Goal: Transaction & Acquisition: Book appointment/travel/reservation

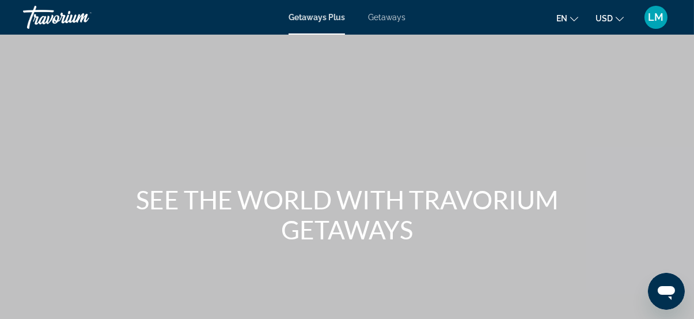
click at [655, 14] on span "LM" at bounding box center [657, 18] width 16 height 12
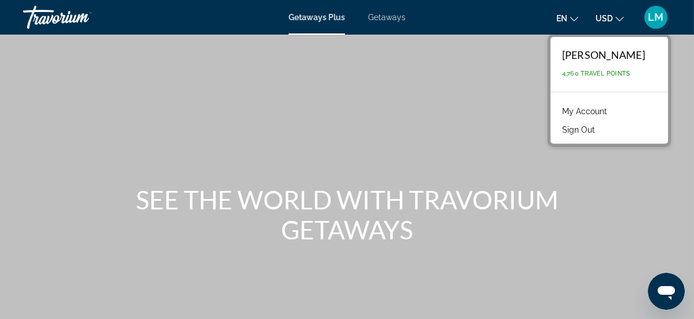
click at [585, 111] on link "My Account" at bounding box center [585, 111] width 56 height 15
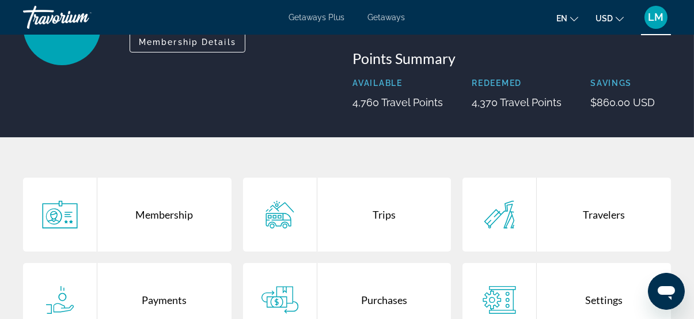
scroll to position [262, 0]
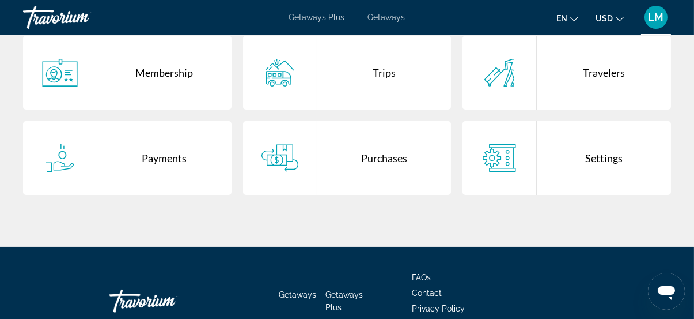
click at [379, 173] on div "Purchases" at bounding box center [385, 158] width 134 height 74
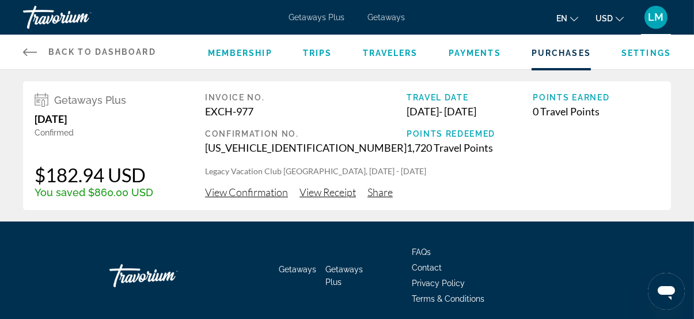
click at [391, 11] on div "Getaways Plus Getaways en English Español Français Italiano Português русский U…" at bounding box center [347, 17] width 694 height 30
click at [392, 16] on span "Getaways" at bounding box center [386, 17] width 37 height 9
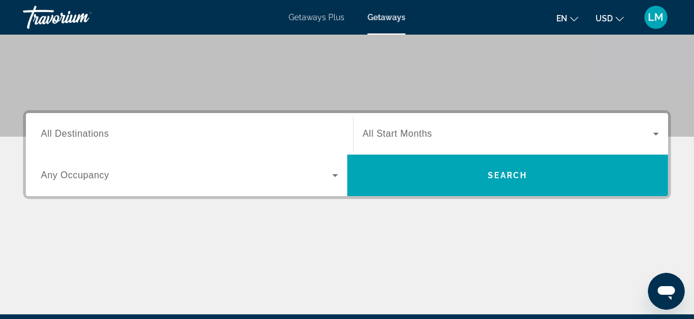
click at [161, 141] on div "Search widget" at bounding box center [189, 134] width 297 height 33
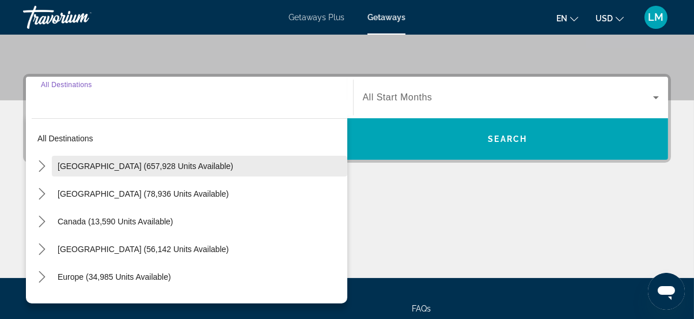
scroll to position [281, 0]
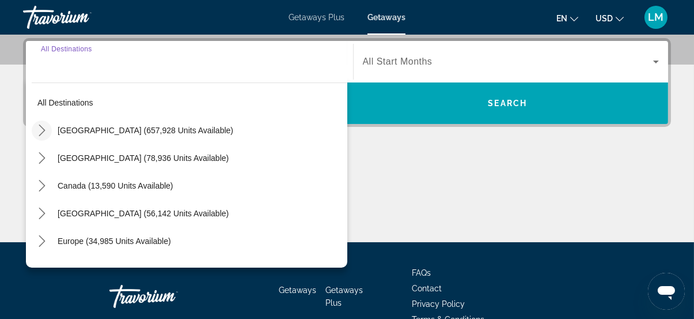
click at [36, 135] on mat-icon "Toggle United States (657,928 units available) submenu" at bounding box center [42, 130] width 20 height 20
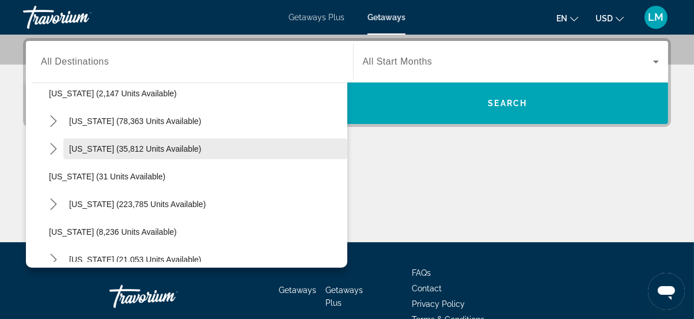
scroll to position [138, 0]
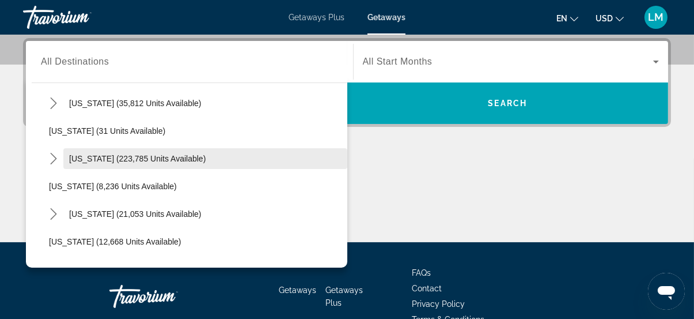
click at [75, 158] on span "[US_STATE] (223,785 units available)" at bounding box center [137, 158] width 137 height 9
type input "**********"
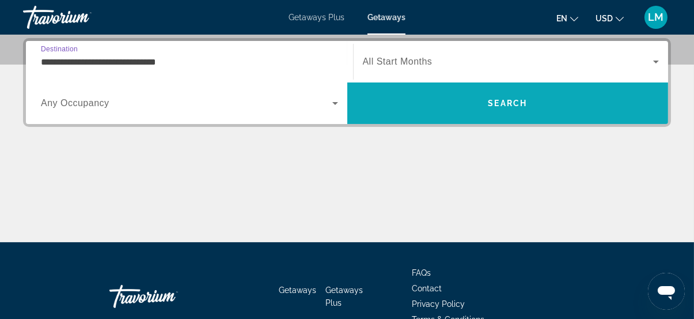
click at [497, 94] on span "Search" at bounding box center [508, 103] width 322 height 28
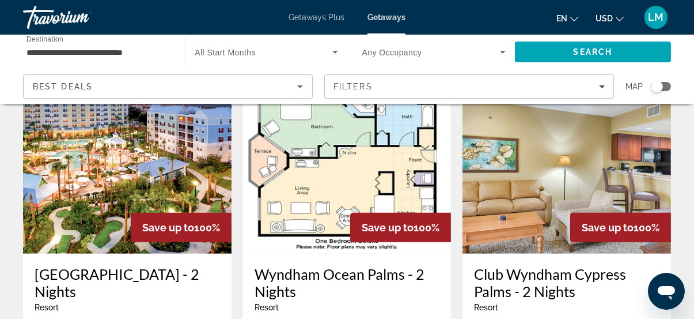
scroll to position [1414, 0]
click at [138, 265] on h3 "[GEOGRAPHIC_DATA] - 2 Nights" at bounding box center [128, 282] width 186 height 35
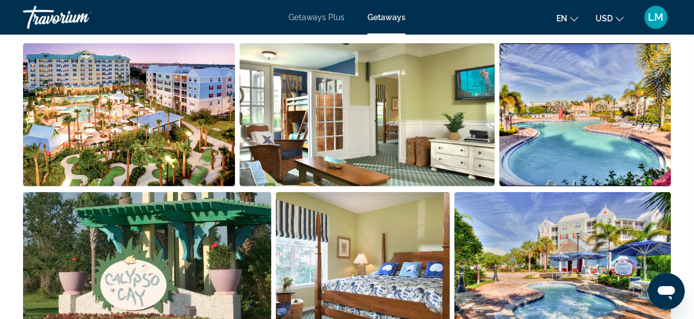
scroll to position [471, 0]
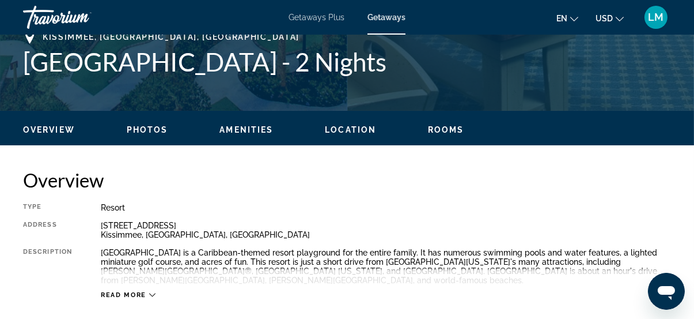
click at [445, 126] on span "Rooms" at bounding box center [446, 129] width 36 height 9
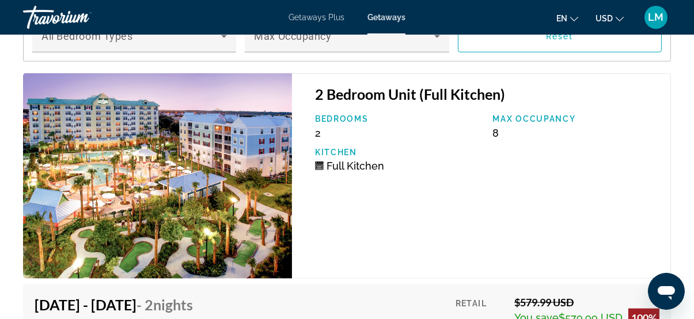
scroll to position [2077, 0]
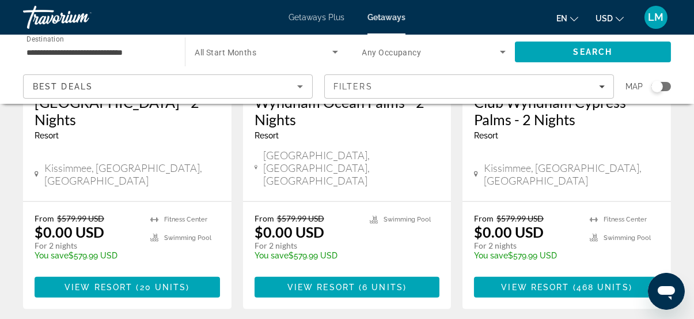
scroll to position [1649, 0]
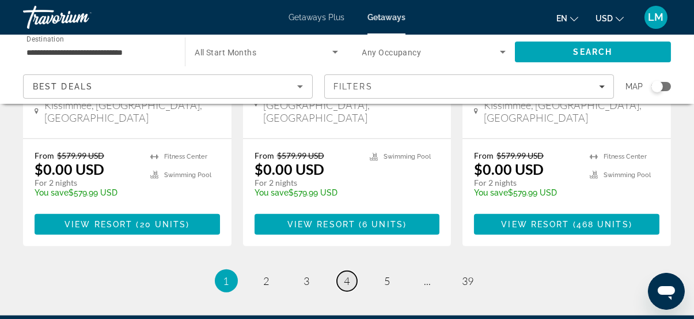
click at [348, 274] on span "4" at bounding box center [348, 280] width 6 height 13
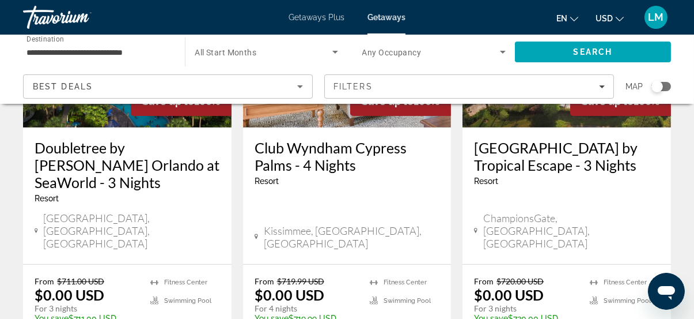
scroll to position [681, 0]
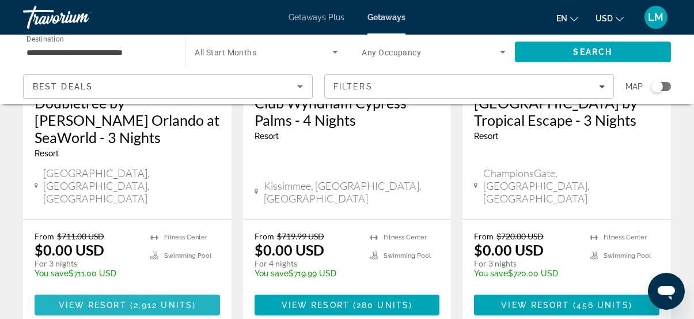
click at [138, 291] on span "Main content" at bounding box center [128, 305] width 186 height 28
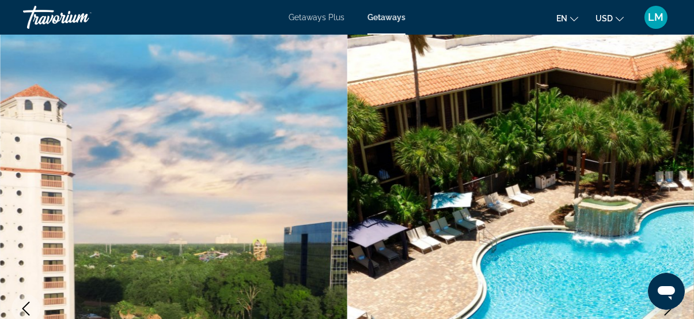
scroll to position [52, 0]
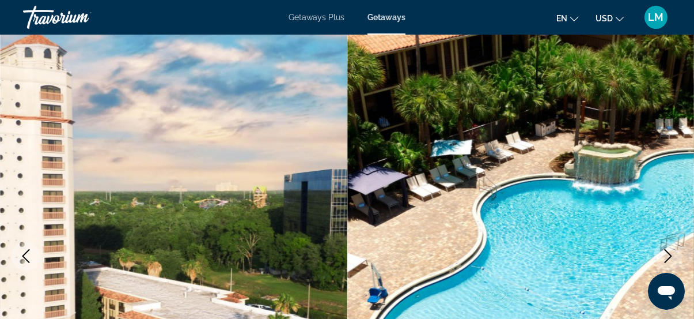
click at [667, 250] on icon "Next image" at bounding box center [669, 256] width 14 height 14
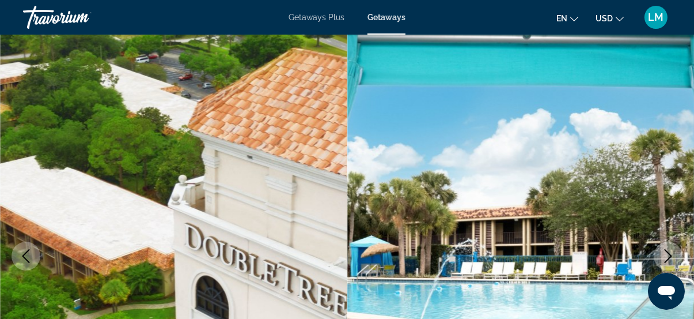
click at [675, 254] on button "Next image" at bounding box center [668, 255] width 29 height 29
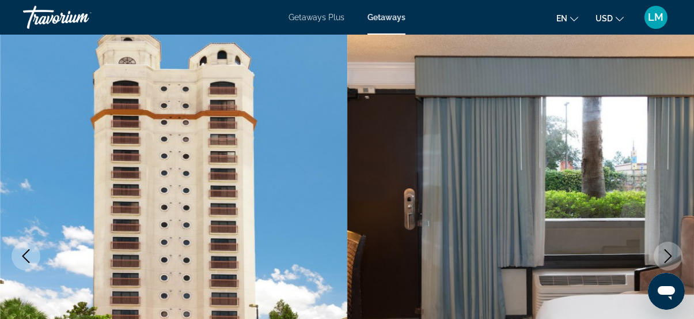
click at [675, 254] on button "Next image" at bounding box center [668, 255] width 29 height 29
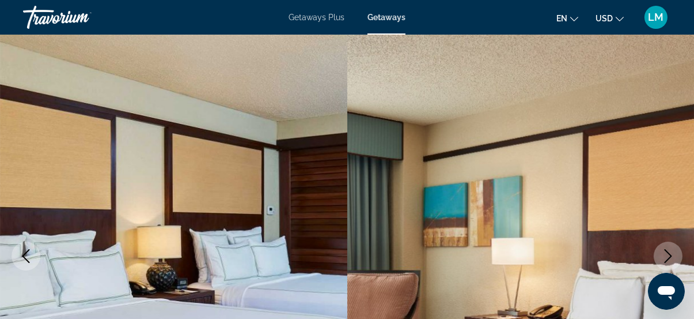
click at [670, 256] on icon "Next image" at bounding box center [669, 256] width 14 height 14
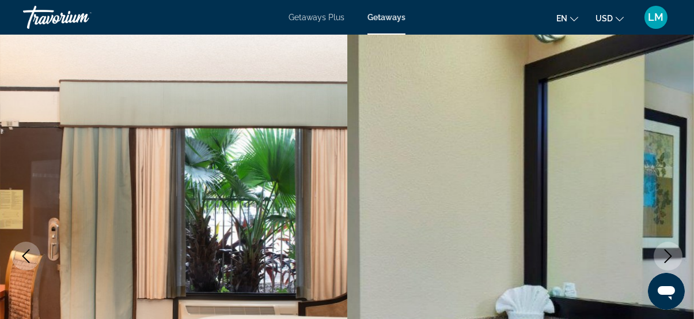
click at [670, 256] on icon "Next image" at bounding box center [669, 256] width 14 height 14
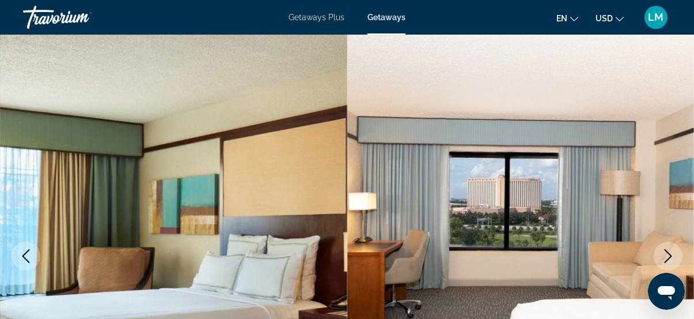
click at [670, 256] on icon "Next image" at bounding box center [669, 256] width 14 height 14
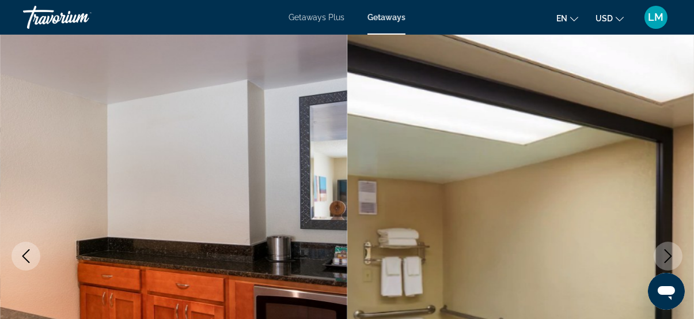
click at [670, 256] on icon "Next image" at bounding box center [669, 256] width 14 height 14
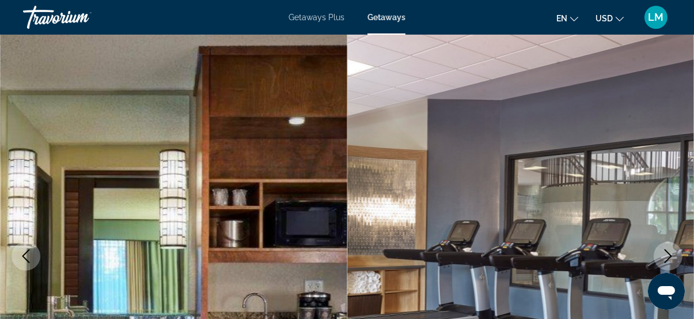
click at [668, 258] on icon "Next image" at bounding box center [669, 256] width 14 height 14
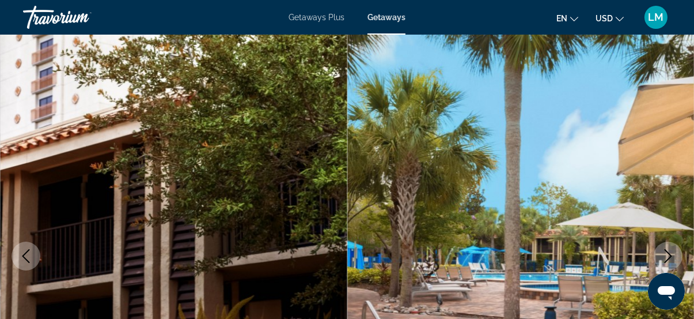
click at [18, 256] on button "Previous image" at bounding box center [26, 255] width 29 height 29
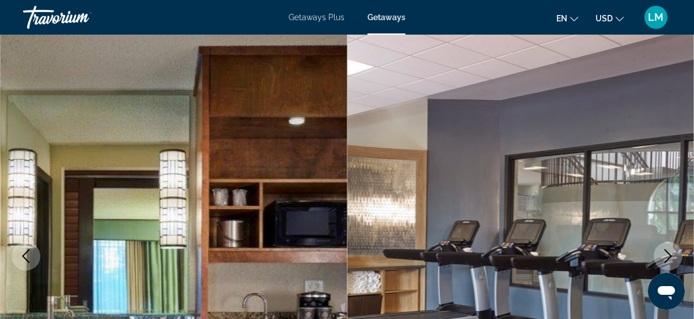
click at [668, 254] on icon "Next image" at bounding box center [669, 256] width 14 height 14
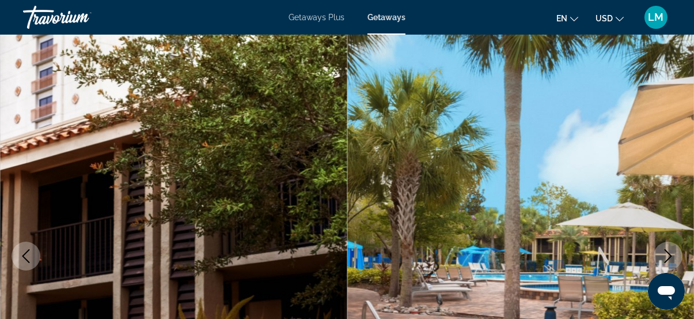
click at [668, 254] on icon "Next image" at bounding box center [669, 256] width 14 height 14
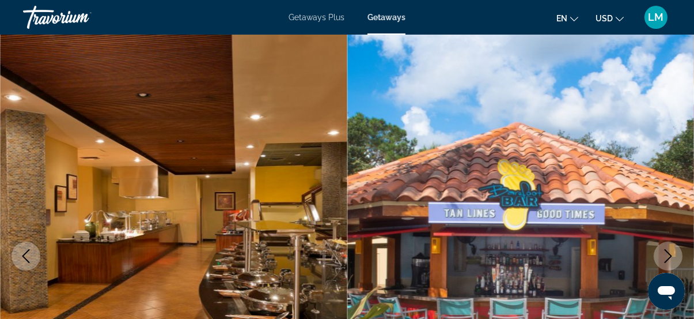
click at [668, 254] on icon "Next image" at bounding box center [669, 256] width 14 height 14
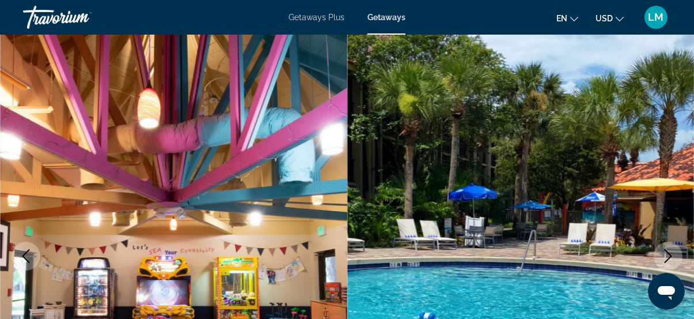
click at [668, 254] on icon "Next image" at bounding box center [669, 256] width 14 height 14
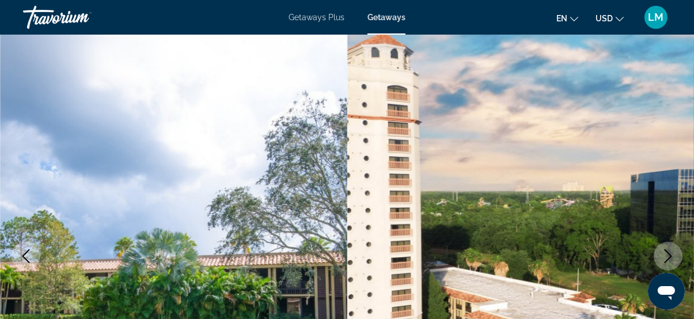
click at [668, 254] on icon "Next image" at bounding box center [669, 256] width 14 height 14
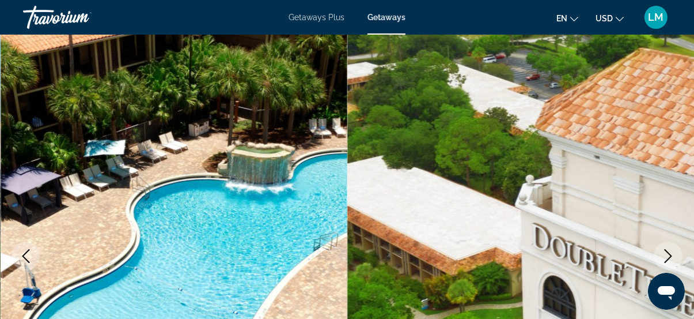
click at [668, 254] on icon "Next image" at bounding box center [669, 256] width 14 height 14
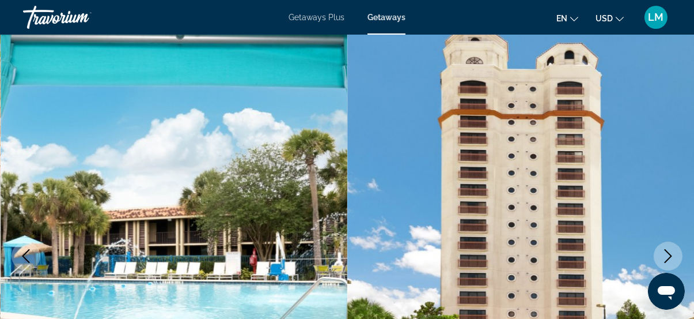
click at [668, 254] on icon "Next image" at bounding box center [669, 256] width 14 height 14
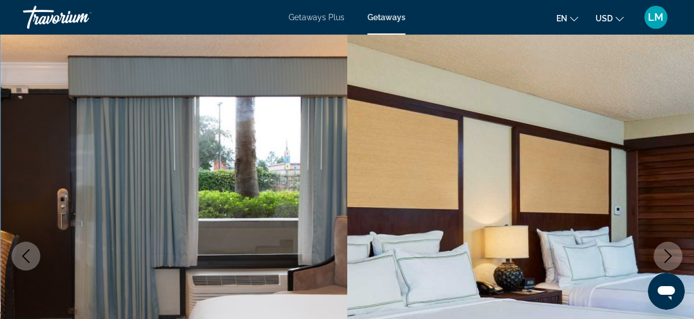
click at [668, 254] on icon "Next image" at bounding box center [668, 256] width 7 height 14
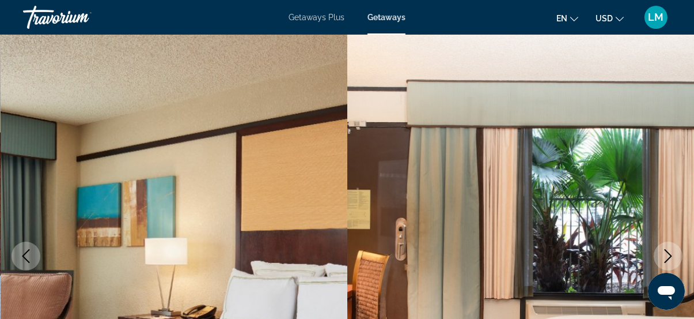
click at [668, 254] on icon "Next image" at bounding box center [668, 256] width 7 height 14
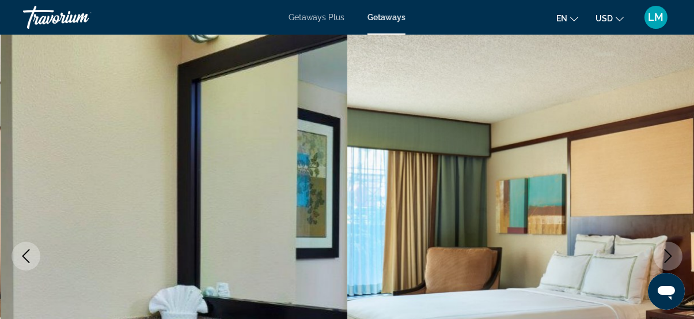
click at [668, 254] on icon "Next image" at bounding box center [668, 256] width 7 height 14
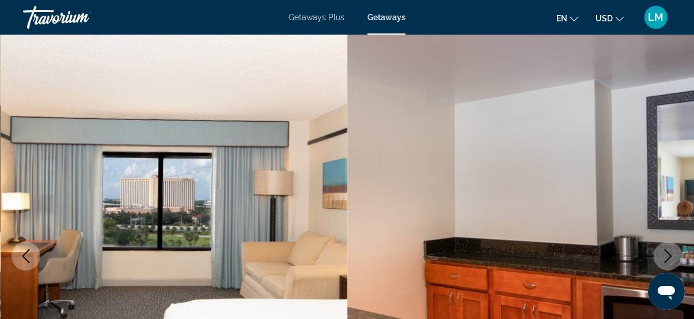
click at [668, 254] on icon "Next image" at bounding box center [668, 256] width 7 height 14
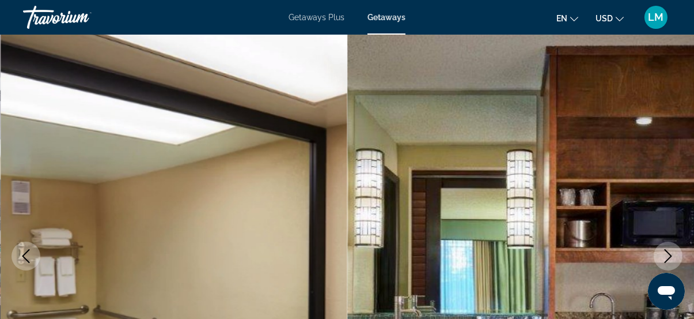
click at [668, 254] on icon "Next image" at bounding box center [668, 256] width 7 height 14
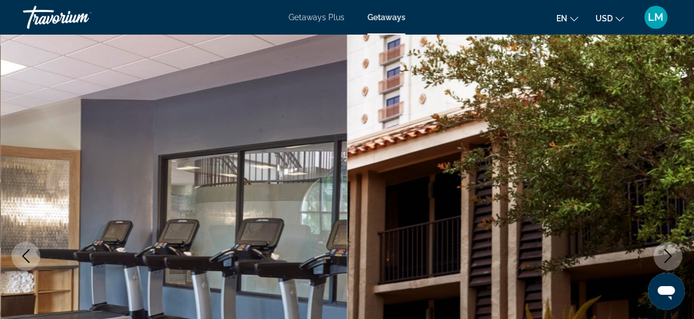
click at [668, 254] on icon "Next image" at bounding box center [668, 256] width 7 height 14
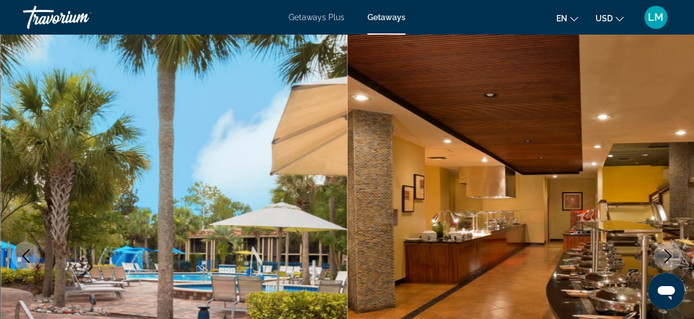
click at [668, 254] on icon "Next image" at bounding box center [668, 256] width 7 height 14
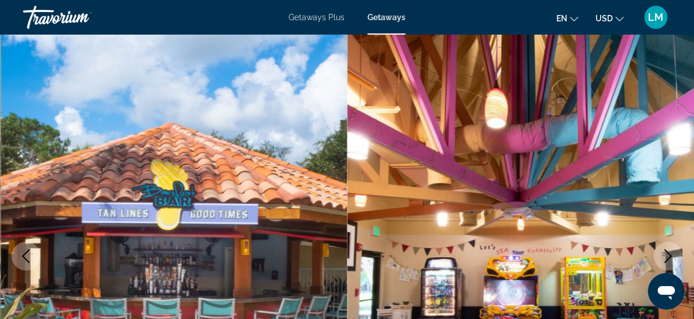
click at [671, 257] on icon "Next image" at bounding box center [669, 256] width 14 height 14
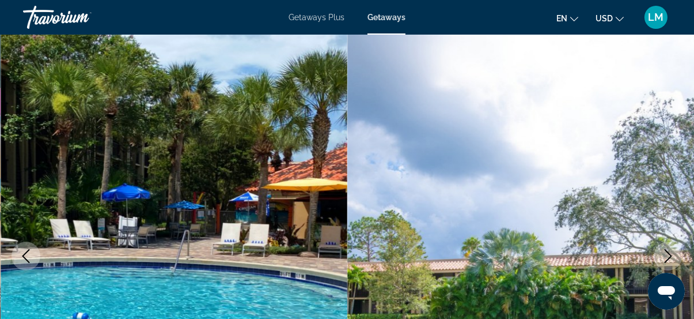
click at [671, 257] on icon "Next image" at bounding box center [669, 256] width 14 height 14
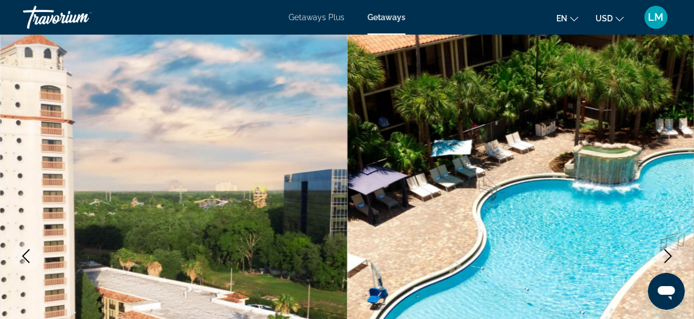
click at [671, 257] on icon "Next image" at bounding box center [669, 256] width 14 height 14
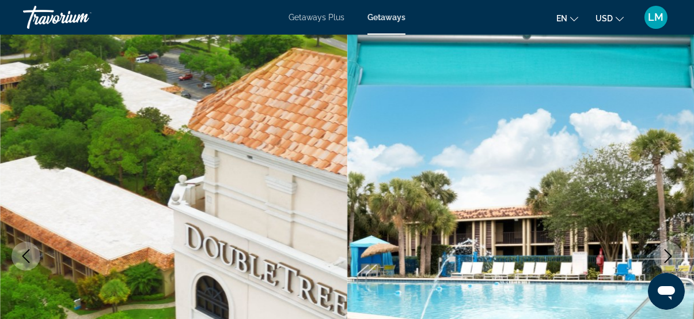
click at [670, 252] on icon "Next image" at bounding box center [669, 256] width 14 height 14
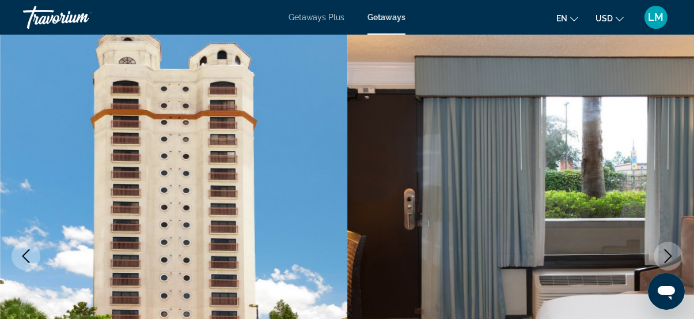
click at [670, 252] on icon "Next image" at bounding box center [669, 256] width 14 height 14
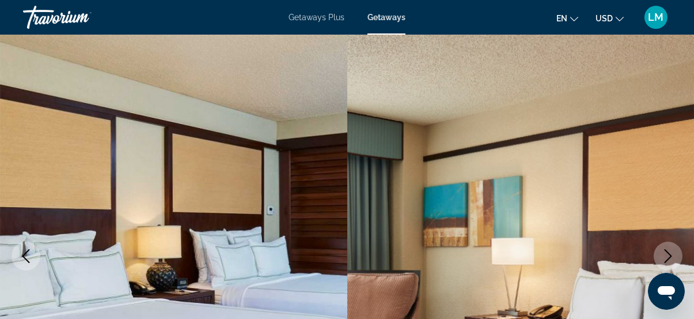
click at [670, 252] on icon "Next image" at bounding box center [669, 256] width 14 height 14
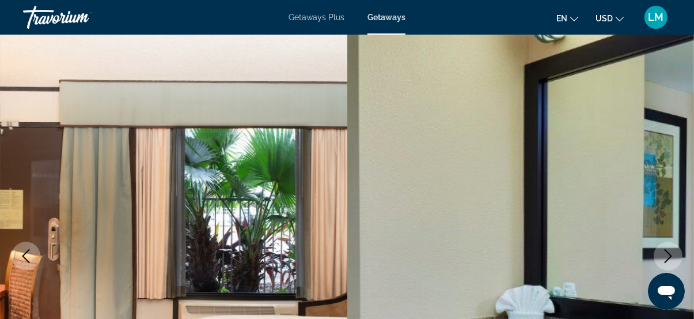
click at [670, 252] on icon "Next image" at bounding box center [669, 256] width 14 height 14
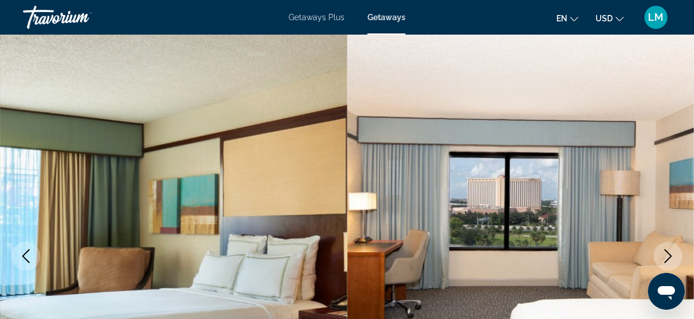
click at [670, 252] on icon "Next image" at bounding box center [669, 256] width 14 height 14
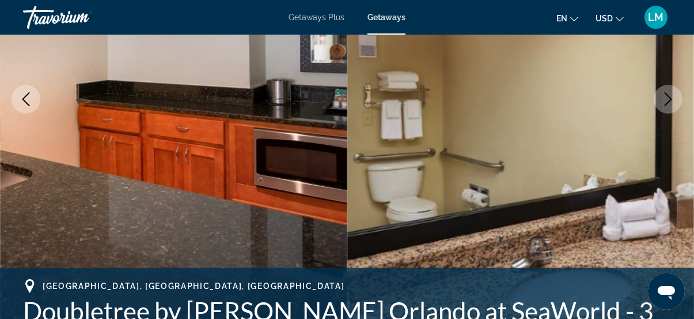
scroll to position [419, 0]
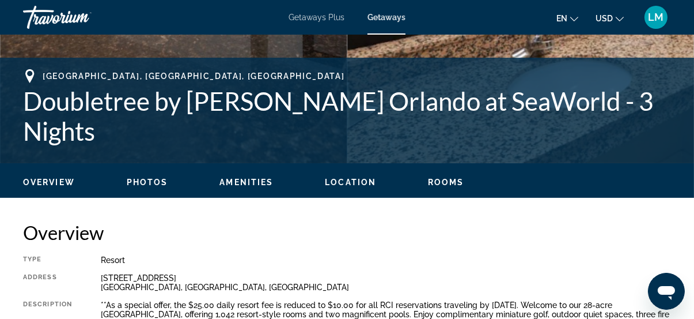
click at [444, 183] on span "Rooms" at bounding box center [446, 181] width 36 height 9
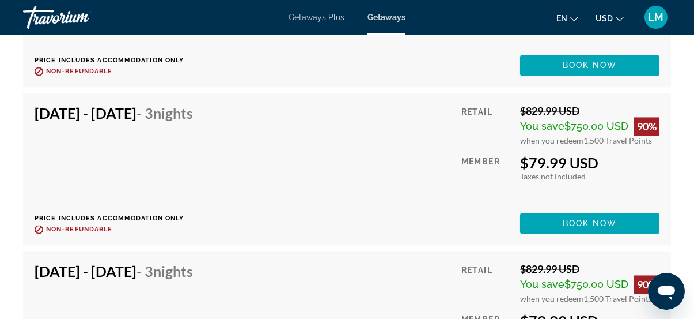
scroll to position [50632, 0]
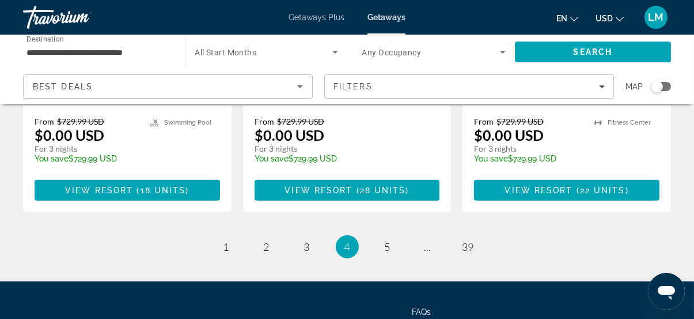
scroll to position [1665, 0]
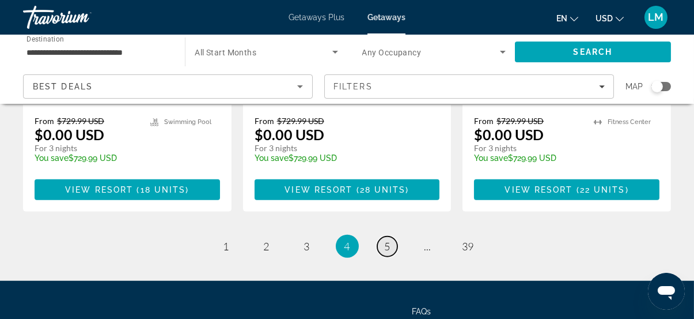
click at [388, 240] on span "5" at bounding box center [388, 246] width 6 height 13
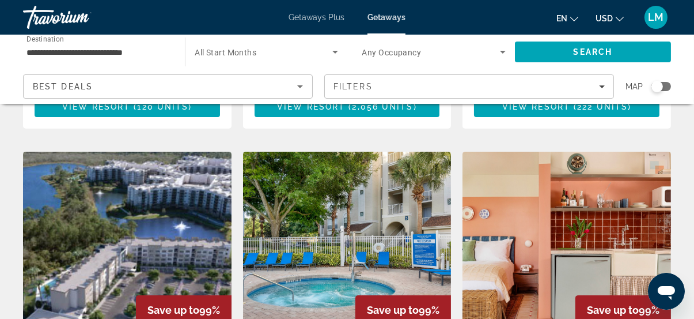
scroll to position [471, 0]
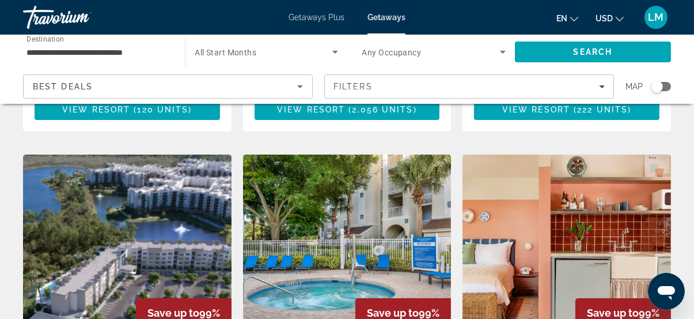
click at [357, 194] on img "Main content" at bounding box center [347, 246] width 209 height 184
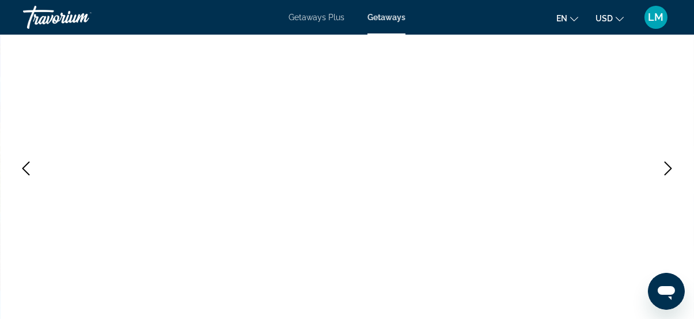
scroll to position [157, 0]
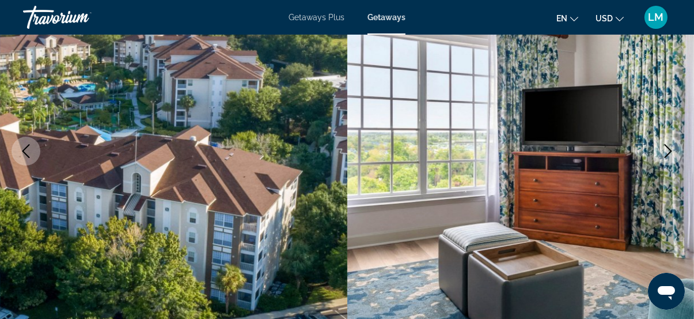
click at [669, 147] on icon "Next image" at bounding box center [669, 151] width 14 height 14
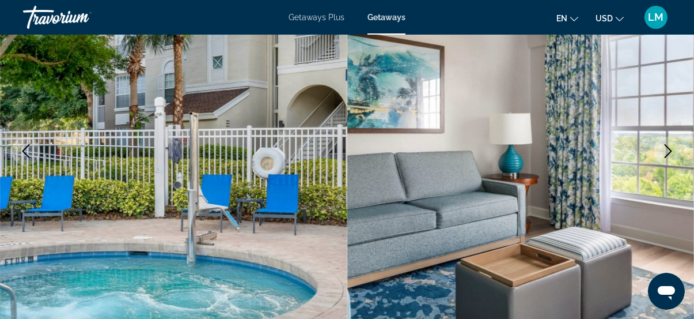
click at [669, 147] on icon "Next image" at bounding box center [669, 151] width 14 height 14
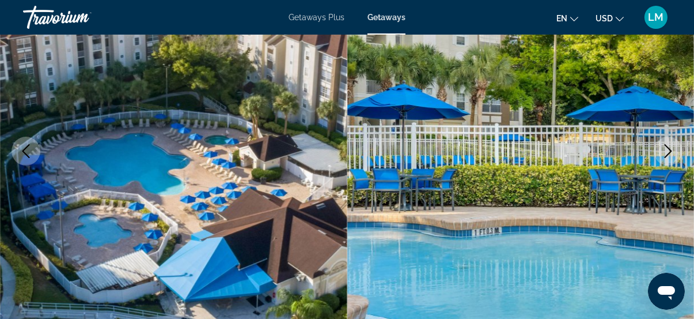
click at [669, 147] on icon "Next image" at bounding box center [669, 151] width 14 height 14
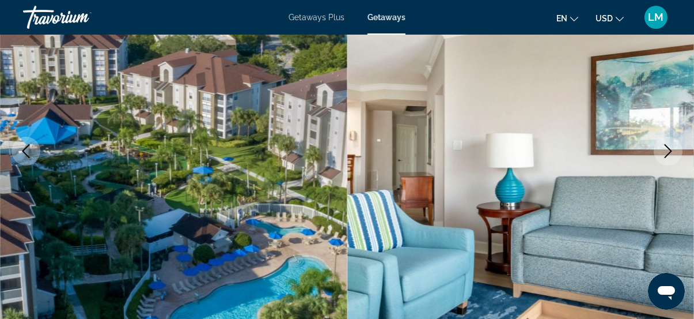
click at [669, 147] on icon "Next image" at bounding box center [669, 151] width 14 height 14
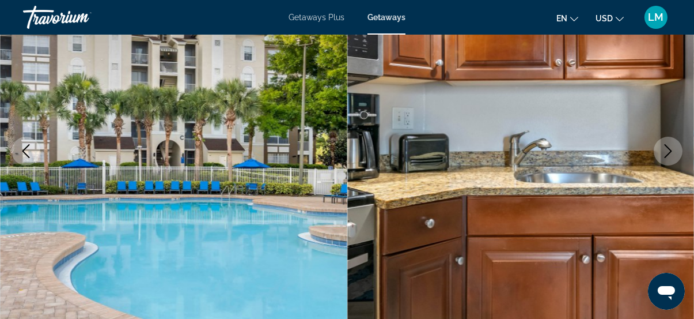
click at [669, 147] on icon "Next image" at bounding box center [669, 151] width 14 height 14
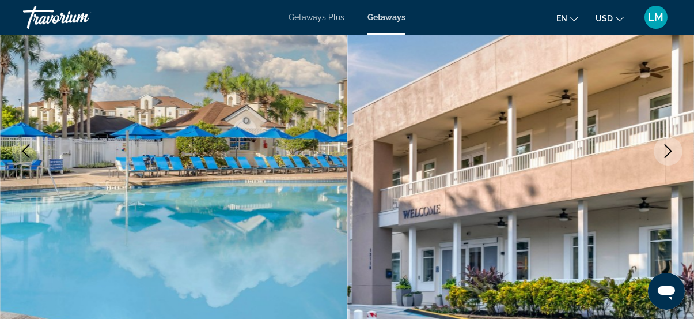
click at [669, 147] on icon "Next image" at bounding box center [669, 151] width 14 height 14
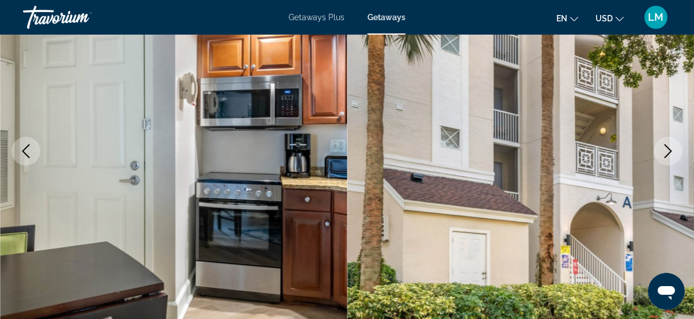
click at [27, 149] on icon "Previous image" at bounding box center [26, 151] width 14 height 14
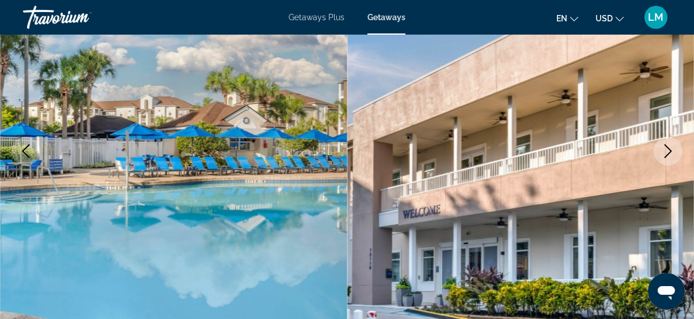
click at [657, 152] on button "Next image" at bounding box center [668, 151] width 29 height 29
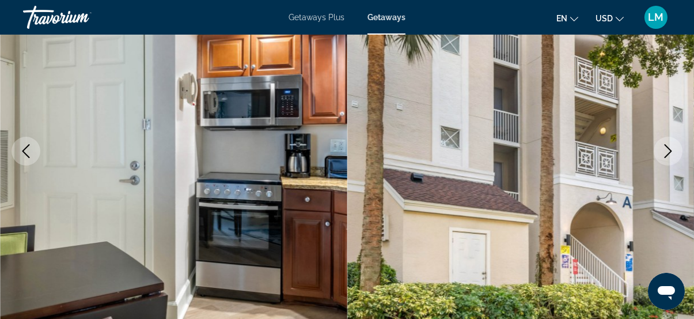
click at [657, 152] on button "Next image" at bounding box center [668, 151] width 29 height 29
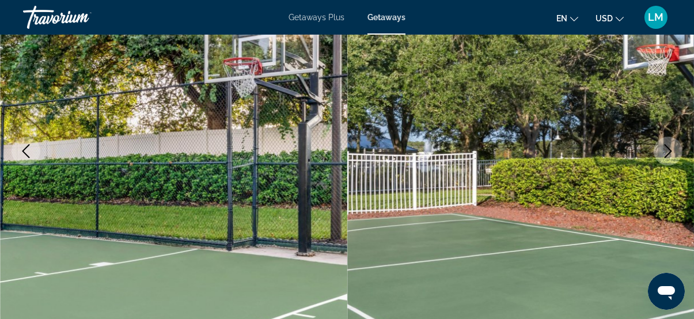
click at [657, 152] on button "Next image" at bounding box center [668, 151] width 29 height 29
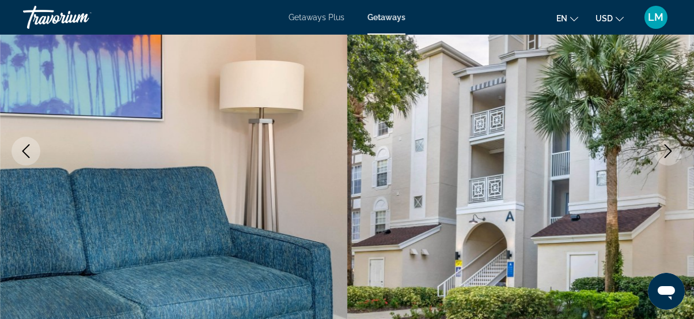
click at [657, 152] on button "Next image" at bounding box center [668, 151] width 29 height 29
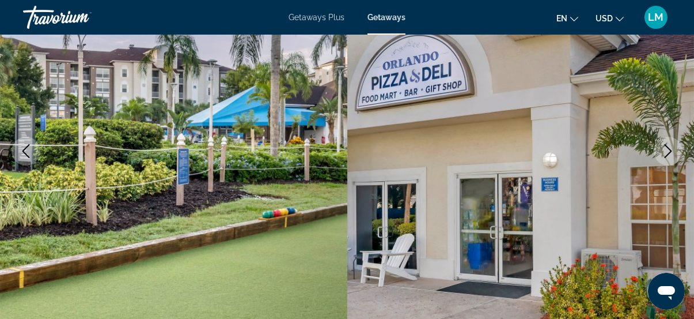
click at [657, 152] on button "Next image" at bounding box center [668, 151] width 29 height 29
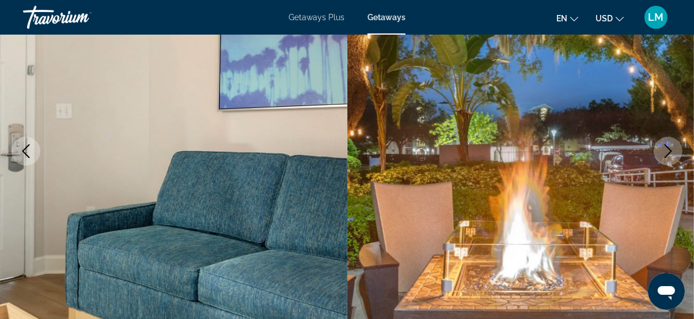
click at [657, 152] on button "Next image" at bounding box center [668, 151] width 29 height 29
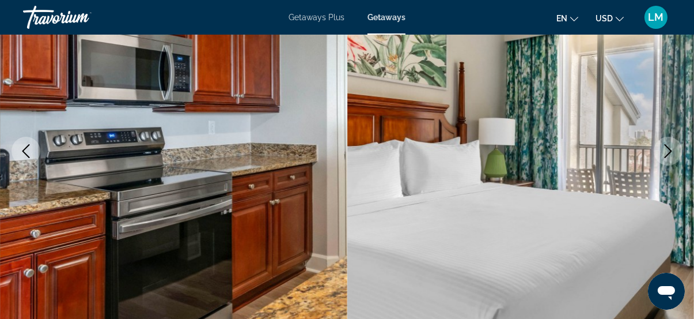
click at [657, 152] on button "Next image" at bounding box center [668, 151] width 29 height 29
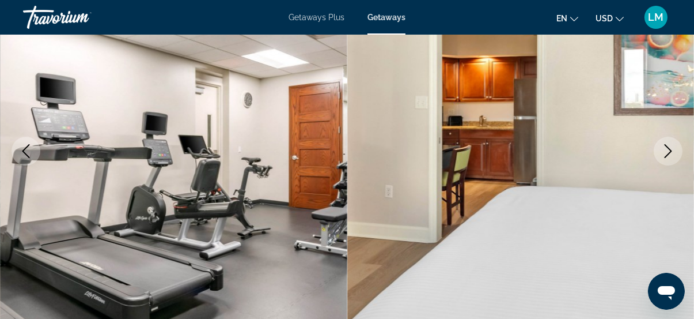
click at [668, 152] on icon "Next image" at bounding box center [669, 151] width 14 height 14
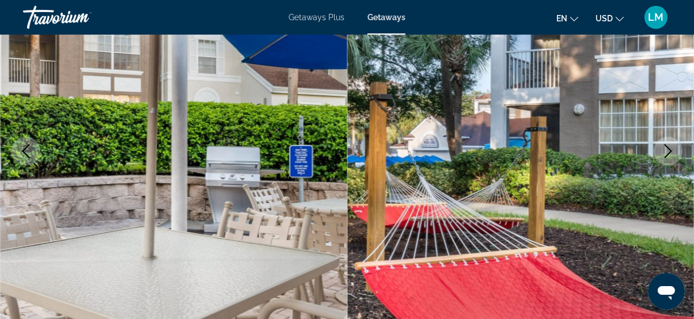
click at [668, 152] on icon "Next image" at bounding box center [669, 151] width 14 height 14
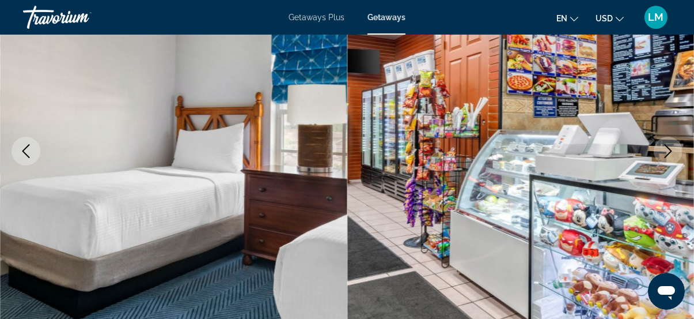
click at [668, 152] on icon "Next image" at bounding box center [669, 151] width 14 height 14
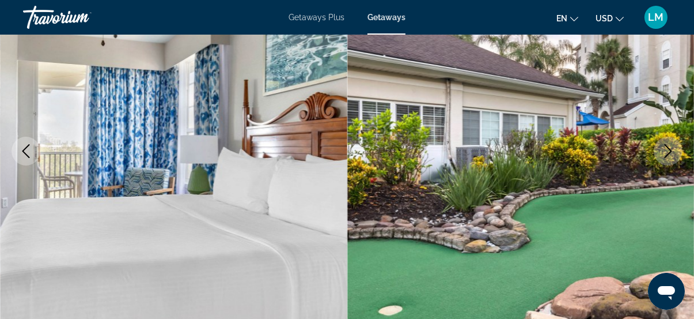
click at [668, 152] on icon "Next image" at bounding box center [669, 151] width 14 height 14
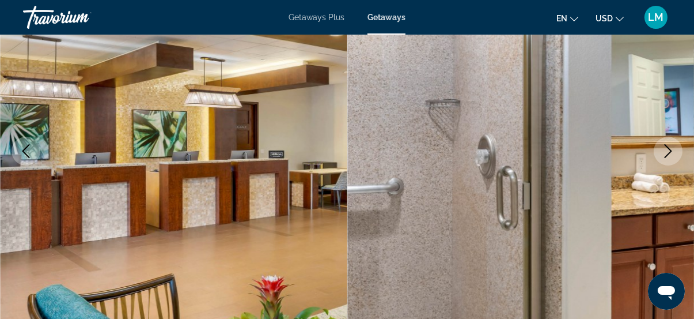
click at [668, 152] on icon "Next image" at bounding box center [669, 151] width 14 height 14
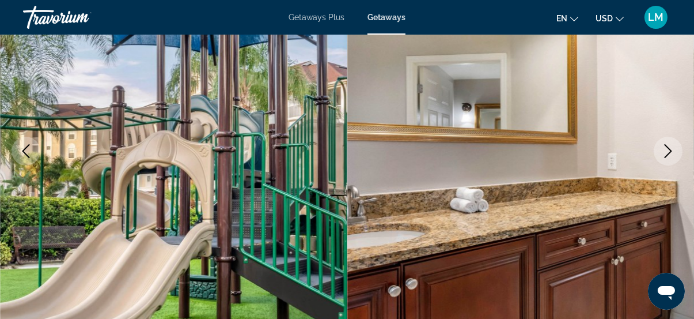
click at [674, 152] on icon "Next image" at bounding box center [669, 151] width 14 height 14
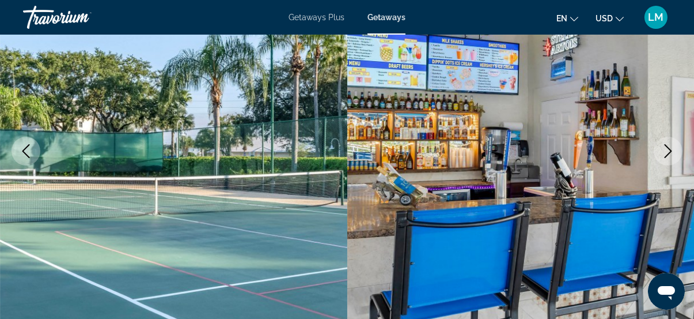
click at [674, 152] on icon "Next image" at bounding box center [669, 151] width 14 height 14
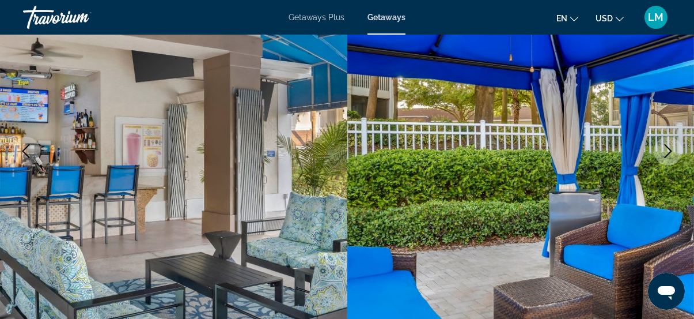
click at [674, 152] on icon "Next image" at bounding box center [669, 151] width 14 height 14
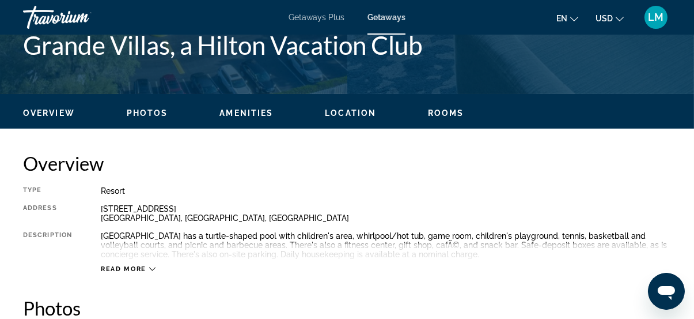
scroll to position [419, 0]
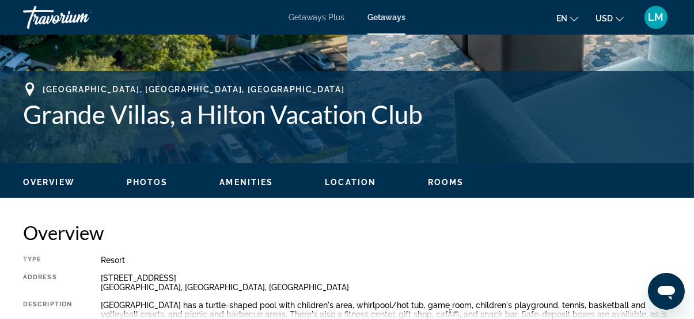
click at [354, 180] on span "Location" at bounding box center [350, 181] width 51 height 9
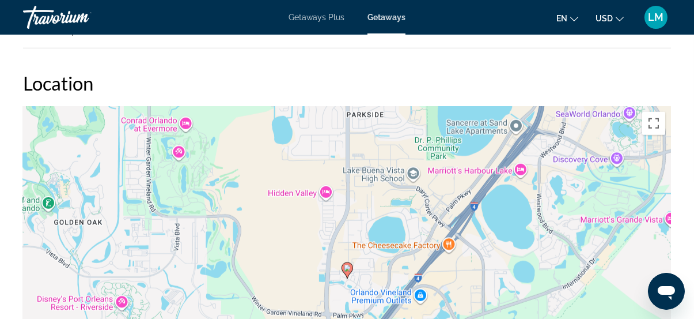
scroll to position [1577, 0]
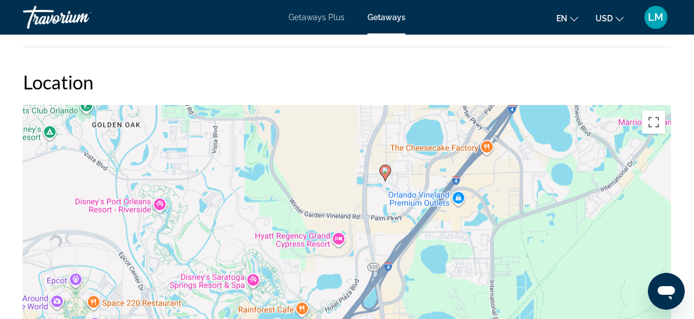
drag, startPoint x: 387, startPoint y: 267, endPoint x: 425, endPoint y: 168, distance: 105.6
click at [425, 168] on div "To activate drag with keyboard, press Alt + Enter. Once in keyboard drag state,…" at bounding box center [347, 278] width 648 height 346
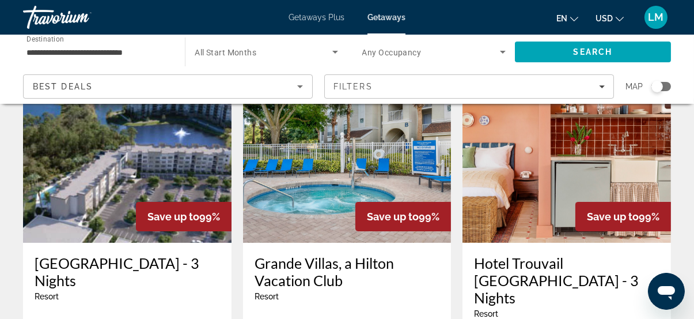
scroll to position [576, 0]
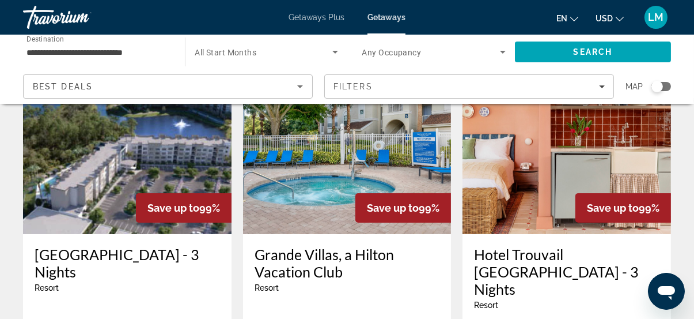
click at [168, 119] on img "Main content" at bounding box center [127, 142] width 209 height 184
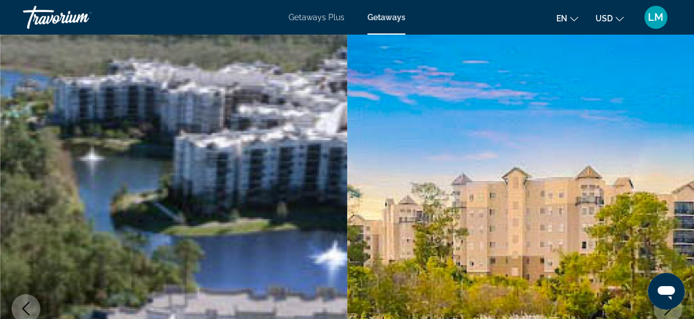
click at [286, 177] on img "Main content" at bounding box center [173, 308] width 347 height 547
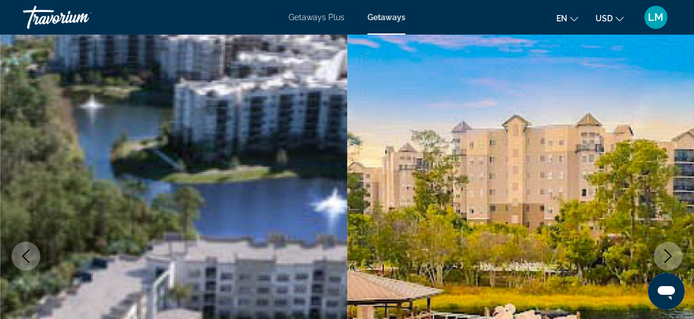
click at [671, 256] on icon "Next image" at bounding box center [668, 256] width 7 height 14
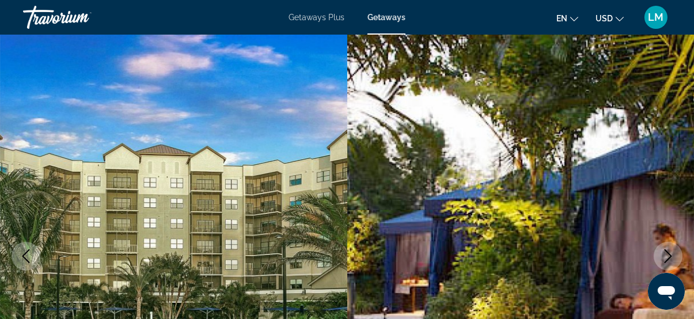
click at [664, 252] on icon "Next image" at bounding box center [669, 256] width 14 height 14
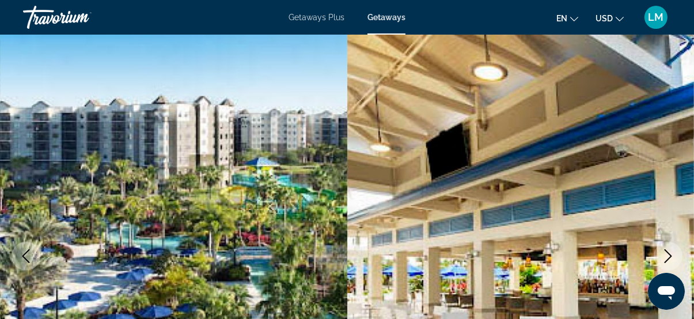
click at [664, 252] on icon "Next image" at bounding box center [669, 256] width 14 height 14
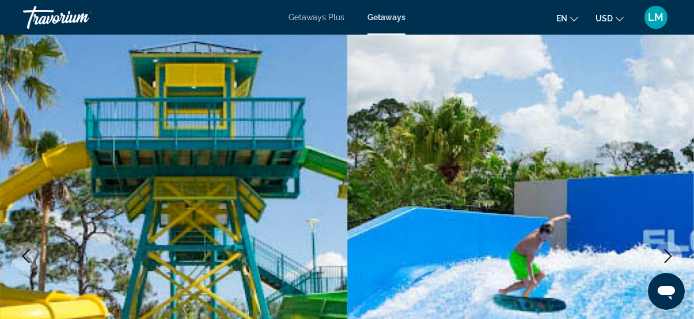
click at [664, 252] on icon "Next image" at bounding box center [669, 256] width 14 height 14
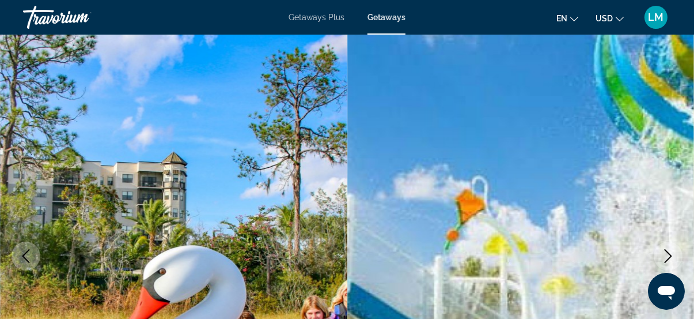
click at [664, 252] on icon "Next image" at bounding box center [669, 256] width 14 height 14
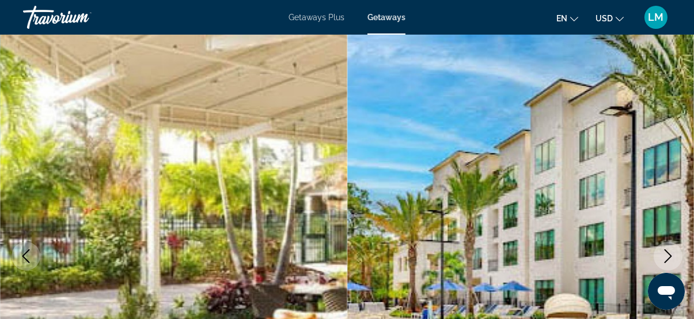
click at [28, 250] on icon "Previous image" at bounding box center [25, 256] width 7 height 14
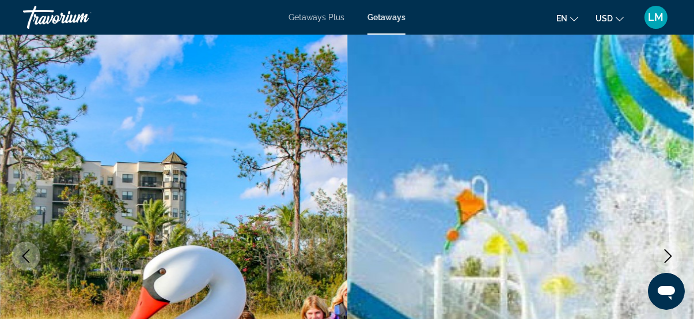
click at [666, 255] on icon "Next image" at bounding box center [669, 256] width 14 height 14
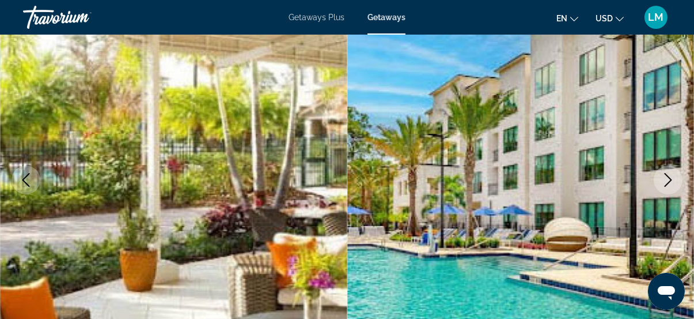
scroll to position [314, 0]
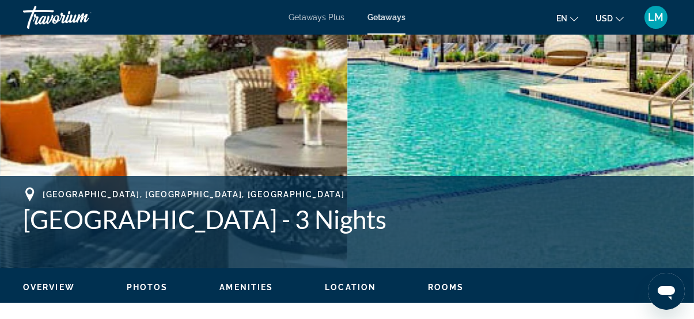
click at [146, 286] on span "Photos" at bounding box center [147, 286] width 41 height 9
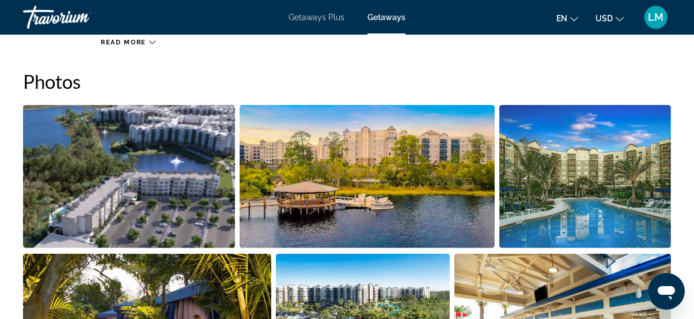
scroll to position [733, 0]
click at [364, 197] on img "Open full-screen image slider" at bounding box center [367, 176] width 255 height 143
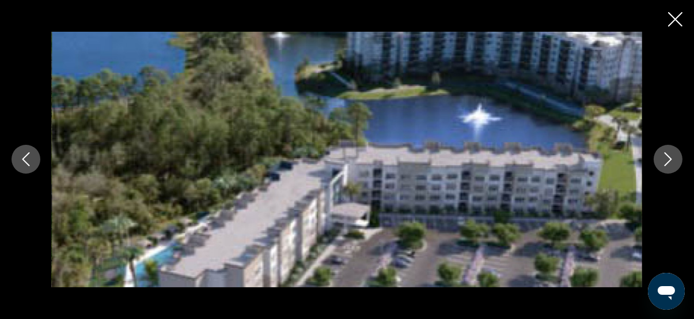
click at [672, 159] on icon "Next image" at bounding box center [669, 159] width 14 height 14
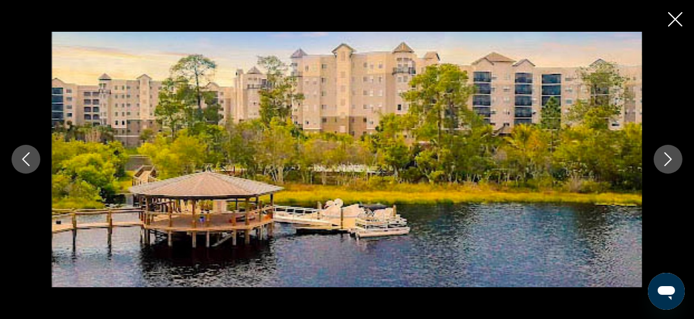
click at [672, 159] on icon "Next image" at bounding box center [669, 159] width 14 height 14
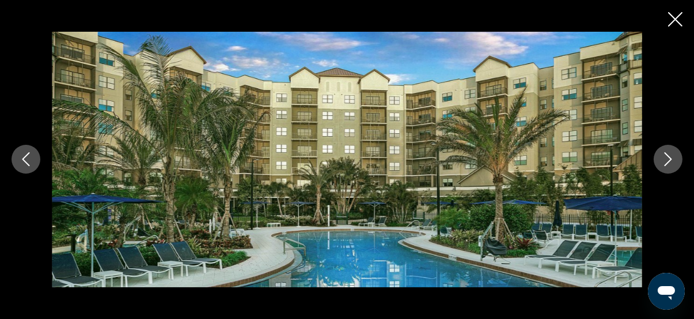
click at [672, 159] on icon "Next image" at bounding box center [669, 159] width 14 height 14
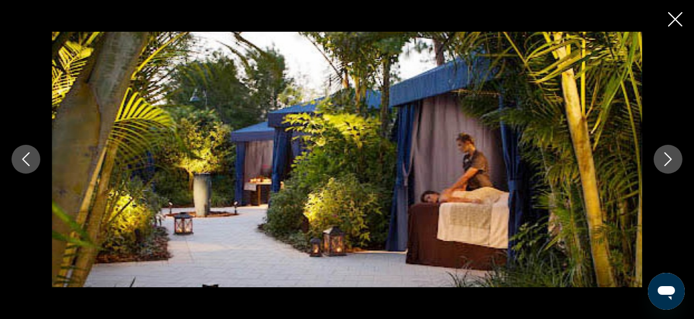
click at [672, 159] on icon "Next image" at bounding box center [669, 159] width 14 height 14
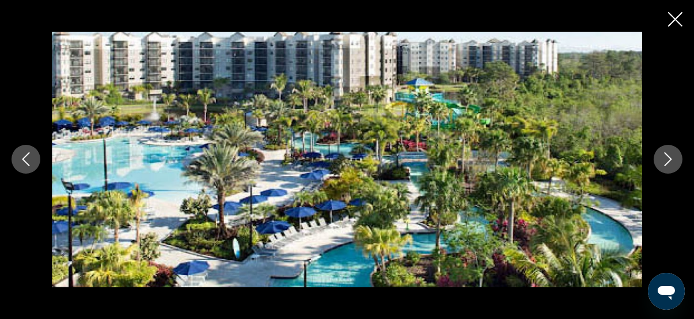
click at [673, 172] on button "Next image" at bounding box center [668, 159] width 29 height 29
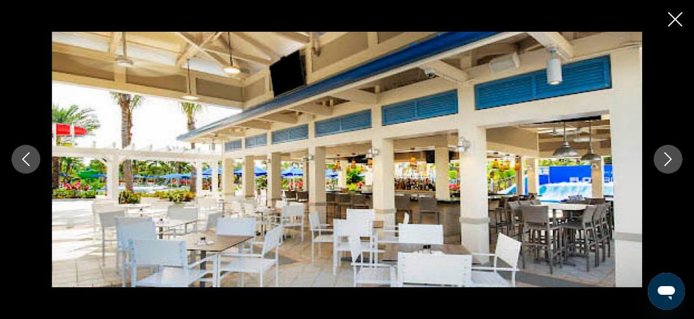
click at [670, 162] on icon "Next image" at bounding box center [669, 159] width 14 height 14
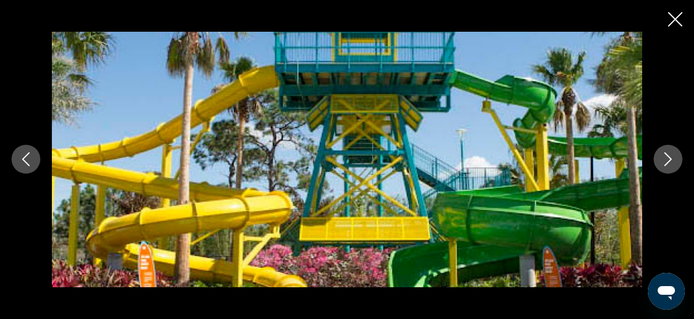
click at [670, 162] on icon "Next image" at bounding box center [669, 159] width 14 height 14
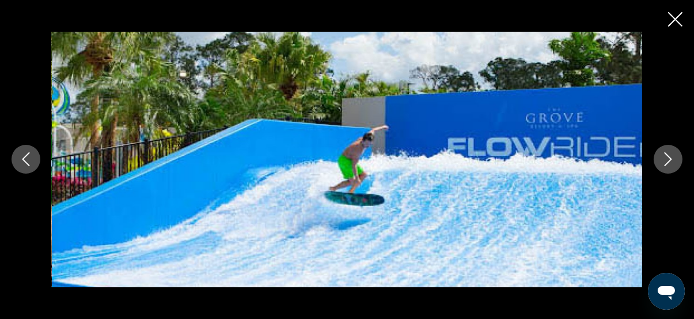
click at [666, 157] on icon "Next image" at bounding box center [669, 159] width 14 height 14
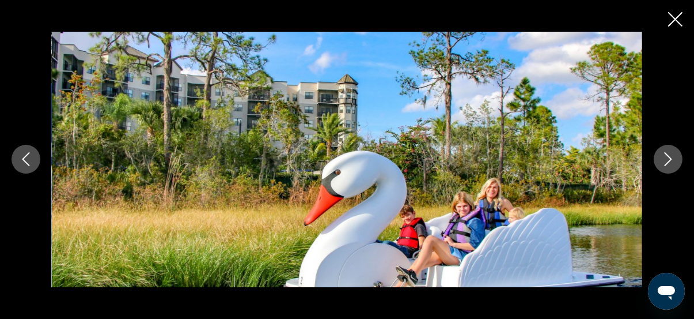
click at [666, 157] on icon "Next image" at bounding box center [669, 159] width 14 height 14
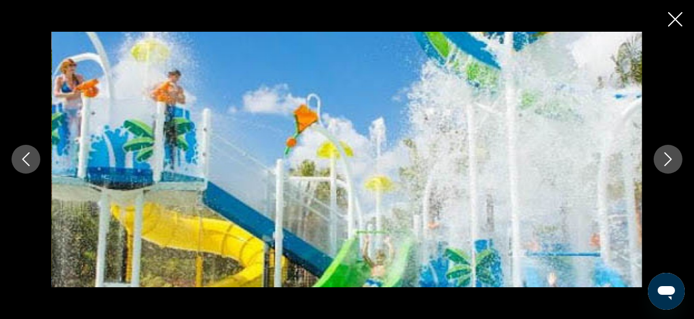
click at [666, 157] on icon "Next image" at bounding box center [669, 159] width 14 height 14
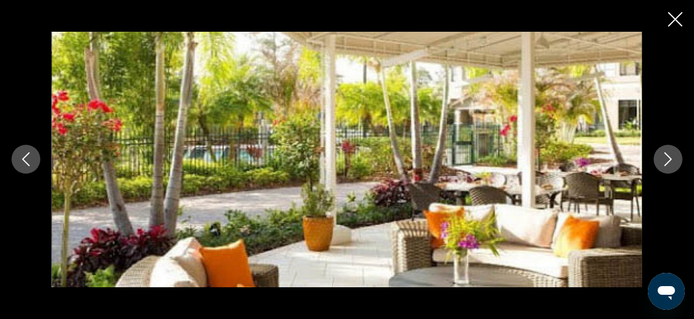
click at [666, 157] on icon "Next image" at bounding box center [669, 159] width 14 height 14
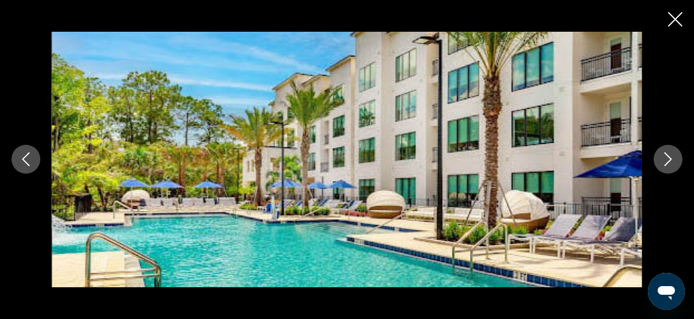
scroll to position [1527, 0]
click at [657, 157] on button "Next image" at bounding box center [668, 159] width 29 height 29
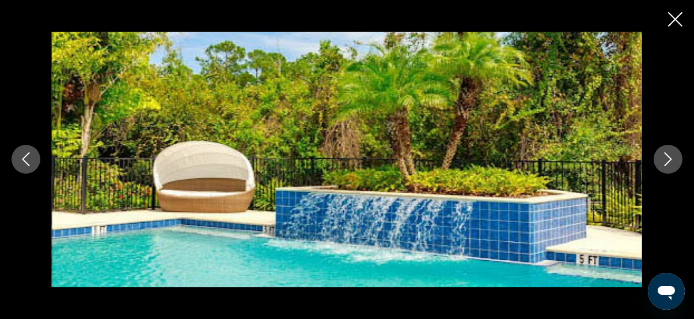
click at [672, 164] on icon "Next image" at bounding box center [669, 159] width 14 height 14
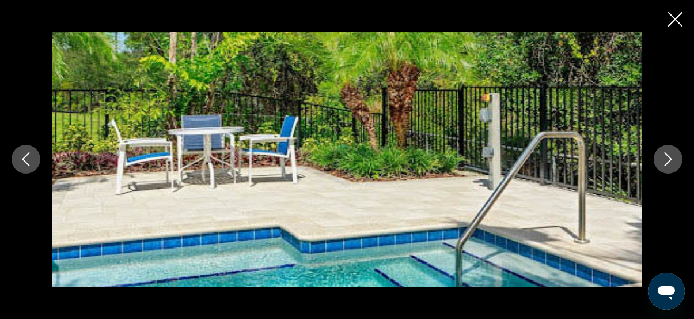
click at [672, 164] on icon "Next image" at bounding box center [669, 159] width 14 height 14
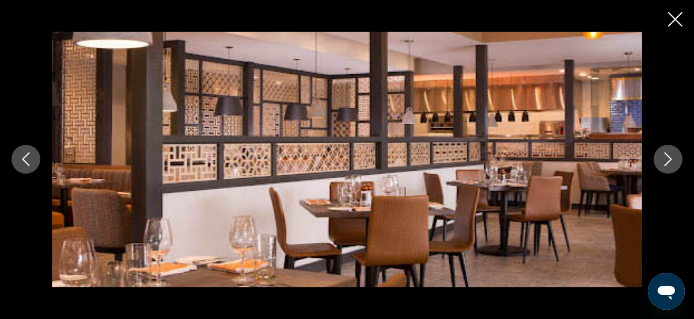
click at [672, 164] on icon "Next image" at bounding box center [669, 159] width 14 height 14
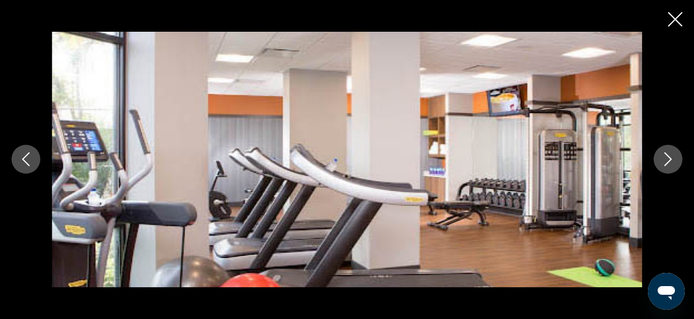
click at [672, 164] on icon "Next image" at bounding box center [669, 159] width 14 height 14
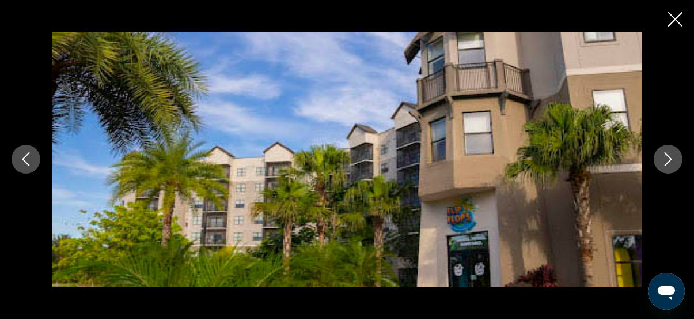
click at [672, 164] on icon "Next image" at bounding box center [669, 159] width 14 height 14
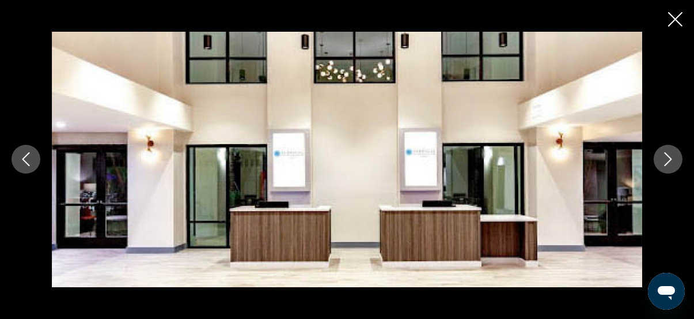
click at [672, 164] on icon "Next image" at bounding box center [669, 159] width 14 height 14
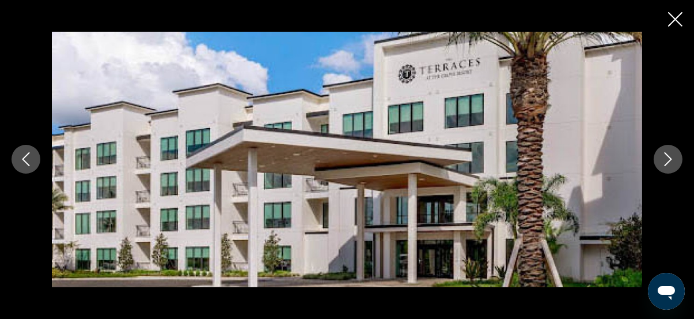
click at [672, 164] on icon "Next image" at bounding box center [669, 159] width 14 height 14
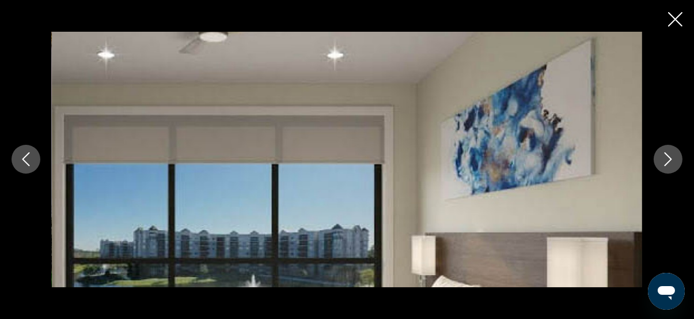
click at [672, 164] on icon "Next image" at bounding box center [669, 159] width 14 height 14
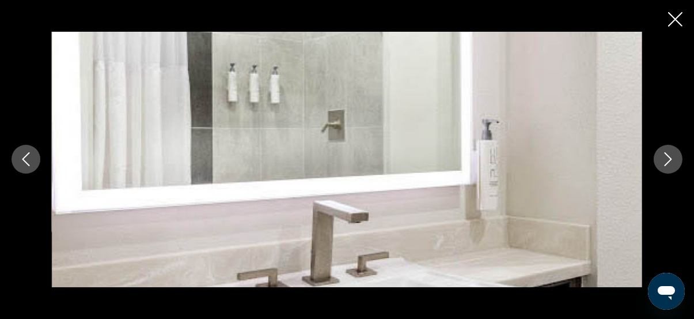
click at [672, 164] on icon "Next image" at bounding box center [669, 159] width 14 height 14
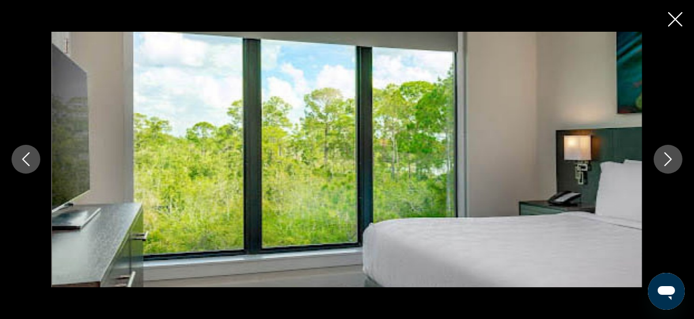
click at [672, 164] on icon "Next image" at bounding box center [669, 159] width 14 height 14
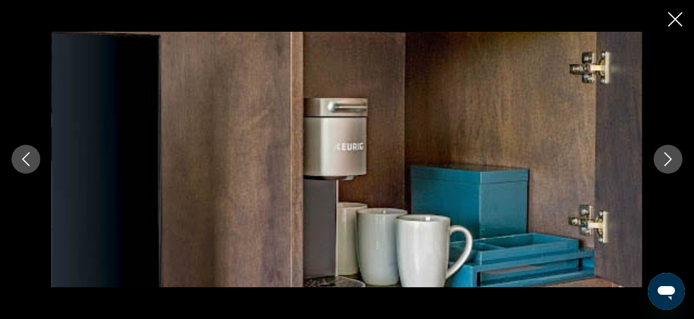
click at [672, 164] on icon "Next image" at bounding box center [669, 159] width 14 height 14
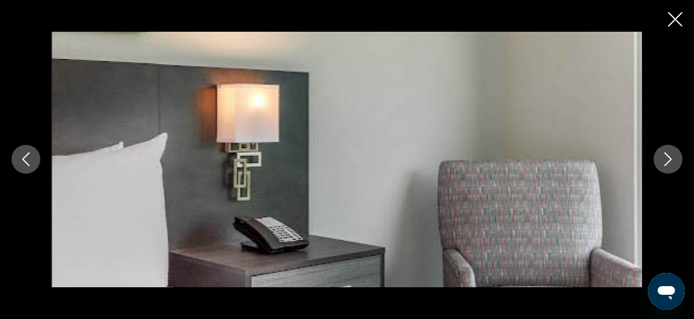
click at [670, 164] on icon "Next image" at bounding box center [669, 159] width 14 height 14
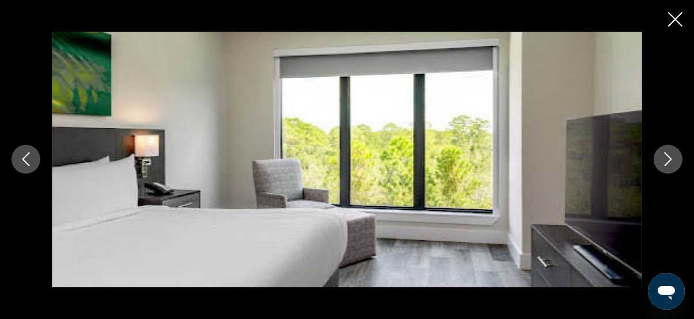
click at [667, 159] on icon "Next image" at bounding box center [669, 159] width 14 height 14
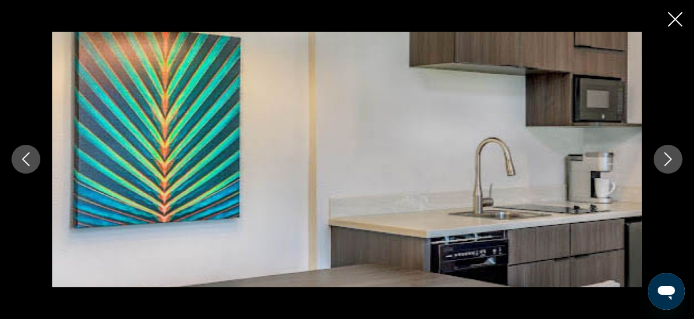
click at [667, 159] on icon "Next image" at bounding box center [669, 159] width 14 height 14
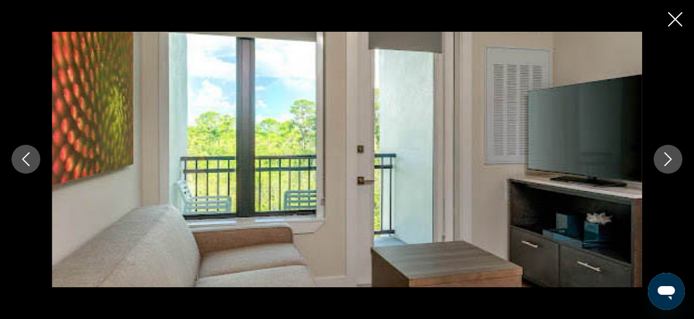
click at [667, 159] on icon "Next image" at bounding box center [669, 159] width 14 height 14
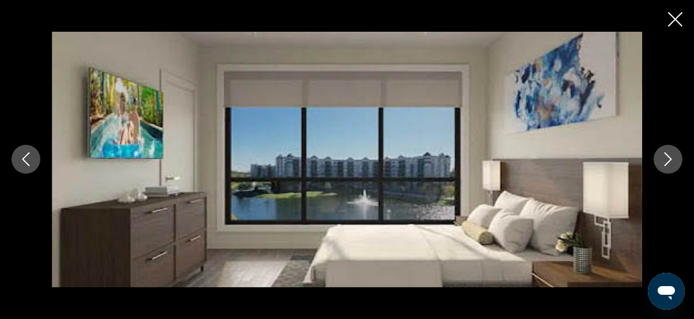
click at [667, 159] on icon "Next image" at bounding box center [669, 159] width 14 height 14
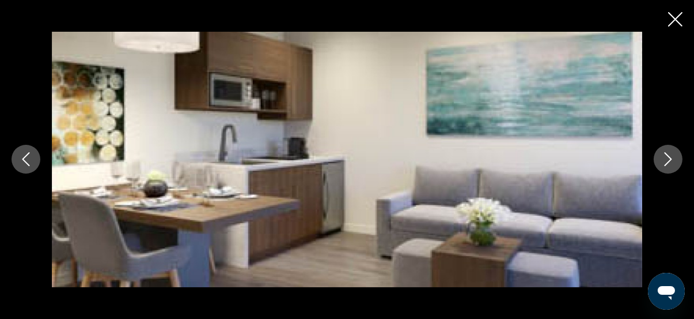
click at [667, 159] on icon "Next image" at bounding box center [669, 159] width 14 height 14
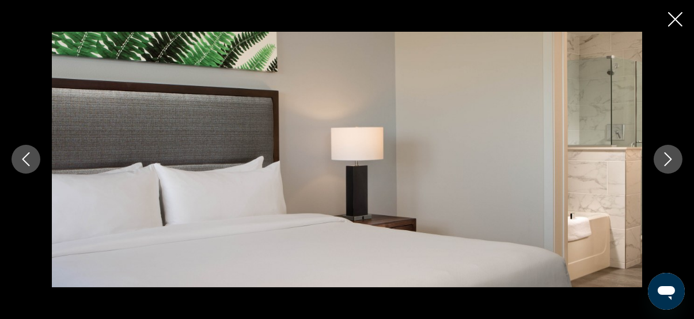
click at [667, 159] on icon "Next image" at bounding box center [669, 159] width 14 height 14
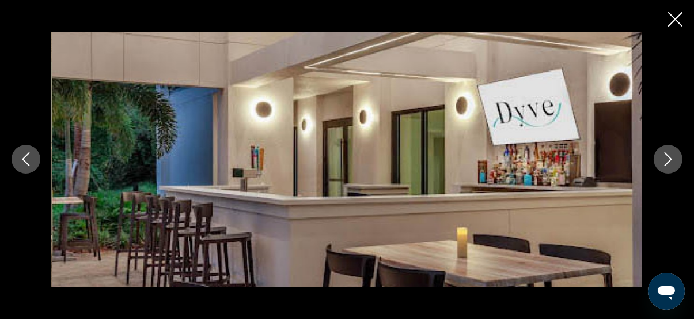
click at [667, 159] on icon "Next image" at bounding box center [669, 159] width 14 height 14
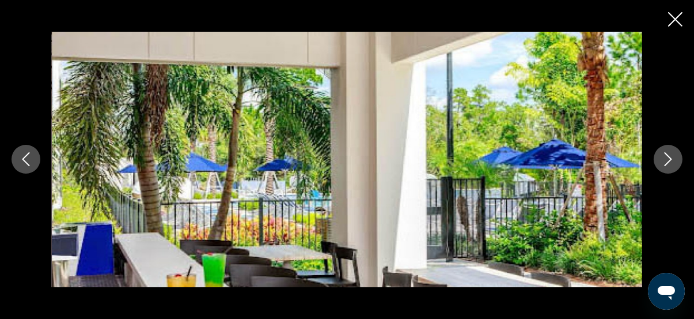
click at [667, 159] on icon "Next image" at bounding box center [669, 159] width 14 height 14
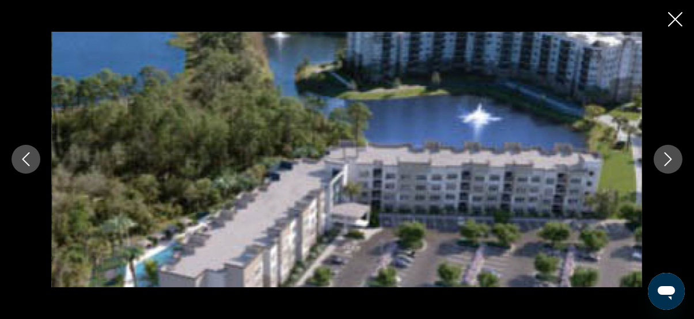
click at [667, 159] on icon "Next image" at bounding box center [669, 159] width 14 height 14
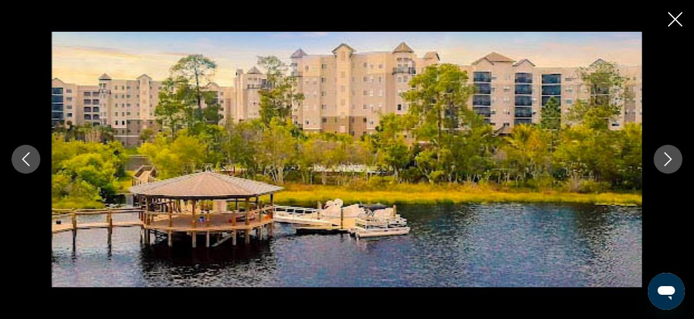
click at [667, 159] on icon "Next image" at bounding box center [669, 159] width 14 height 14
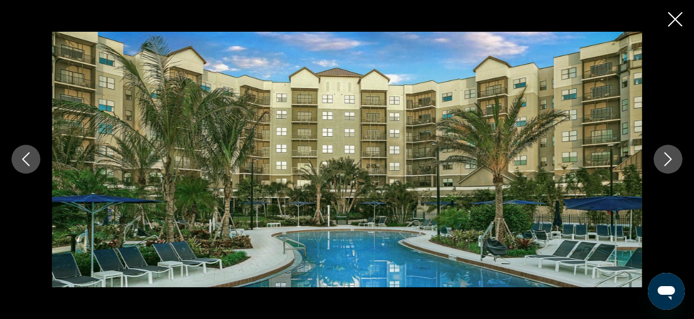
click at [667, 159] on icon "Next image" at bounding box center [669, 159] width 14 height 14
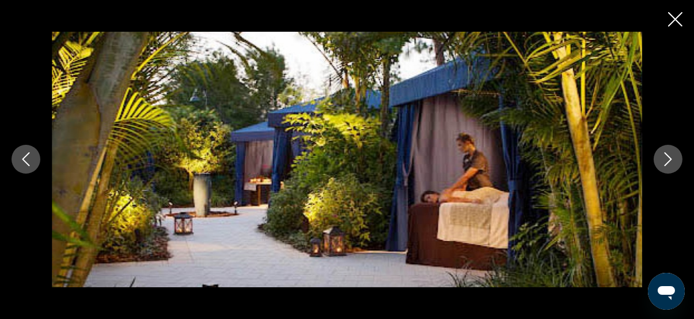
click at [667, 159] on icon "Next image" at bounding box center [669, 159] width 14 height 14
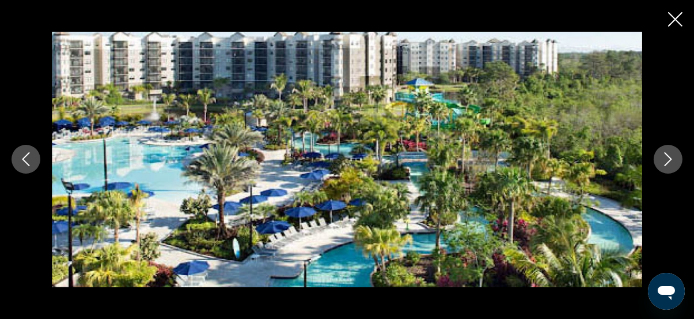
click at [667, 159] on icon "Next image" at bounding box center [669, 159] width 14 height 14
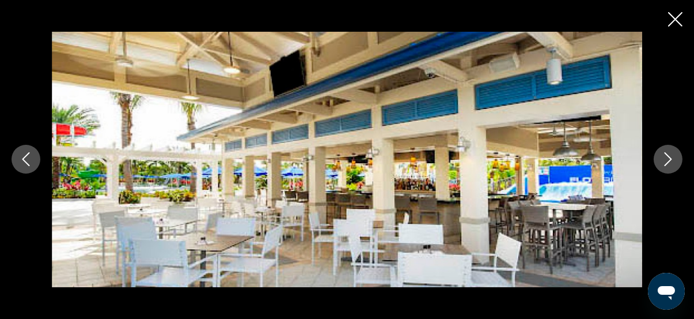
click at [667, 159] on icon "Next image" at bounding box center [669, 159] width 14 height 14
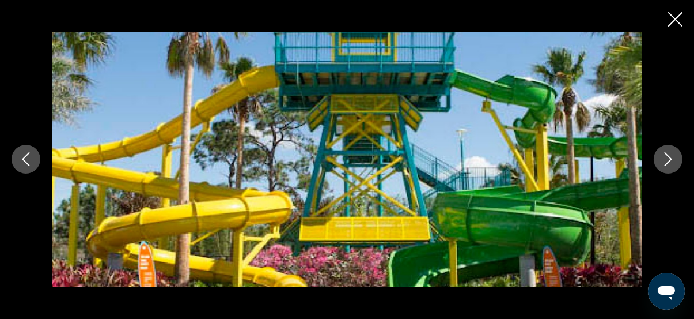
click at [667, 159] on icon "Next image" at bounding box center [669, 159] width 14 height 14
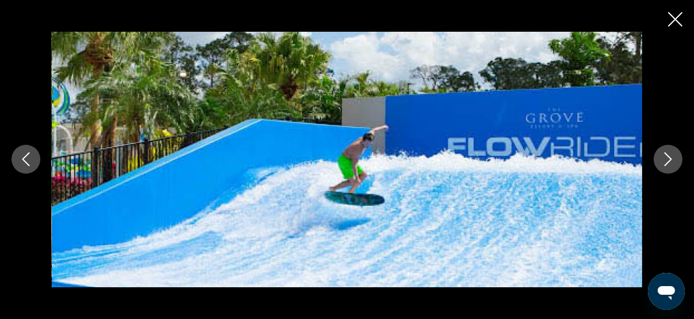
click at [667, 159] on icon "Next image" at bounding box center [669, 159] width 14 height 14
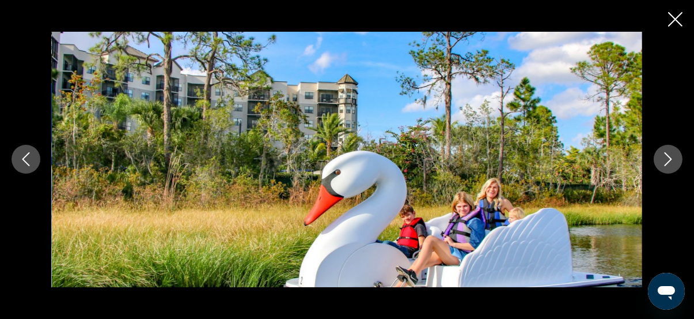
click at [667, 159] on icon "Next image" at bounding box center [669, 159] width 14 height 14
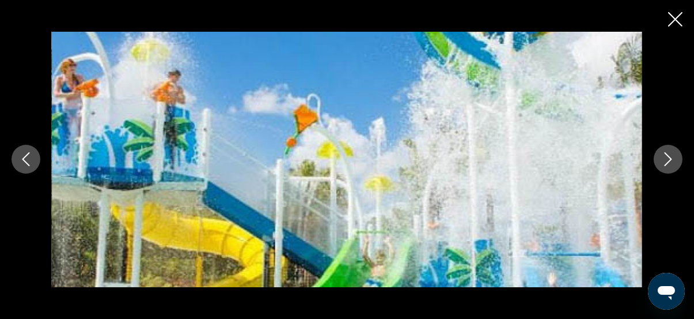
click at [667, 159] on icon "Next image" at bounding box center [669, 159] width 14 height 14
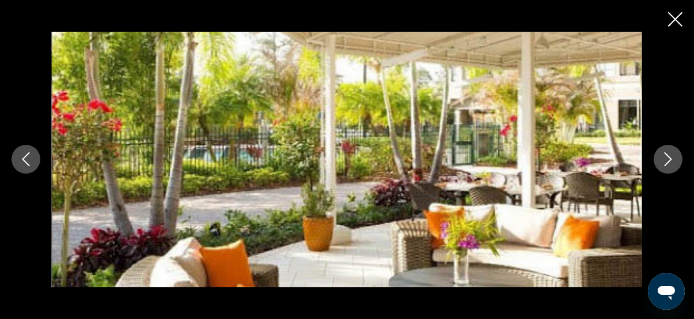
click at [667, 159] on icon "Next image" at bounding box center [669, 159] width 14 height 14
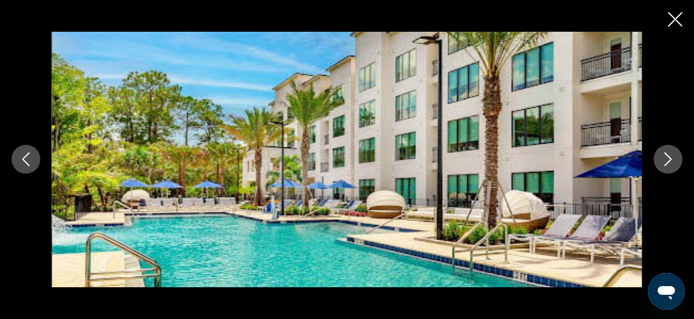
click at [667, 159] on icon "Next image" at bounding box center [669, 159] width 14 height 14
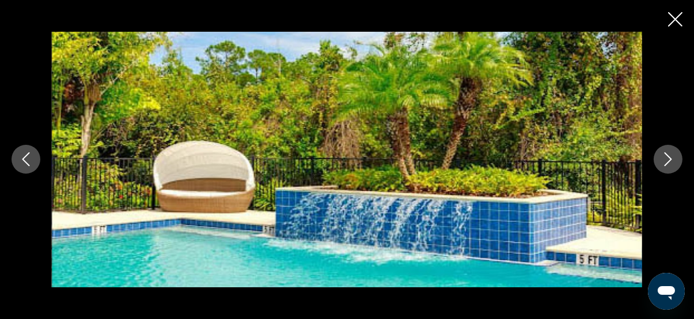
click at [667, 159] on icon "Next image" at bounding box center [669, 159] width 14 height 14
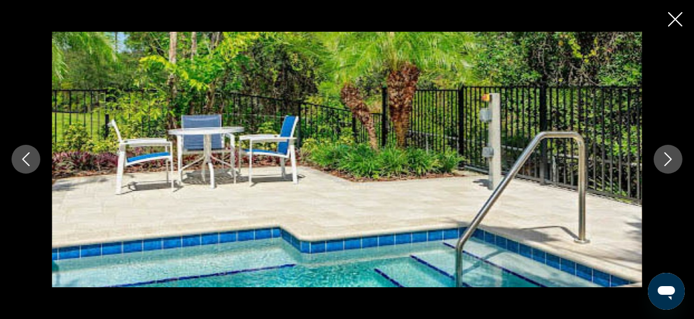
click at [667, 159] on icon "Next image" at bounding box center [669, 159] width 14 height 14
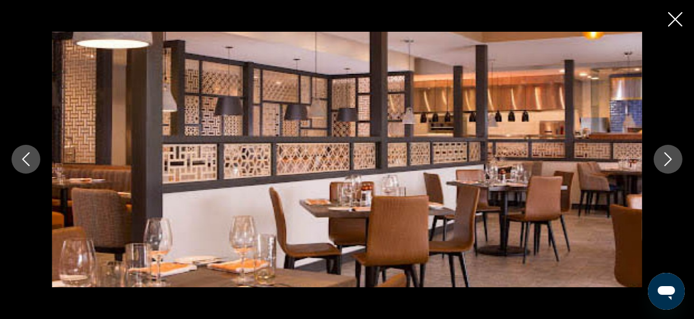
click at [667, 159] on icon "Next image" at bounding box center [669, 159] width 14 height 14
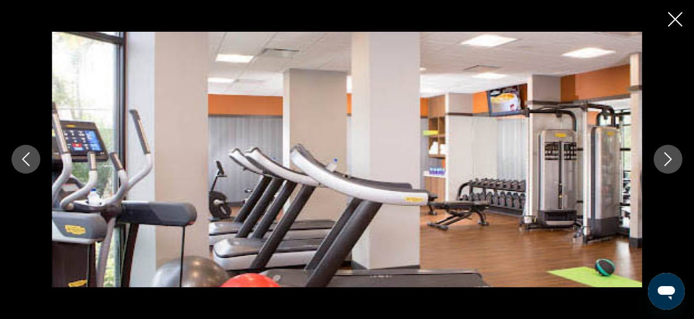
click at [667, 159] on icon "Next image" at bounding box center [669, 159] width 14 height 14
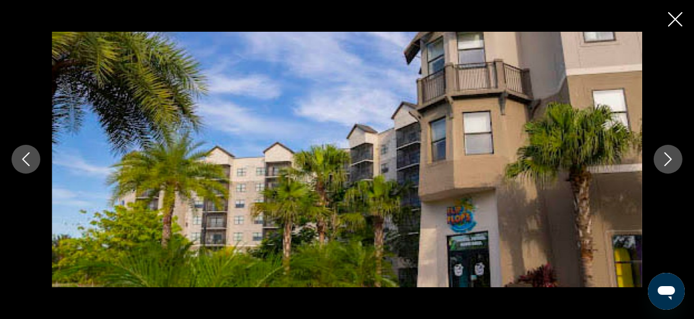
click at [667, 159] on icon "Next image" at bounding box center [669, 159] width 14 height 14
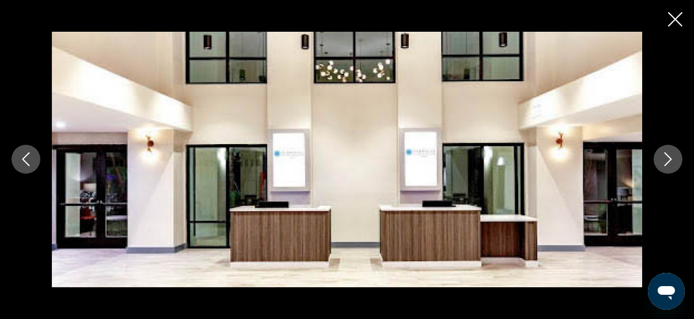
click at [667, 159] on icon "Next image" at bounding box center [669, 159] width 14 height 14
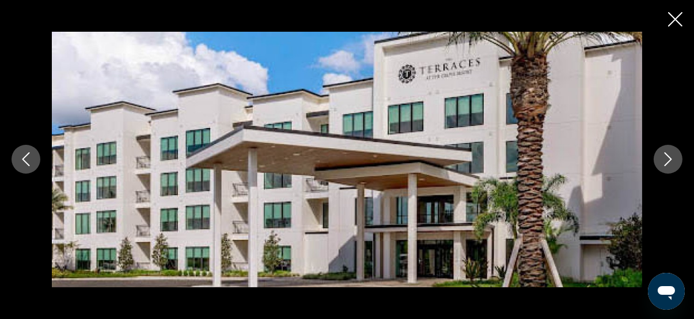
click at [677, 16] on icon "Close slideshow" at bounding box center [675, 19] width 14 height 14
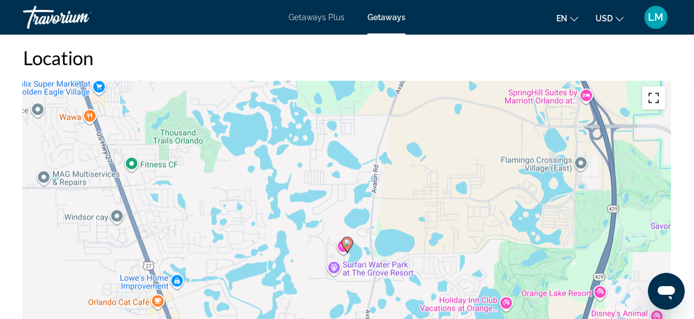
click at [656, 98] on button "Toggle fullscreen view" at bounding box center [654, 97] width 23 height 23
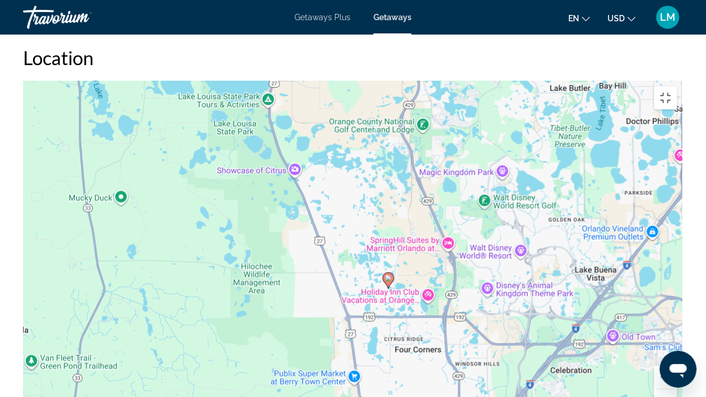
drag, startPoint x: 550, startPoint y: 337, endPoint x: 462, endPoint y: 284, distance: 102.9
click at [462, 284] on div "To activate drag with keyboard, press Alt + Enter. Once in keyboard drag state,…" at bounding box center [353, 254] width 660 height 346
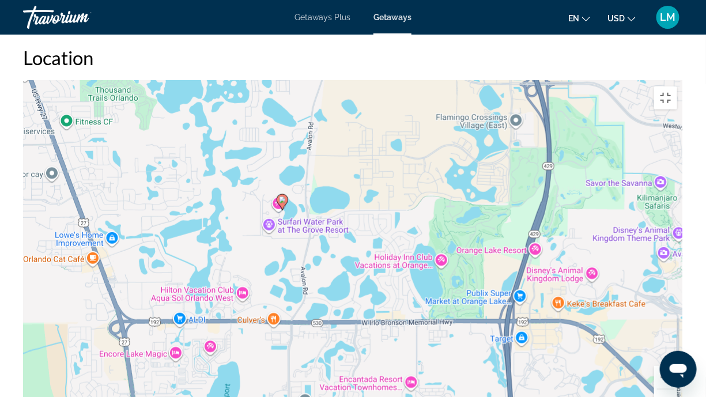
drag, startPoint x: 320, startPoint y: 137, endPoint x: 441, endPoint y: 236, distance: 156.8
click at [441, 236] on div "To activate drag with keyboard, press Alt + Enter. Once in keyboard drag state,…" at bounding box center [353, 254] width 660 height 346
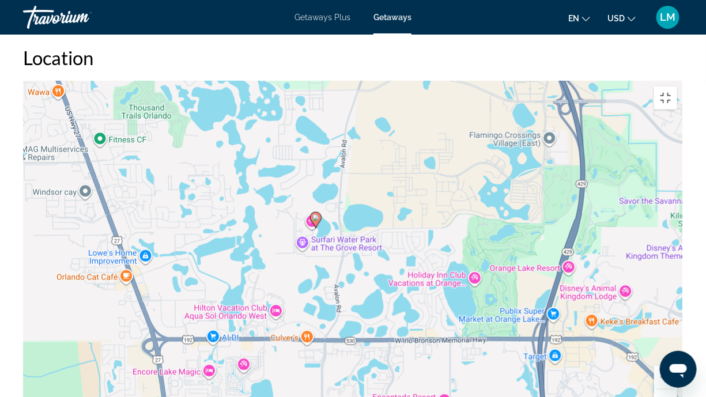
click at [332, 186] on div "To activate drag with keyboard, press Alt + Enter. Once in keyboard drag state,…" at bounding box center [353, 254] width 660 height 346
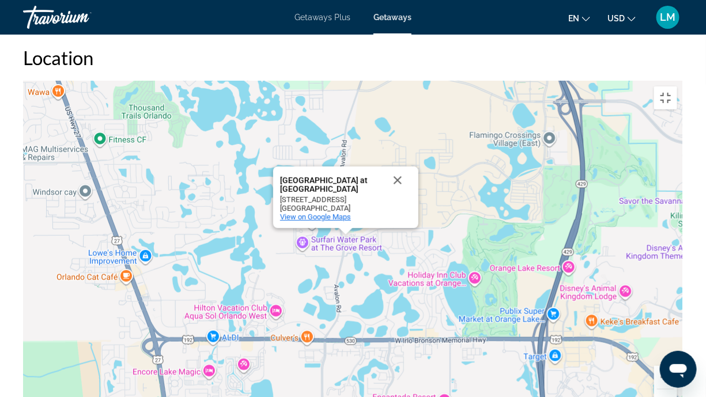
click at [301, 213] on span "View on Google Maps" at bounding box center [315, 217] width 71 height 9
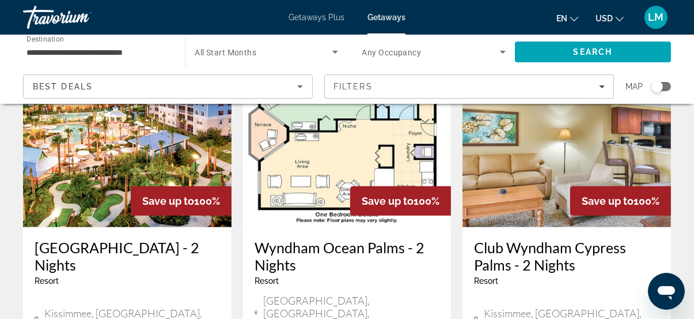
scroll to position [1519, 0]
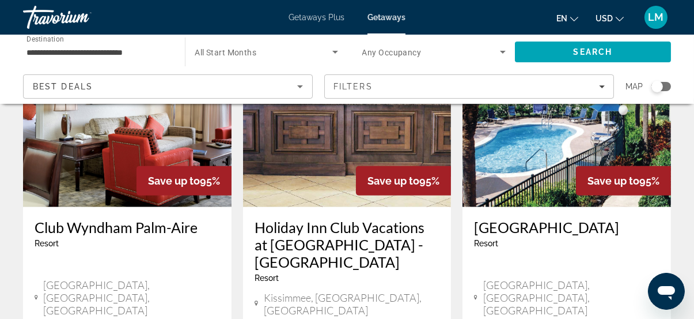
scroll to position [1519, 0]
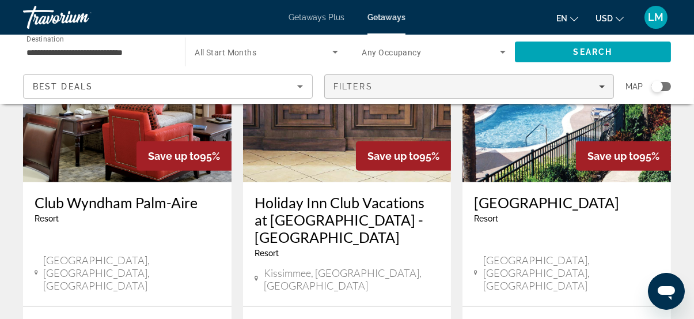
click at [402, 91] on span "Filters" at bounding box center [469, 87] width 289 height 28
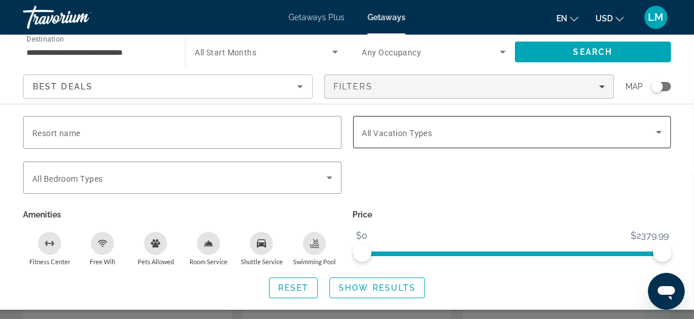
click at [410, 126] on span "Search widget" at bounding box center [509, 132] width 294 height 14
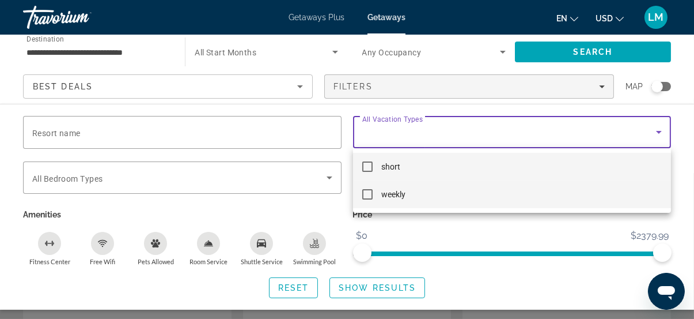
click at [367, 193] on mat-pseudo-checkbox at bounding box center [367, 194] width 10 height 10
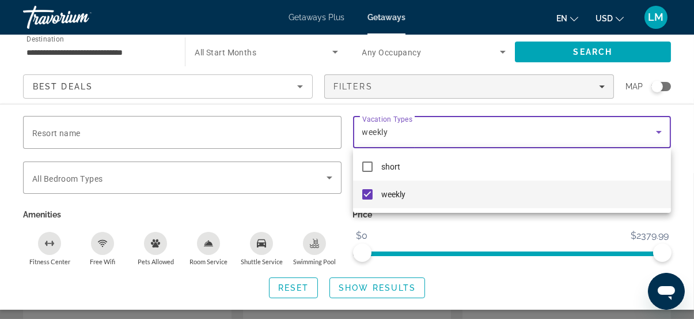
click at [365, 290] on div at bounding box center [347, 159] width 694 height 319
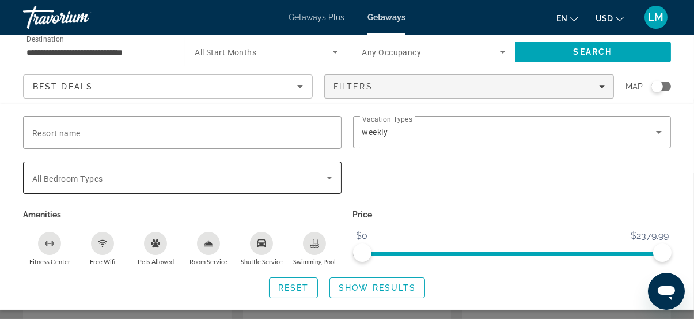
click at [327, 175] on icon "Search widget" at bounding box center [330, 178] width 14 height 14
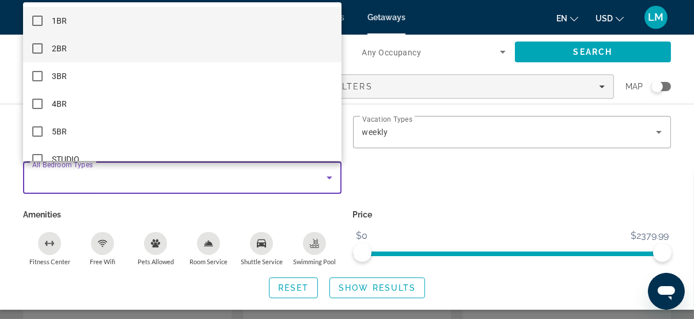
click at [37, 51] on mat-pseudo-checkbox at bounding box center [37, 48] width 10 height 10
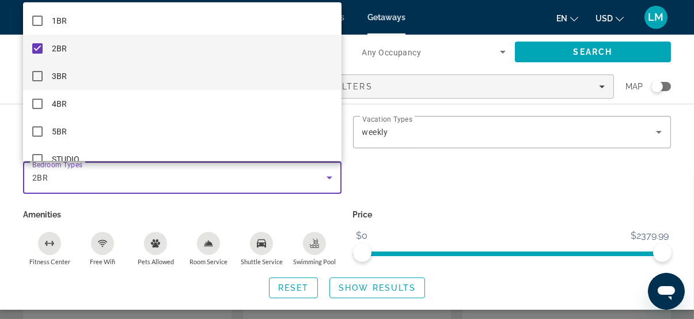
click at [39, 75] on mat-pseudo-checkbox at bounding box center [37, 76] width 10 height 10
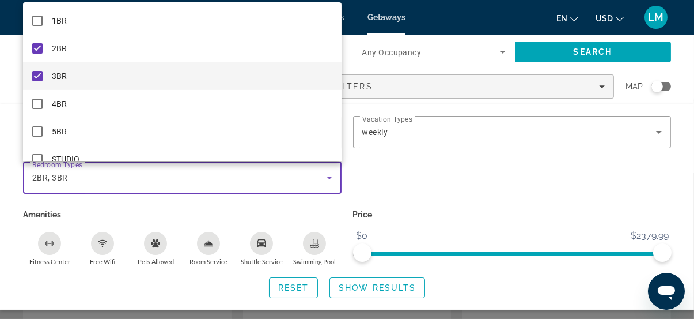
click at [360, 287] on div at bounding box center [347, 159] width 694 height 319
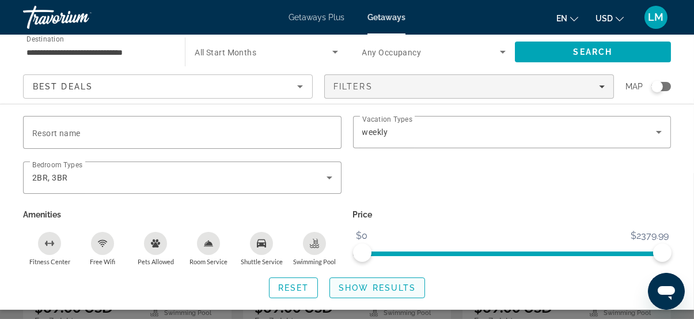
scroll to position [1571, 0]
click at [392, 289] on span "Show Results" at bounding box center [377, 287] width 77 height 9
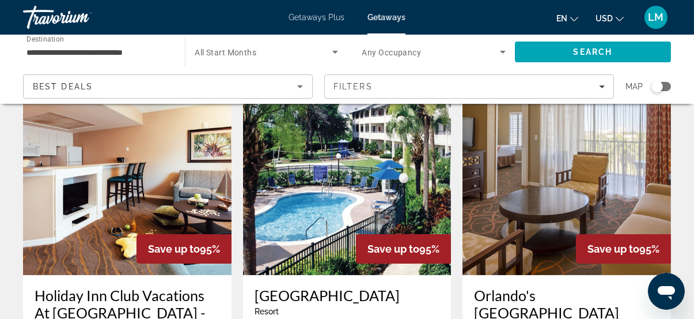
scroll to position [471, 0]
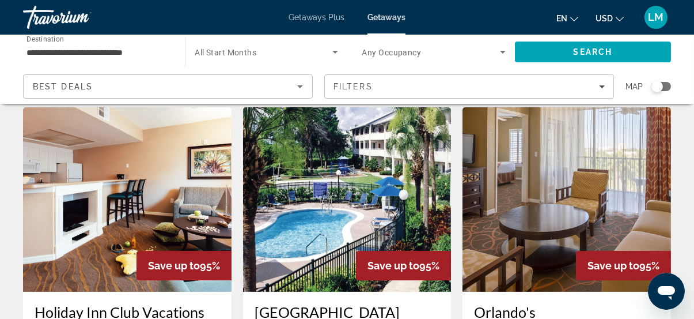
click at [148, 197] on img "Main content" at bounding box center [127, 199] width 209 height 184
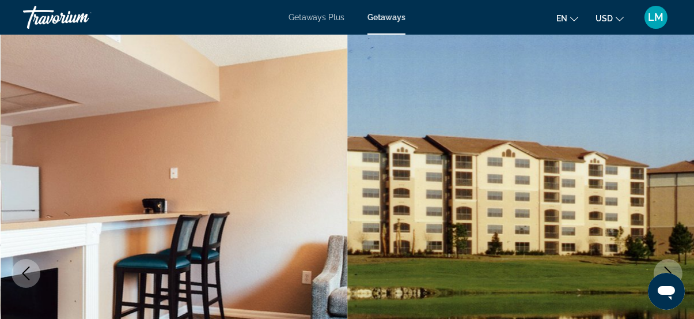
scroll to position [52, 0]
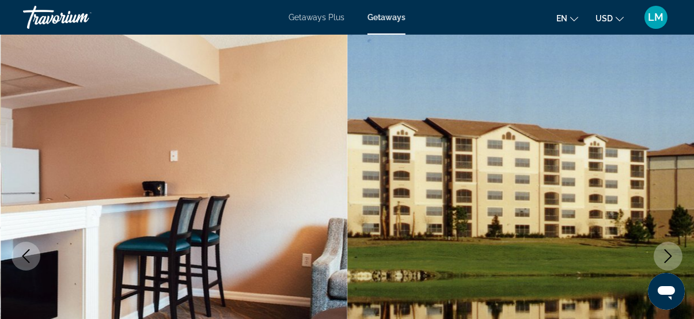
click at [670, 254] on icon "Next image" at bounding box center [668, 256] width 7 height 14
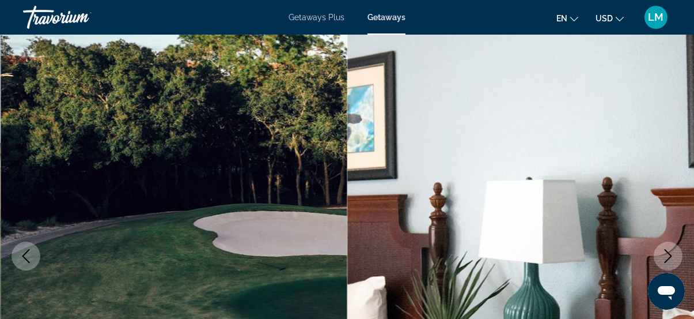
click at [670, 253] on icon "Next image" at bounding box center [669, 256] width 14 height 14
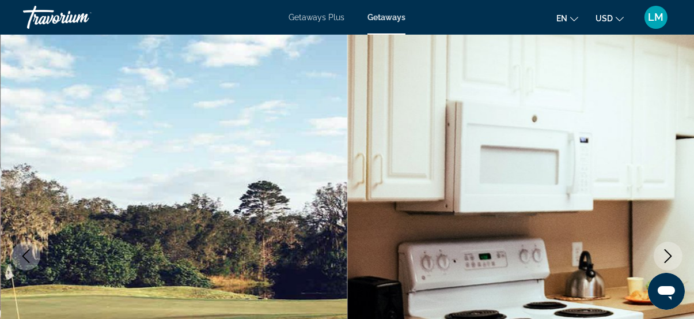
scroll to position [104, 0]
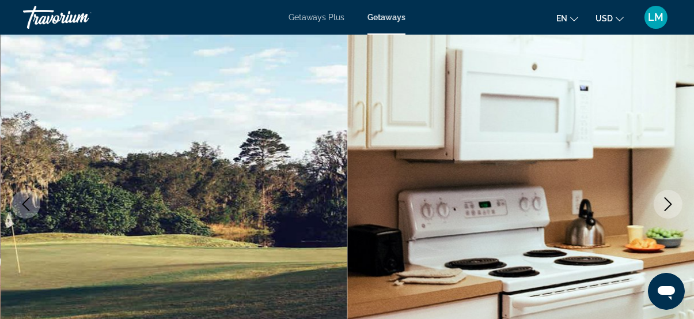
click at [666, 205] on icon "Next image" at bounding box center [669, 204] width 14 height 14
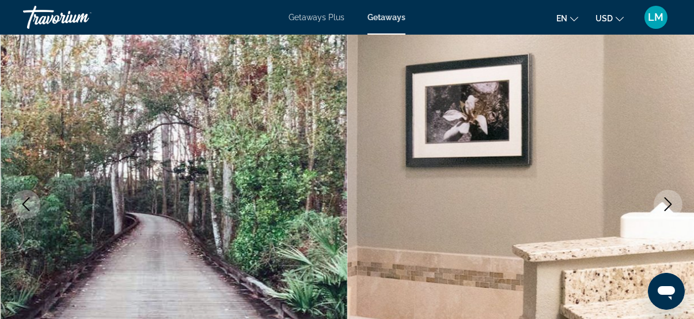
click at [666, 205] on icon "Next image" at bounding box center [669, 204] width 14 height 14
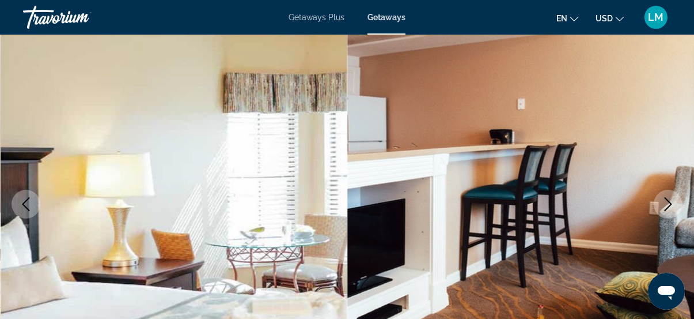
click at [666, 205] on icon "Next image" at bounding box center [669, 204] width 14 height 14
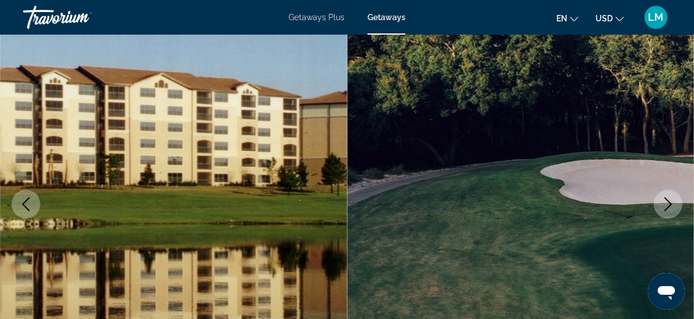
click at [37, 209] on button "Previous image" at bounding box center [26, 204] width 29 height 29
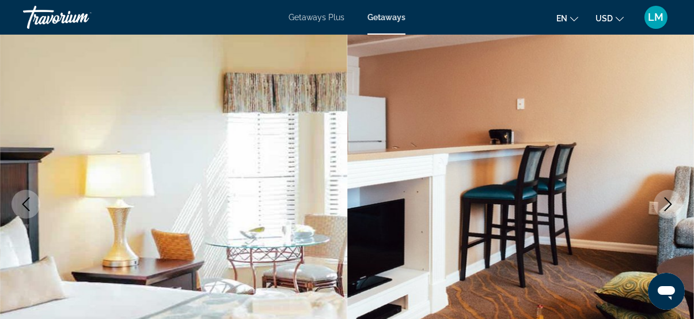
click at [671, 205] on icon "Next image" at bounding box center [669, 204] width 14 height 14
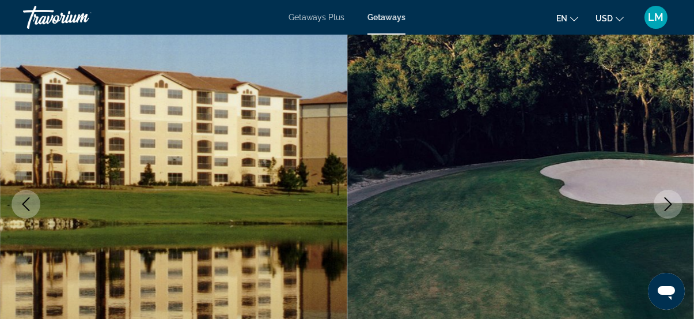
click at [665, 203] on icon "Next image" at bounding box center [669, 204] width 14 height 14
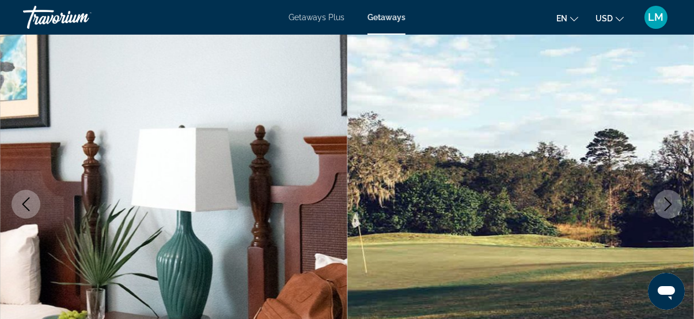
click at [665, 203] on icon "Next image" at bounding box center [669, 204] width 14 height 14
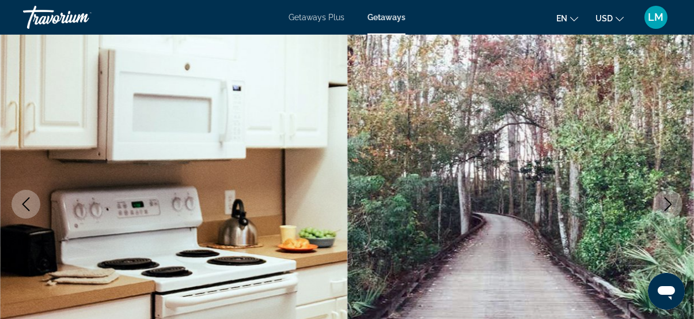
click at [665, 203] on icon "Next image" at bounding box center [669, 204] width 14 height 14
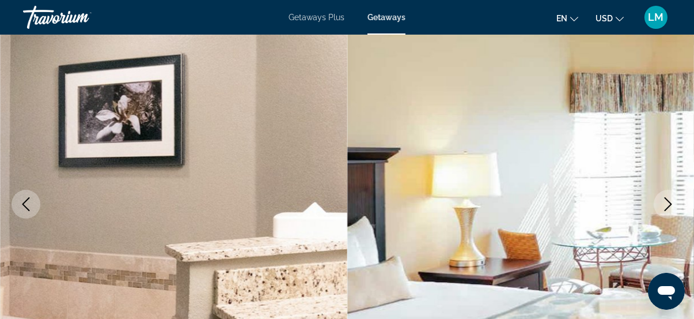
click at [665, 203] on icon "Next image" at bounding box center [669, 204] width 14 height 14
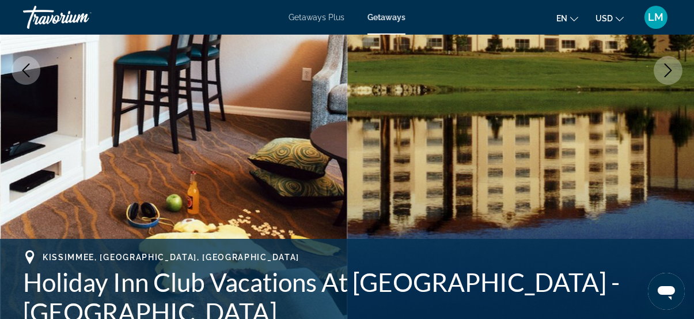
scroll to position [366, 0]
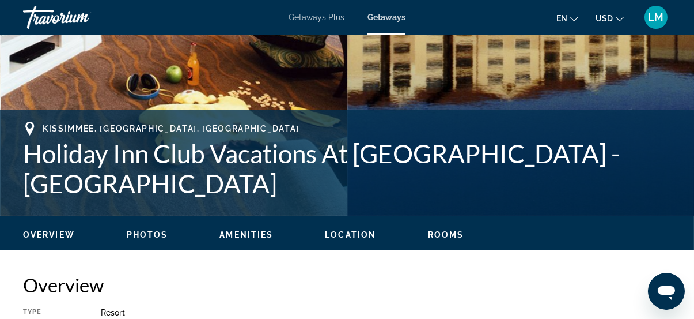
click at [366, 233] on span "Location" at bounding box center [350, 234] width 51 height 9
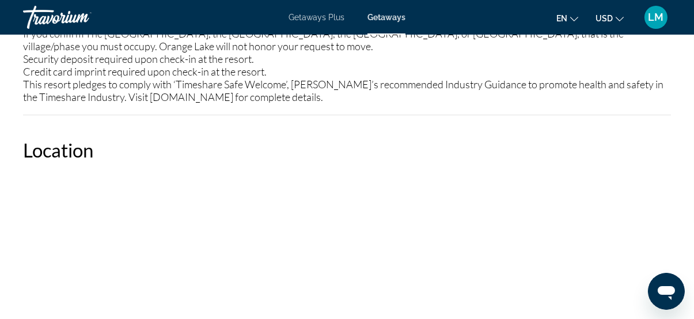
scroll to position [2041, 0]
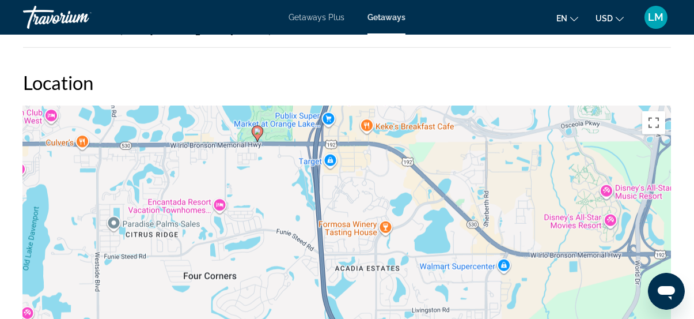
drag, startPoint x: 447, startPoint y: 296, endPoint x: 358, endPoint y: 159, distance: 163.4
click at [358, 159] on div "To activate drag with keyboard, press Alt + Enter. Once in keyboard drag state,…" at bounding box center [347, 278] width 648 height 346
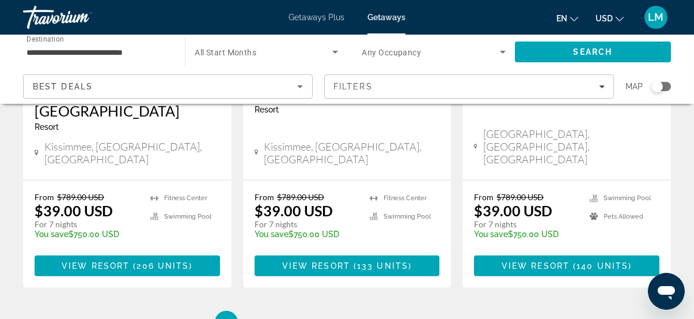
scroll to position [1571, 0]
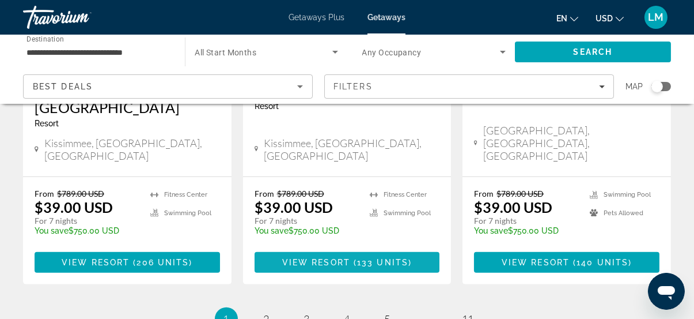
click at [352, 258] on span "Main content" at bounding box center [351, 262] width 3 height 9
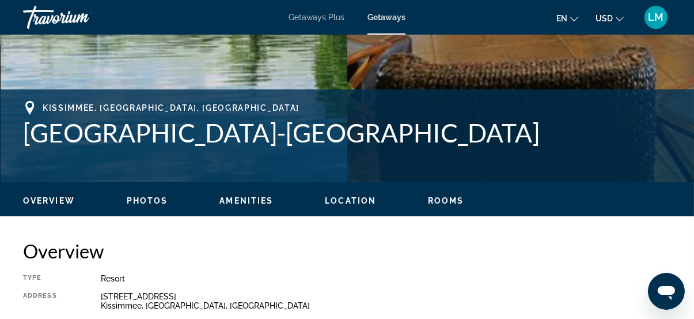
scroll to position [419, 0]
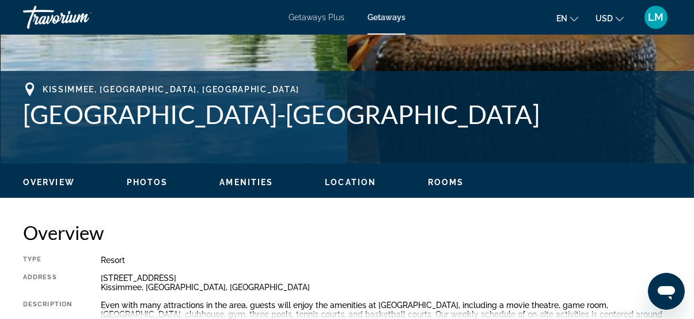
click at [337, 179] on span "Location" at bounding box center [350, 181] width 51 height 9
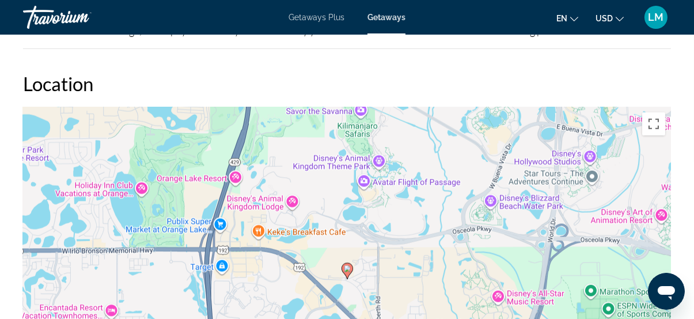
scroll to position [2036, 0]
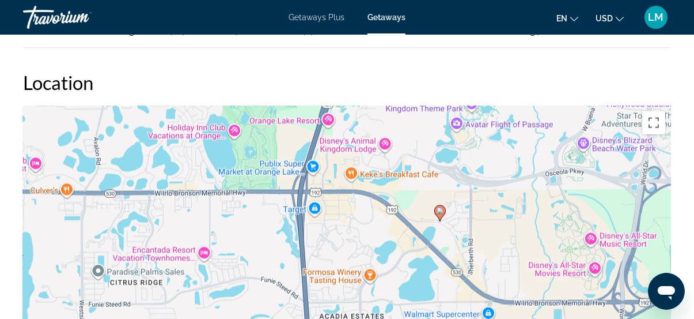
drag, startPoint x: 411, startPoint y: 258, endPoint x: 489, endPoint y: 210, distance: 91.6
click at [489, 210] on div "To activate drag with keyboard, press Alt + Enter. Once in keyboard drag state,…" at bounding box center [347, 278] width 648 height 346
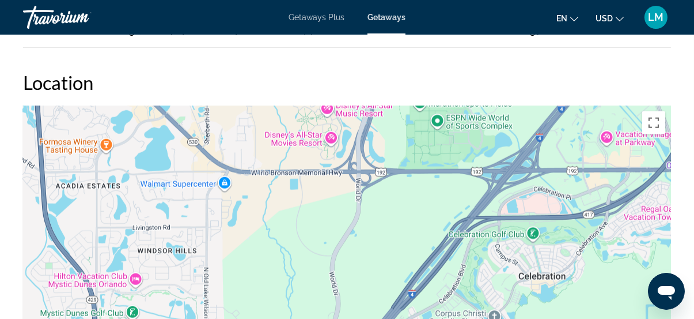
drag, startPoint x: 545, startPoint y: 211, endPoint x: 279, endPoint y: 81, distance: 295.9
click at [279, 81] on div "Location ← Move left → Move right ↑ Move up ↓ Move down + Zoom in - Zoom out Ho…" at bounding box center [347, 261] width 648 height 380
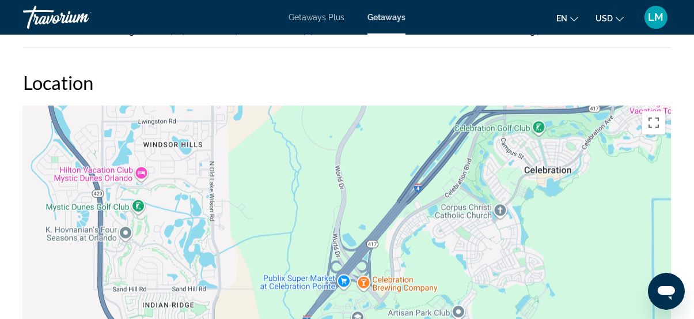
drag, startPoint x: 393, startPoint y: 256, endPoint x: 397, endPoint y: 163, distance: 93.4
click at [397, 163] on div "To activate drag with keyboard, press Alt + Enter. Once in keyboard drag state,…" at bounding box center [347, 278] width 648 height 346
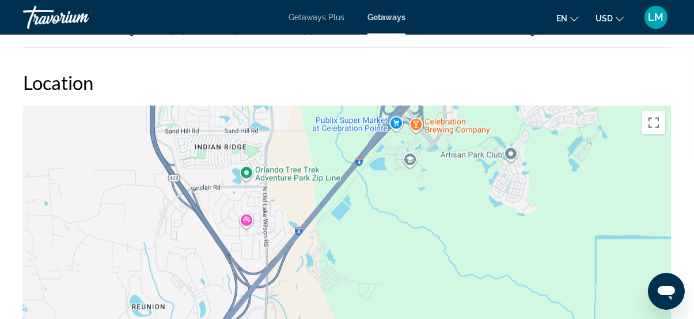
drag, startPoint x: 444, startPoint y: 267, endPoint x: 497, endPoint y: 109, distance: 167.3
click at [497, 109] on div "Main content" at bounding box center [347, 278] width 648 height 346
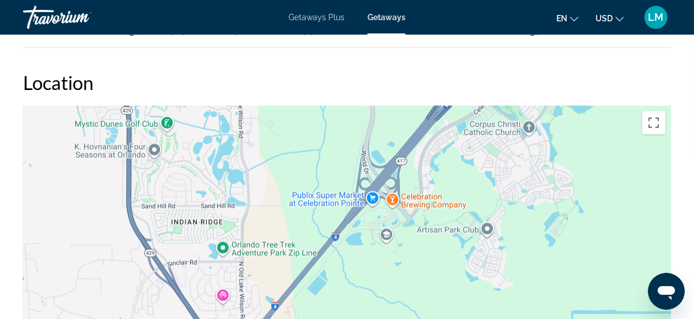
drag, startPoint x: 400, startPoint y: 260, endPoint x: 376, endPoint y: 342, distance: 84.8
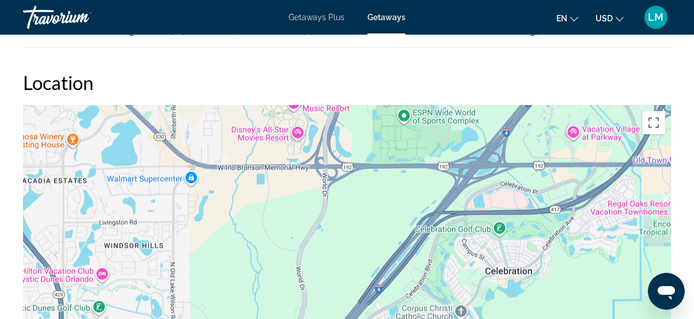
drag, startPoint x: 369, startPoint y: 127, endPoint x: 302, endPoint y: 301, distance: 186.1
click at [302, 301] on div "Main content" at bounding box center [347, 278] width 648 height 346
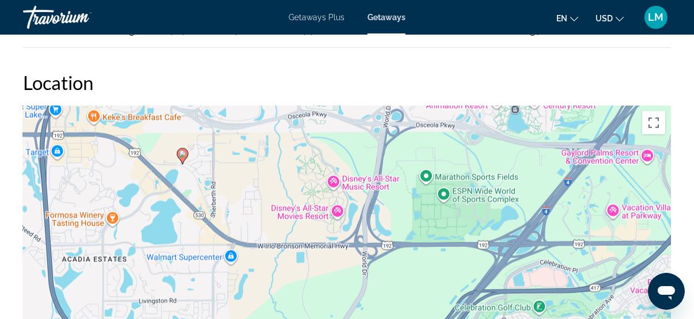
drag, startPoint x: 364, startPoint y: 306, endPoint x: 383, endPoint y: 342, distance: 40.7
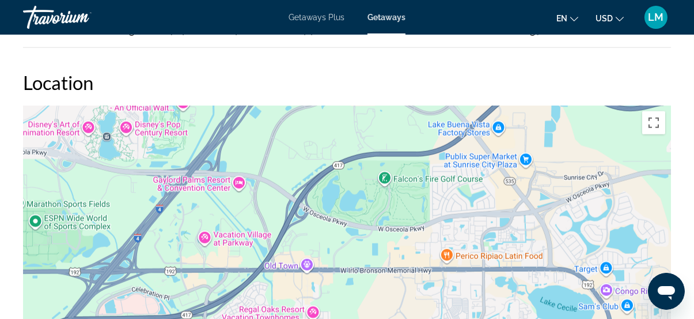
drag, startPoint x: 561, startPoint y: 261, endPoint x: 189, endPoint y: 293, distance: 373.0
click at [189, 293] on div "To activate drag with keyboard, press Alt + Enter. Once in keyboard drag state,…" at bounding box center [347, 278] width 648 height 346
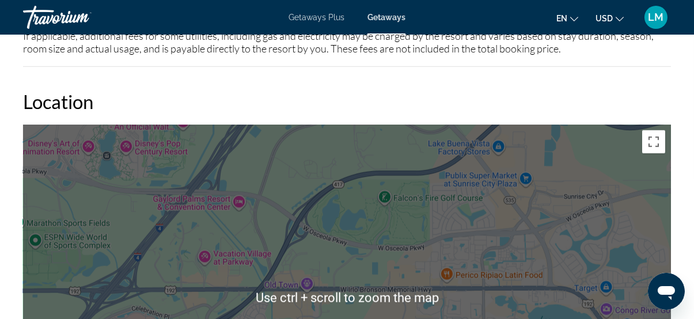
scroll to position [1984, 0]
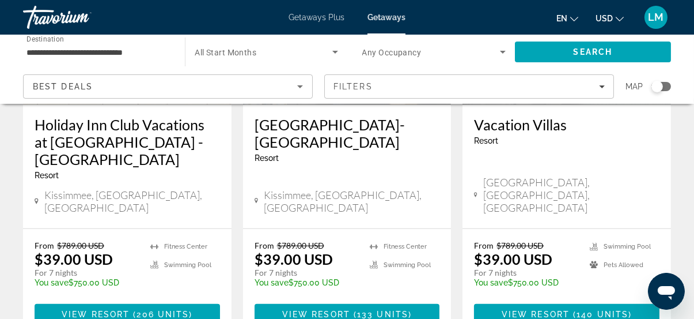
scroll to position [1624, 0]
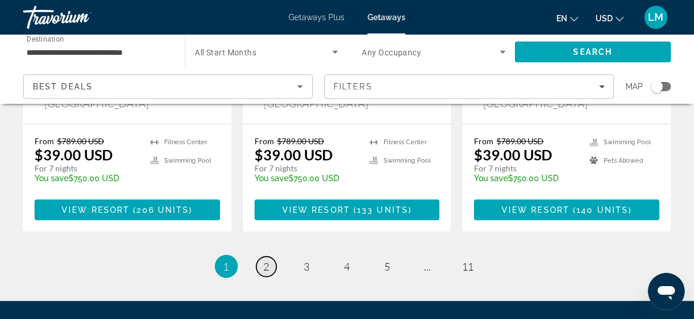
click at [269, 260] on span "2" at bounding box center [267, 266] width 6 height 13
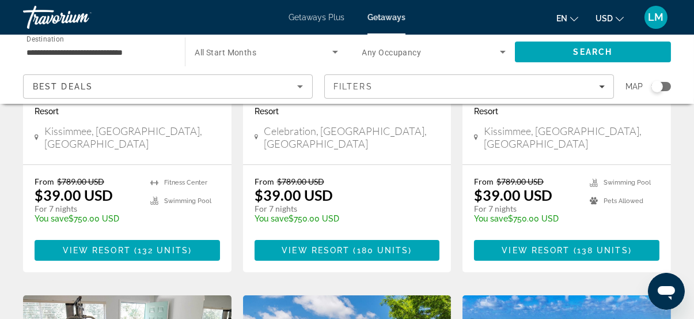
scroll to position [262, 0]
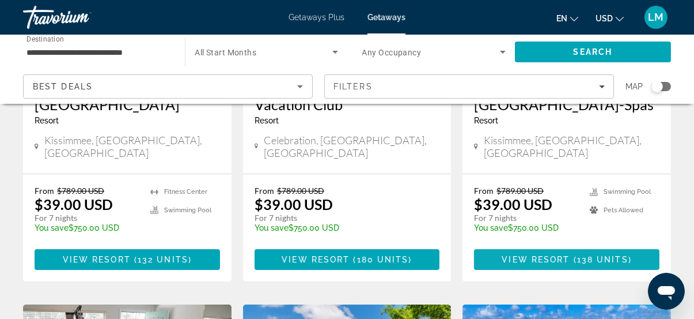
click at [572, 255] on span "Main content" at bounding box center [571, 259] width 3 height 9
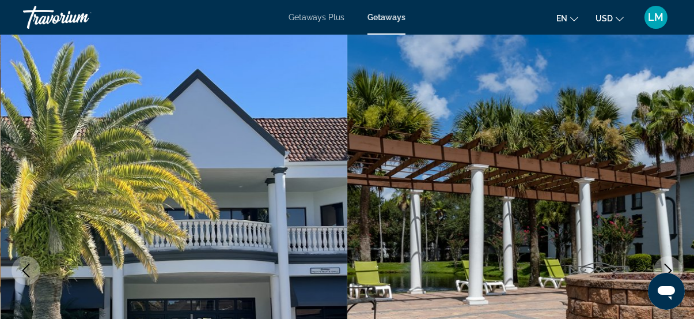
scroll to position [104, 0]
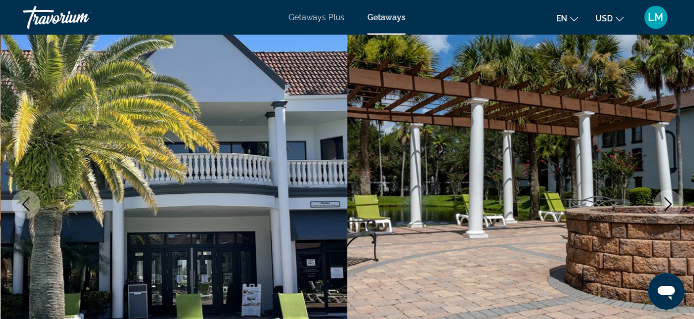
click at [676, 209] on button "Next image" at bounding box center [668, 204] width 29 height 29
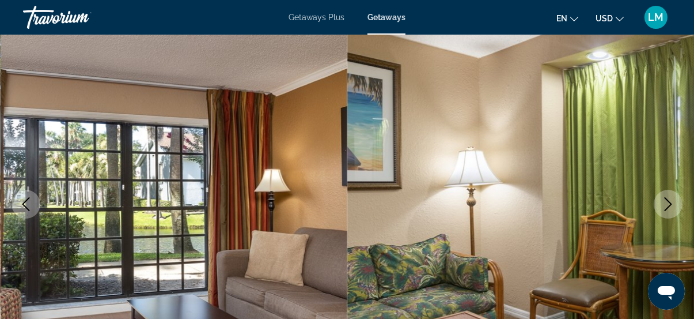
click at [673, 204] on icon "Next image" at bounding box center [669, 204] width 14 height 14
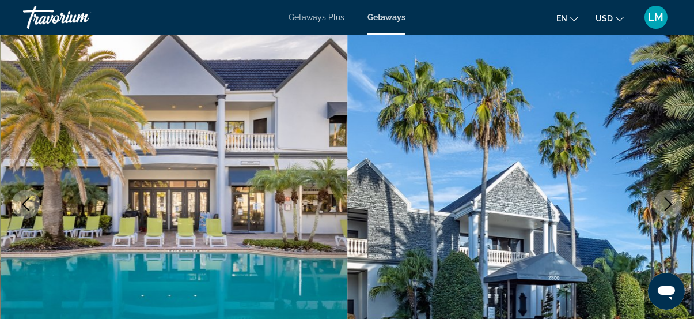
click at [673, 204] on icon "Next image" at bounding box center [669, 204] width 14 height 14
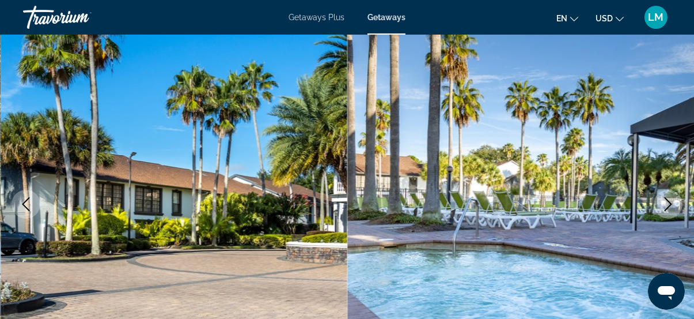
click at [28, 211] on button "Previous image" at bounding box center [26, 204] width 29 height 29
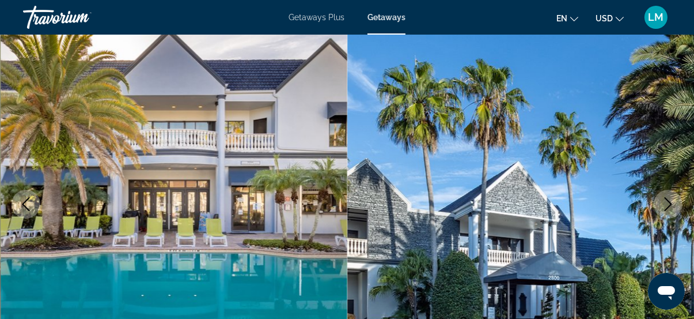
click at [668, 205] on icon "Next image" at bounding box center [669, 204] width 14 height 14
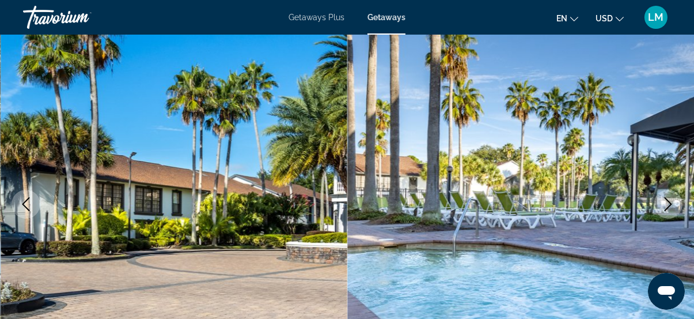
click at [669, 202] on icon "Next image" at bounding box center [669, 204] width 14 height 14
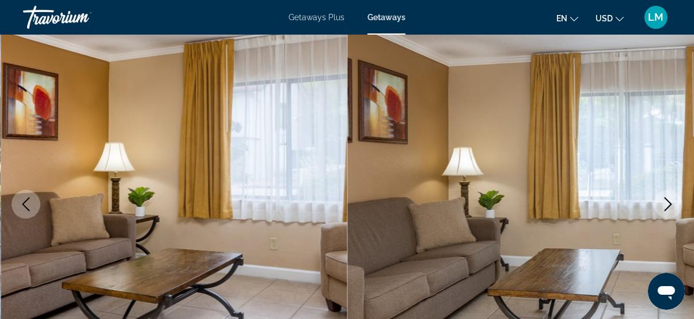
click at [669, 202] on icon "Next image" at bounding box center [669, 204] width 14 height 14
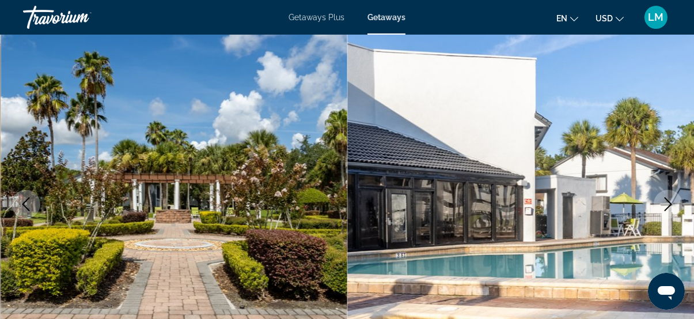
click at [669, 202] on icon "Next image" at bounding box center [669, 204] width 14 height 14
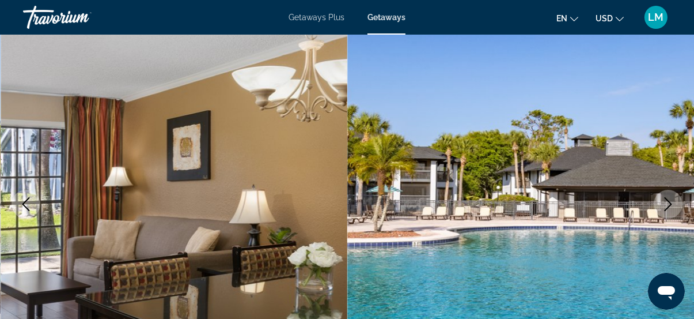
click at [668, 202] on icon "Next image" at bounding box center [669, 204] width 14 height 14
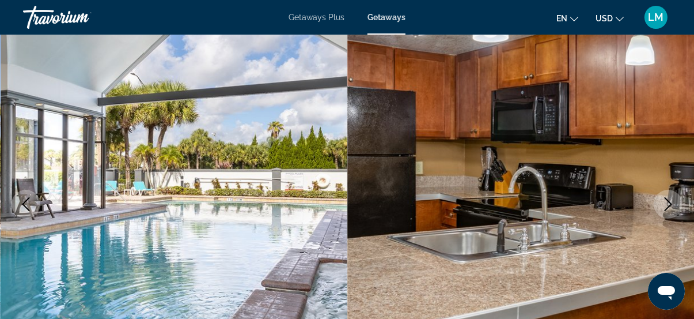
click at [668, 202] on icon "Next image" at bounding box center [669, 204] width 14 height 14
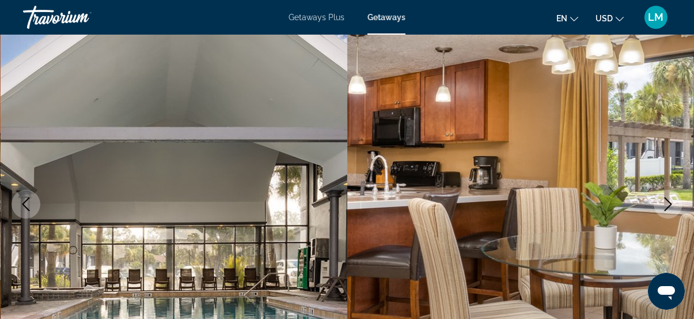
click at [666, 199] on icon "Next image" at bounding box center [668, 204] width 7 height 14
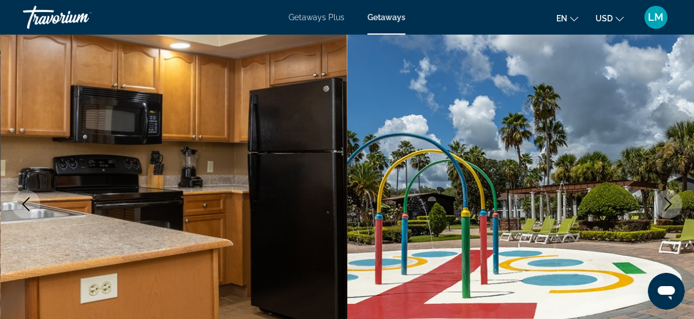
click at [666, 199] on icon "Next image" at bounding box center [668, 204] width 7 height 14
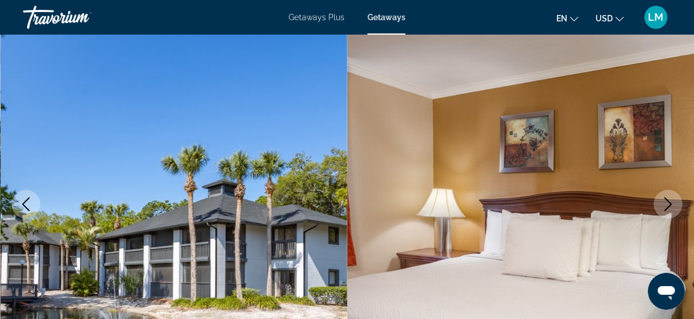
click at [666, 199] on icon "Next image" at bounding box center [668, 204] width 7 height 14
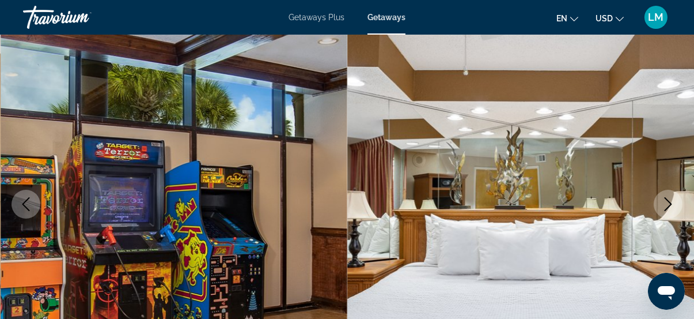
click at [666, 202] on icon "Next image" at bounding box center [669, 204] width 14 height 14
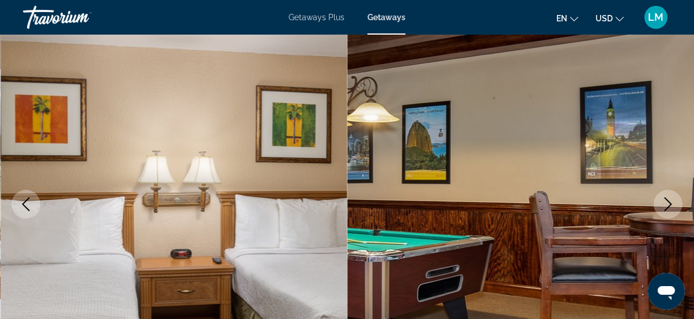
click at [667, 206] on icon "Next image" at bounding box center [669, 204] width 14 height 14
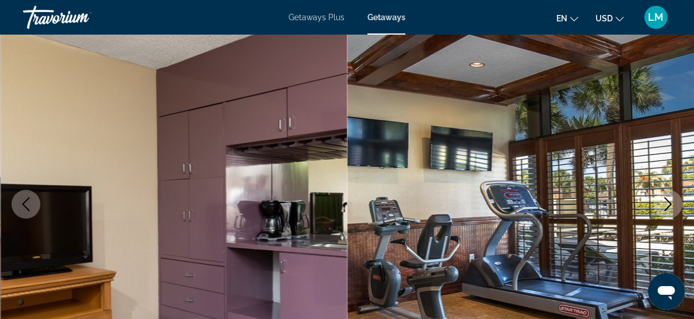
click at [667, 205] on icon "Next image" at bounding box center [669, 204] width 14 height 14
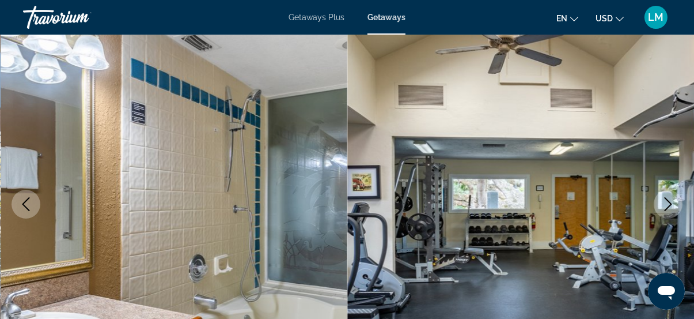
click at [666, 200] on icon "Next image" at bounding box center [669, 204] width 14 height 14
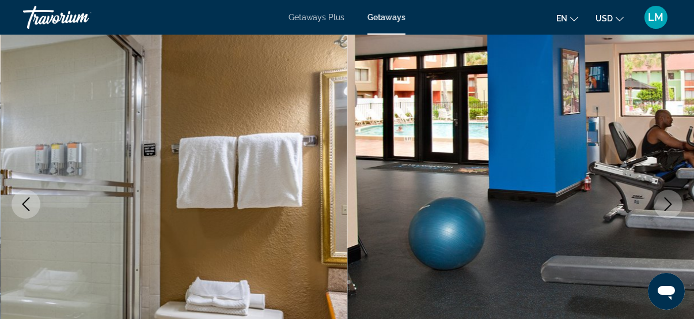
click at [666, 200] on icon "Next image" at bounding box center [669, 204] width 14 height 14
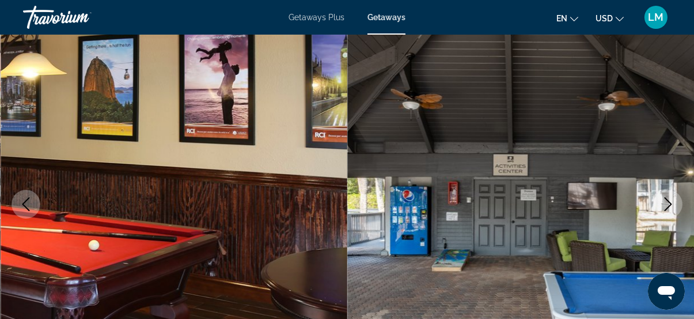
click at [666, 200] on icon "Next image" at bounding box center [669, 204] width 14 height 14
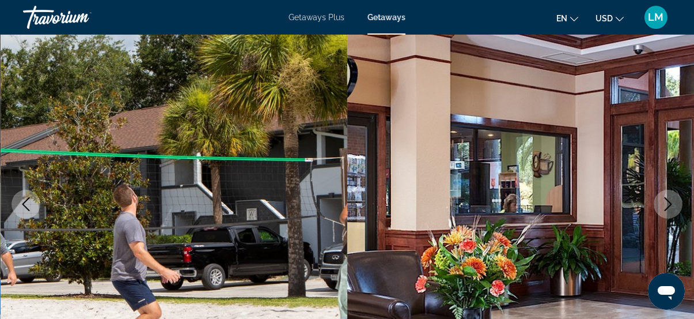
click at [666, 200] on icon "Next image" at bounding box center [669, 204] width 14 height 14
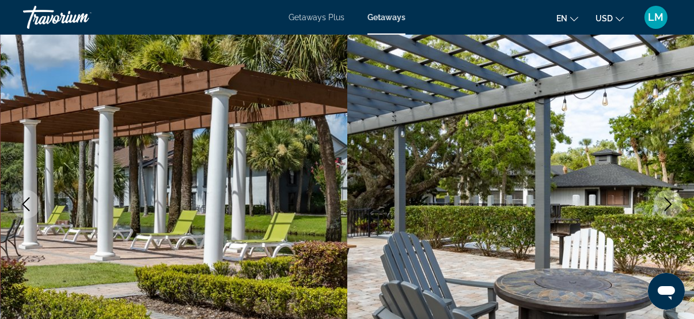
click at [666, 200] on icon "Next image" at bounding box center [669, 204] width 14 height 14
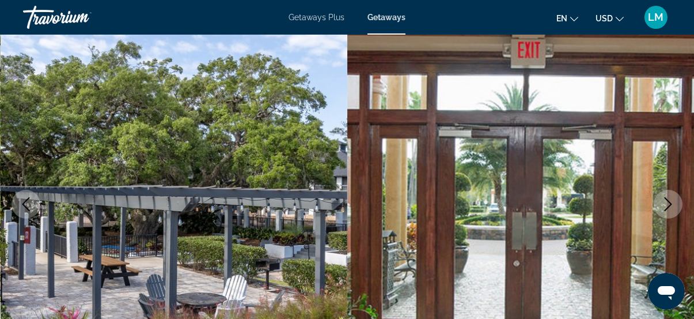
click at [666, 200] on icon "Next image" at bounding box center [669, 204] width 14 height 14
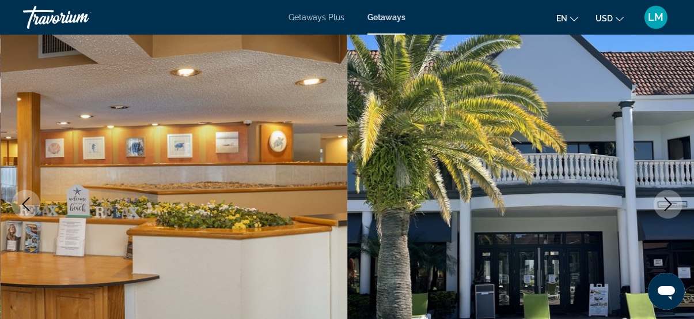
click at [666, 200] on icon "Next image" at bounding box center [669, 204] width 14 height 14
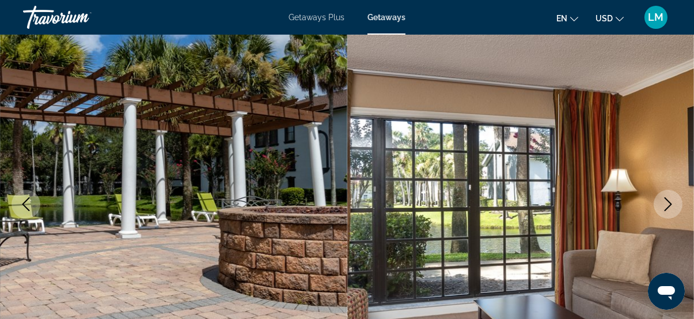
click at [666, 200] on icon "Next image" at bounding box center [669, 204] width 14 height 14
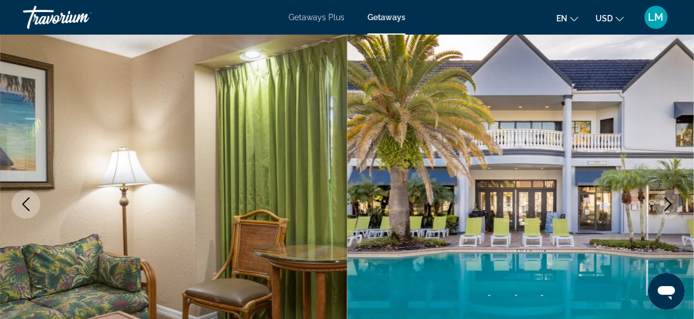
click at [666, 200] on icon "Next image" at bounding box center [669, 204] width 14 height 14
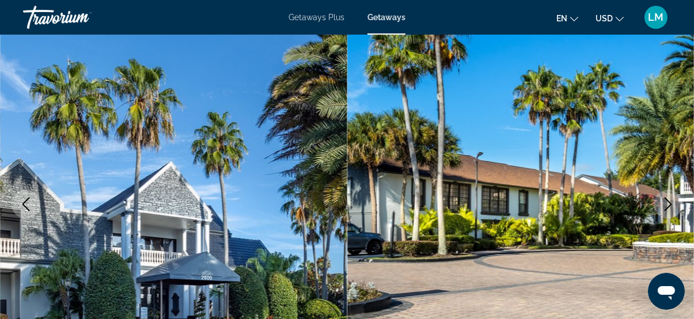
click at [670, 202] on icon "Next image" at bounding box center [668, 204] width 7 height 14
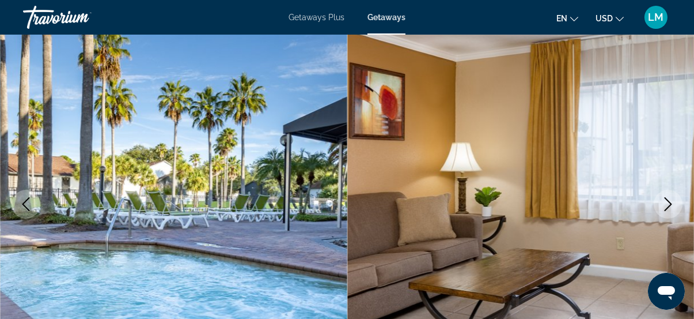
click at [670, 202] on icon "Next image" at bounding box center [668, 204] width 7 height 14
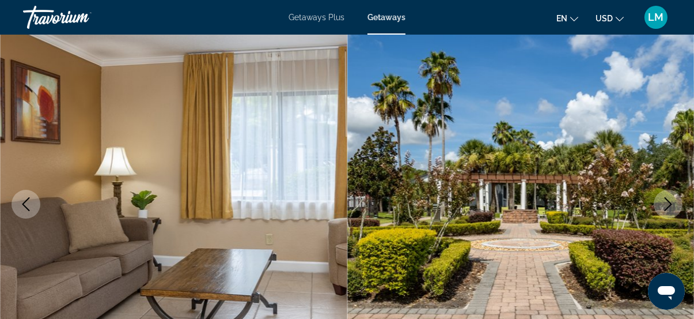
click at [670, 202] on icon "Next image" at bounding box center [668, 204] width 7 height 14
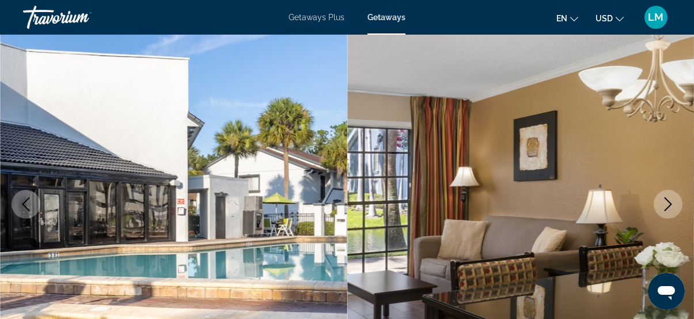
click at [653, 215] on img "Main content" at bounding box center [520, 203] width 347 height 547
click at [660, 207] on button "Next image" at bounding box center [668, 204] width 29 height 29
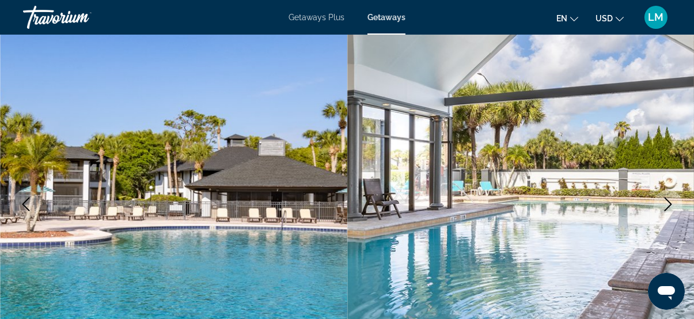
click at [665, 202] on icon "Next image" at bounding box center [669, 204] width 14 height 14
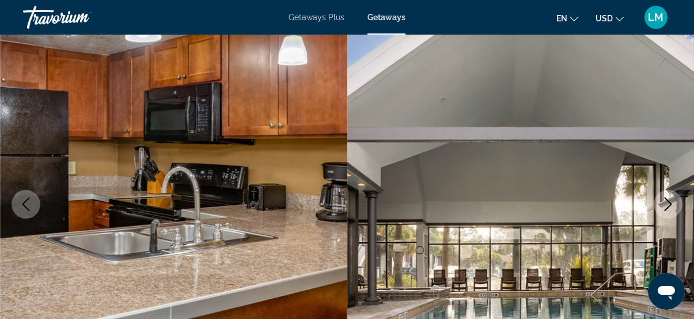
click at [665, 202] on icon "Next image" at bounding box center [669, 204] width 14 height 14
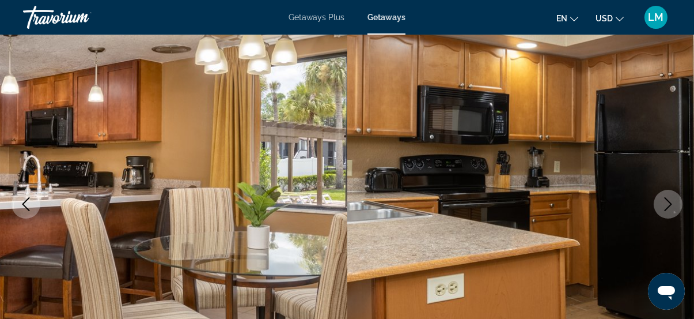
click at [665, 202] on icon "Next image" at bounding box center [669, 204] width 14 height 14
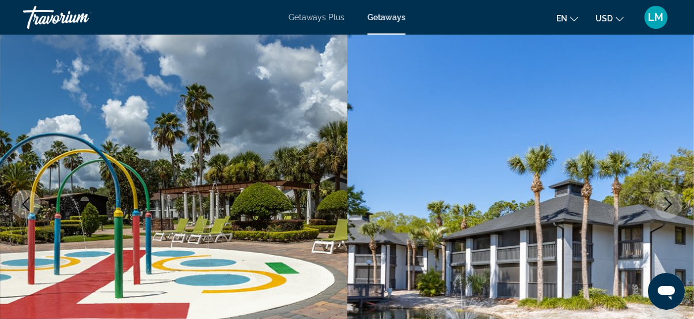
click at [665, 202] on icon "Next image" at bounding box center [669, 204] width 14 height 14
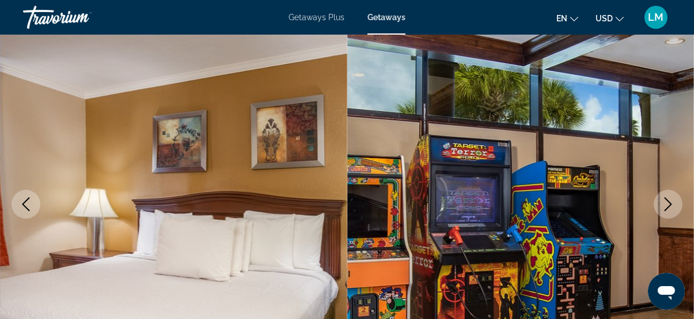
click at [665, 202] on icon "Next image" at bounding box center [669, 204] width 14 height 14
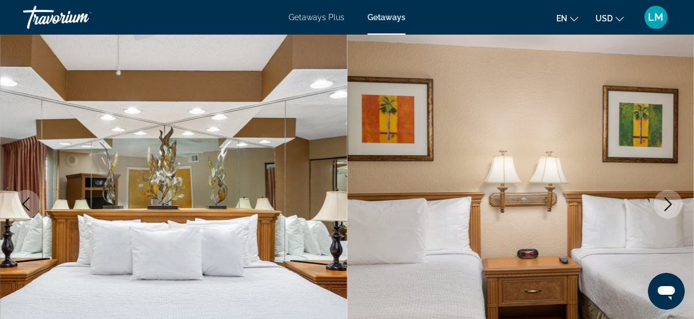
click at [665, 202] on icon "Next image" at bounding box center [669, 204] width 14 height 14
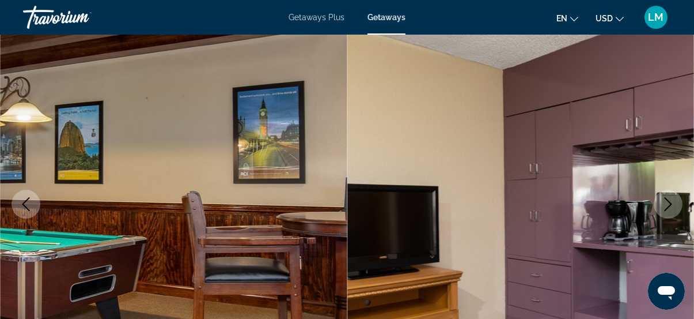
click at [665, 202] on icon "Next image" at bounding box center [669, 204] width 14 height 14
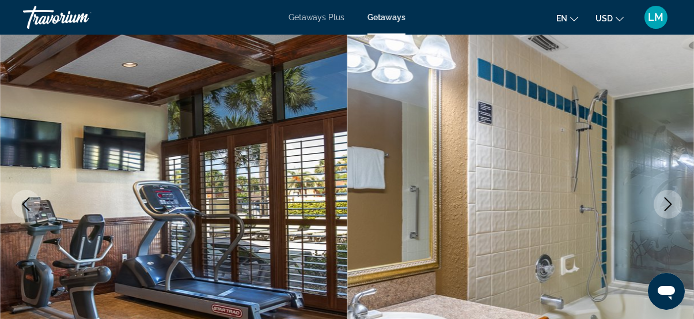
click at [665, 202] on icon "Next image" at bounding box center [669, 204] width 14 height 14
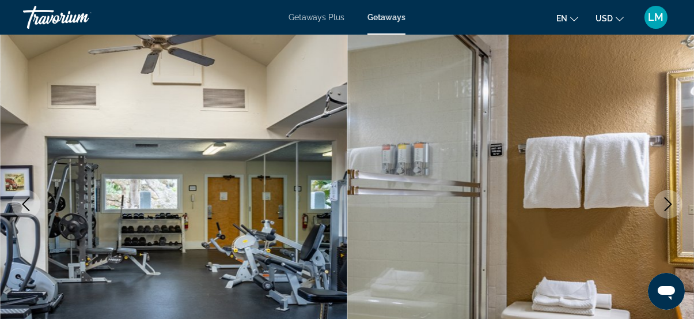
click at [665, 202] on icon "Next image" at bounding box center [669, 204] width 14 height 14
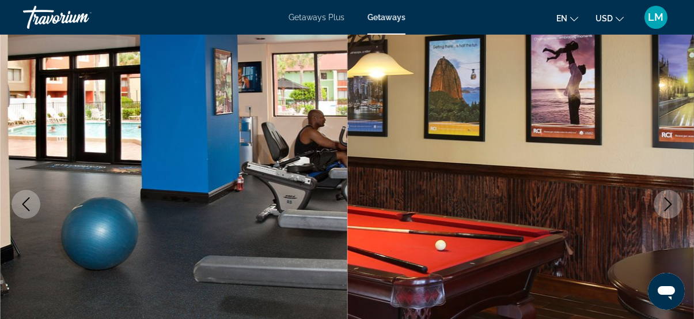
click at [663, 210] on icon "Next image" at bounding box center [669, 204] width 14 height 14
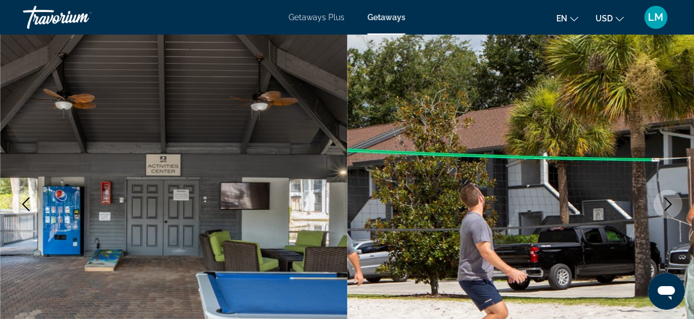
click at [667, 207] on icon "Next image" at bounding box center [669, 204] width 14 height 14
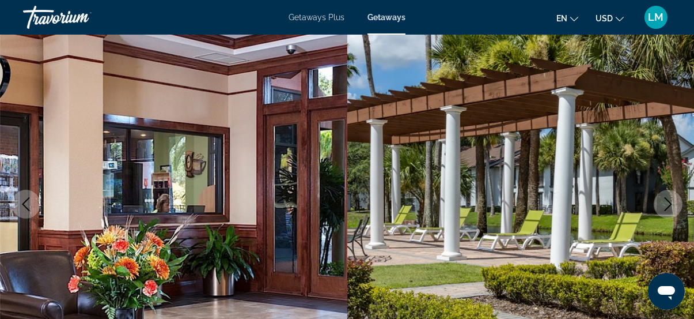
click at [667, 207] on icon "Next image" at bounding box center [669, 204] width 14 height 14
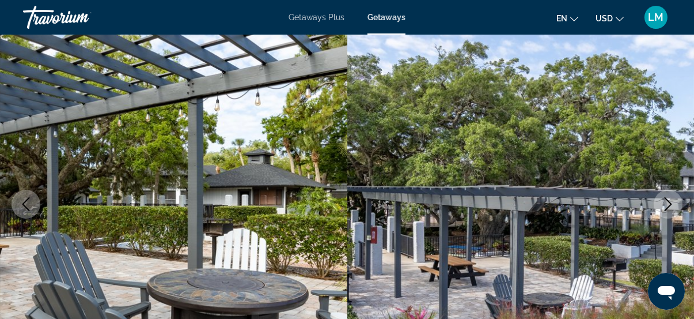
click at [667, 207] on icon "Next image" at bounding box center [669, 204] width 14 height 14
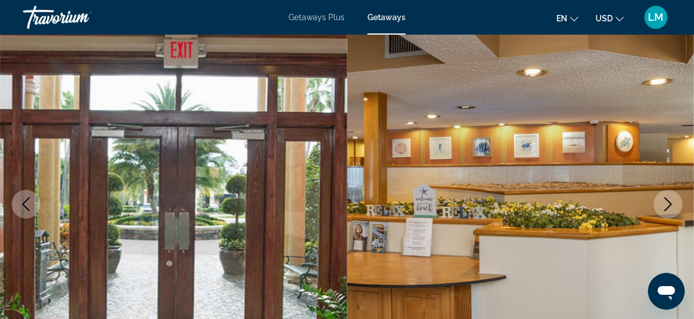
click at [667, 207] on icon "Next image" at bounding box center [669, 204] width 14 height 14
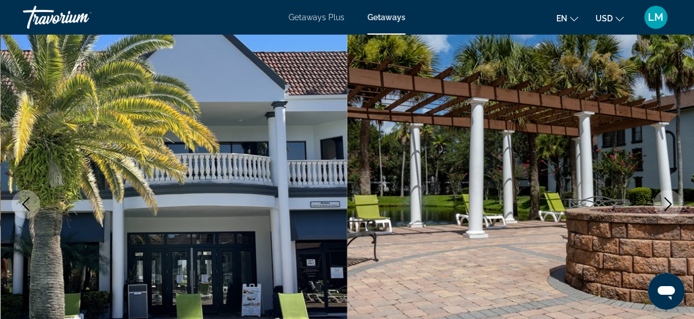
click at [667, 207] on icon "Next image" at bounding box center [669, 204] width 14 height 14
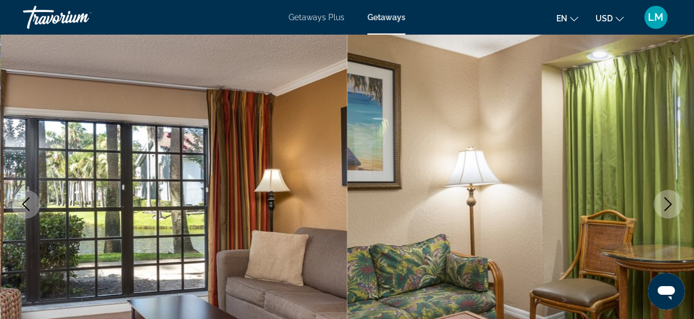
click at [667, 207] on icon "Next image" at bounding box center [669, 204] width 14 height 14
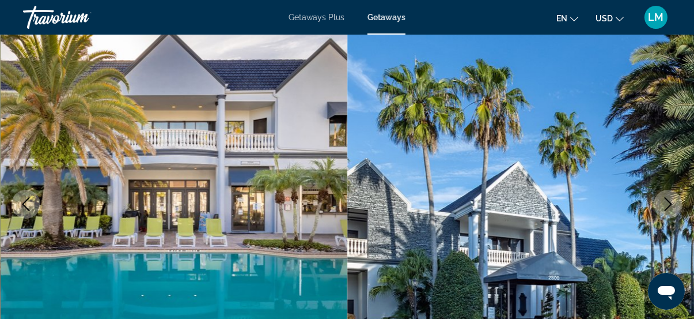
click at [667, 207] on icon "Next image" at bounding box center [669, 204] width 14 height 14
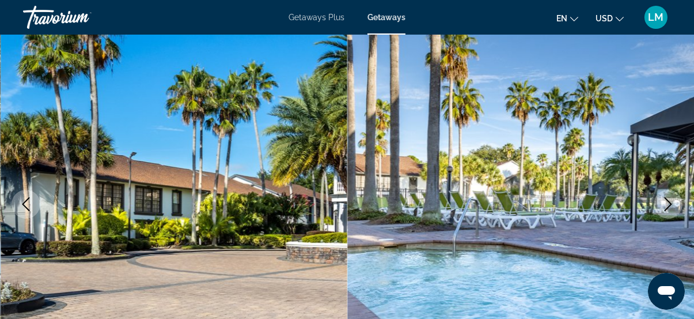
click at [667, 207] on icon "Next image" at bounding box center [669, 204] width 14 height 14
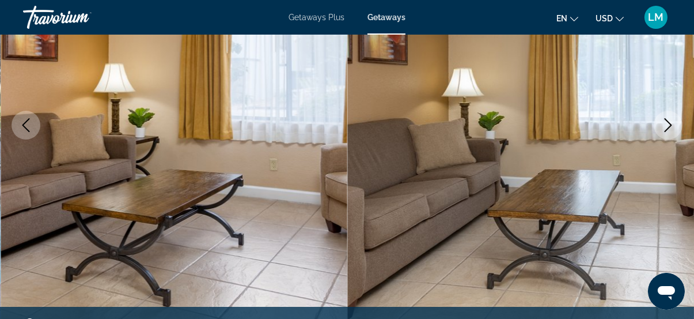
scroll to position [314, 0]
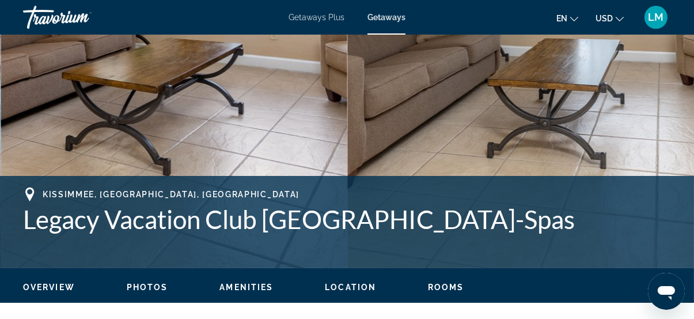
click at [446, 286] on span "Rooms" at bounding box center [446, 286] width 36 height 9
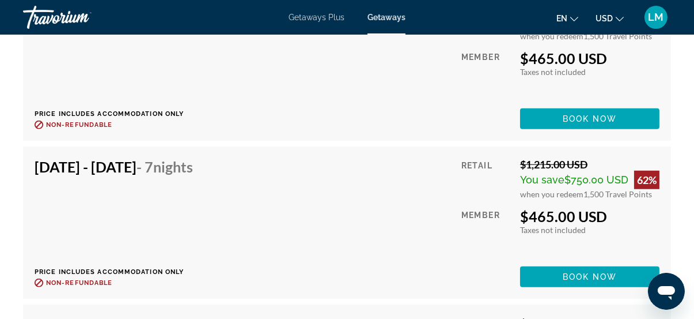
scroll to position [21543, 0]
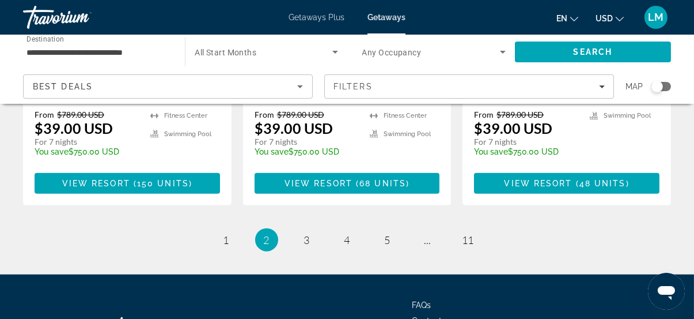
scroll to position [1614, 0]
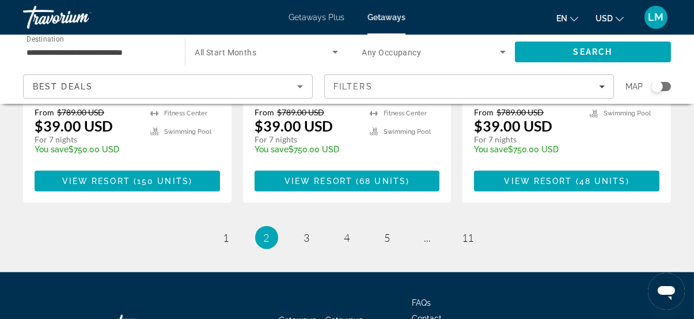
click at [315, 226] on li "page 3" at bounding box center [307, 237] width 23 height 23
click at [307, 231] on span "3" at bounding box center [307, 237] width 6 height 13
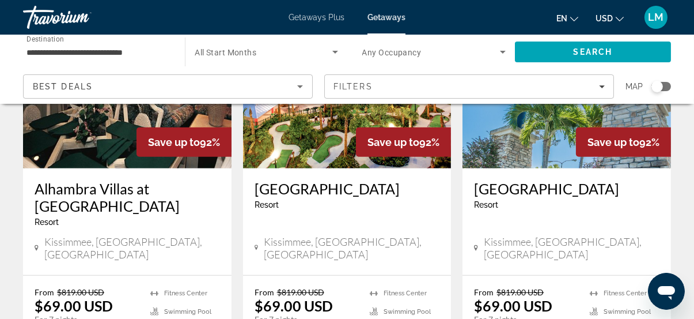
scroll to position [1048, 0]
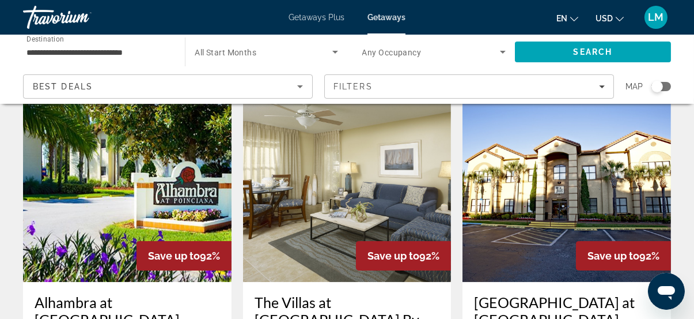
scroll to position [366, 0]
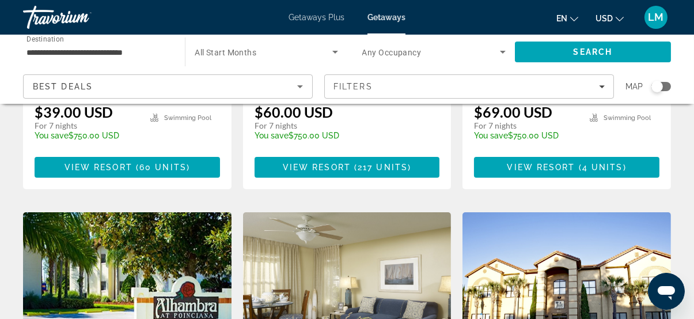
click at [515, 246] on img "Main content" at bounding box center [567, 304] width 209 height 184
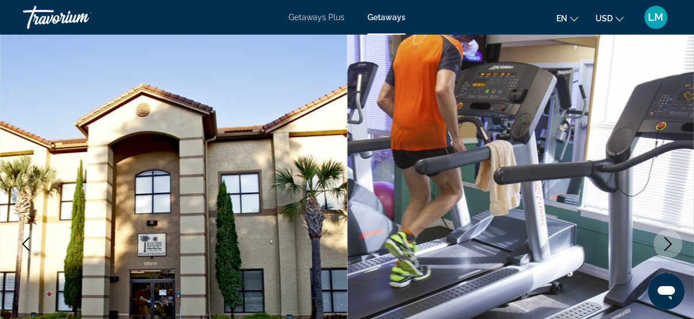
scroll to position [104, 0]
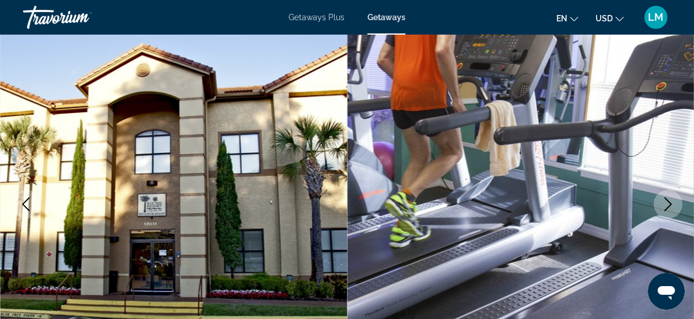
click at [666, 206] on icon "Next image" at bounding box center [669, 204] width 14 height 14
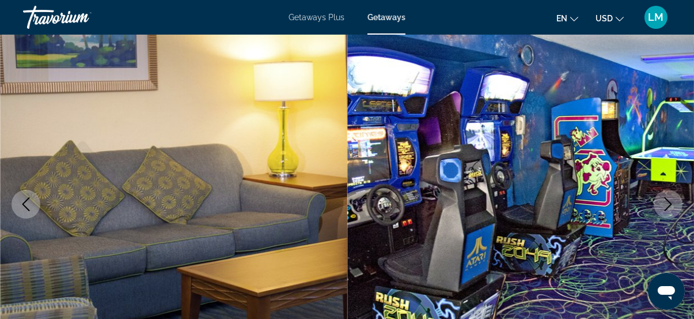
click at [667, 206] on icon "Next image" at bounding box center [669, 204] width 14 height 14
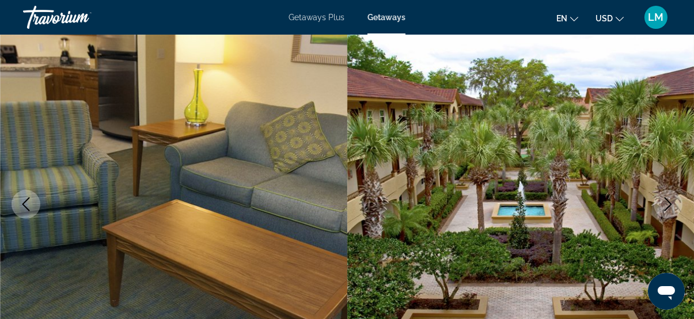
click at [667, 203] on icon "Next image" at bounding box center [669, 204] width 14 height 14
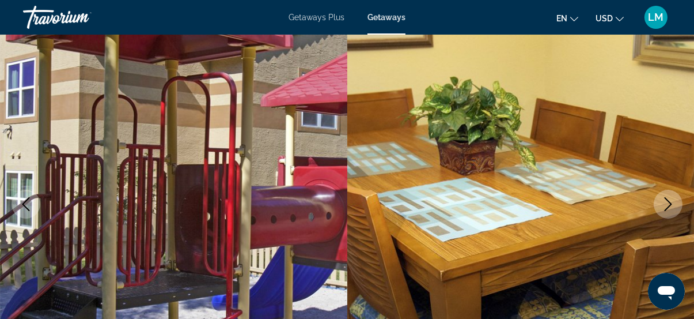
click at [668, 203] on icon "Next image" at bounding box center [669, 204] width 14 height 14
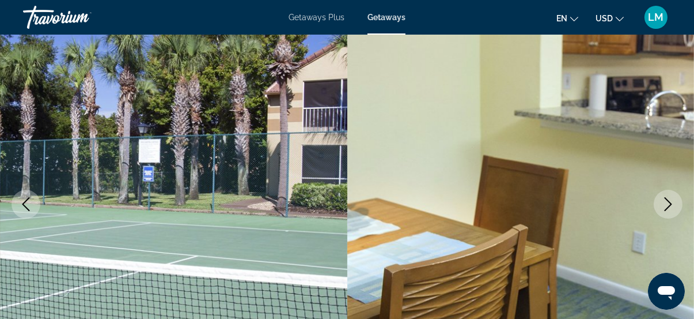
click at [668, 203] on icon "Next image" at bounding box center [669, 204] width 14 height 14
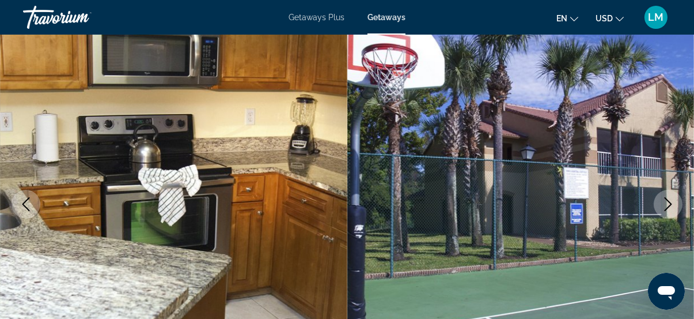
click at [668, 203] on icon "Next image" at bounding box center [669, 204] width 14 height 14
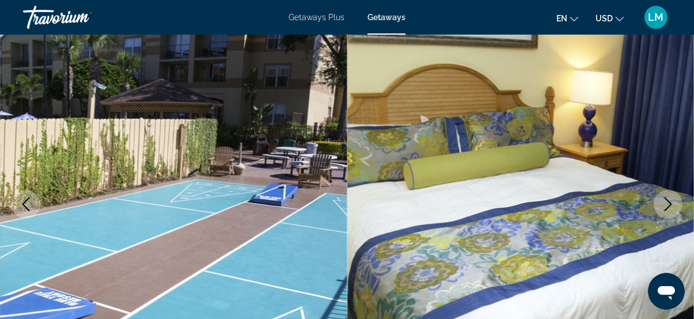
click at [668, 203] on icon "Next image" at bounding box center [669, 204] width 14 height 14
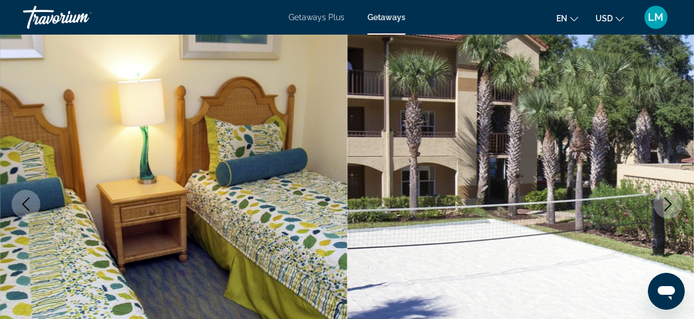
click at [668, 203] on icon "Next image" at bounding box center [669, 204] width 14 height 14
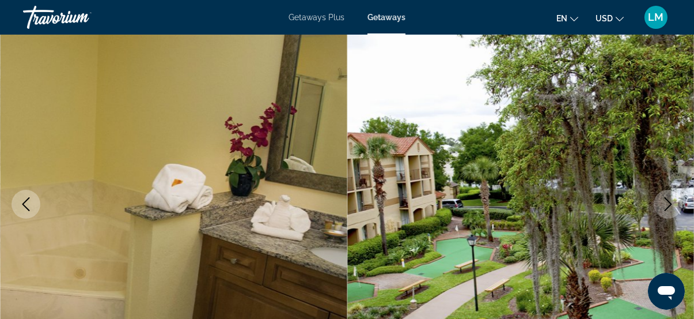
click at [668, 203] on icon "Next image" at bounding box center [669, 204] width 14 height 14
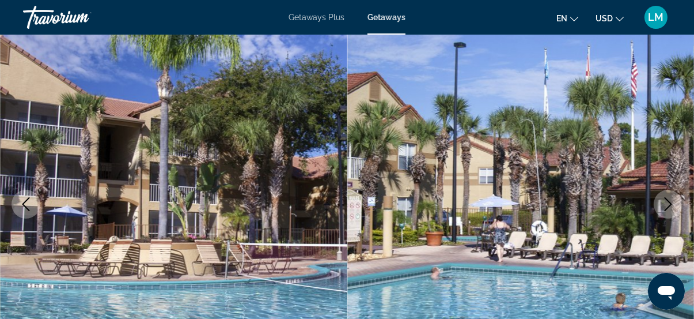
click at [668, 203] on icon "Next image" at bounding box center [669, 204] width 14 height 14
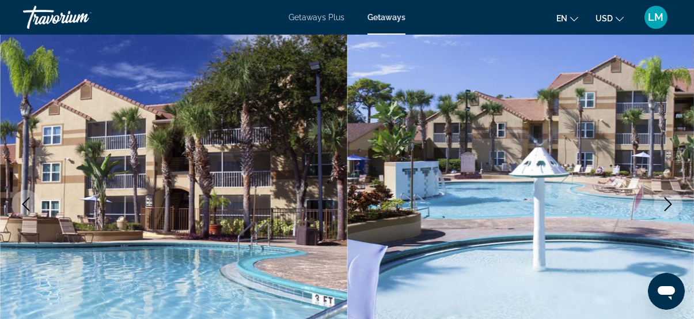
click at [668, 203] on icon "Next image" at bounding box center [669, 204] width 14 height 14
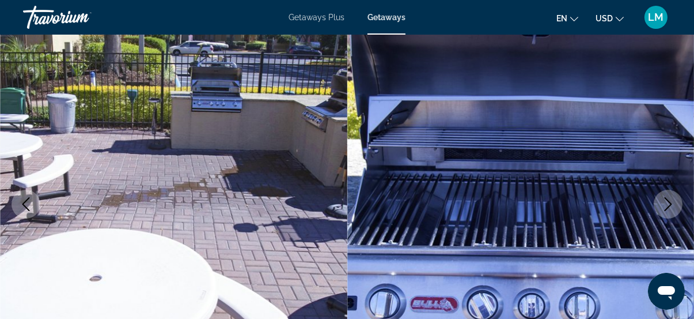
click at [668, 203] on icon "Next image" at bounding box center [669, 204] width 14 height 14
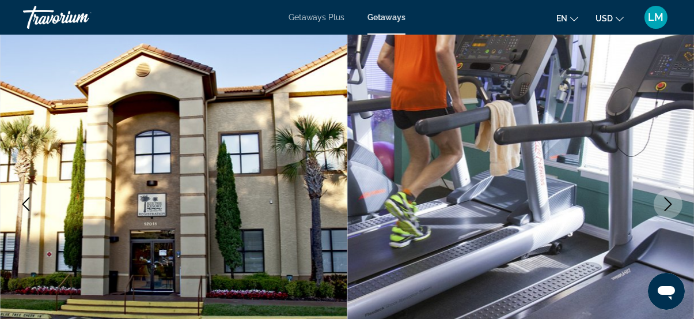
click at [668, 203] on icon "Next image" at bounding box center [669, 204] width 14 height 14
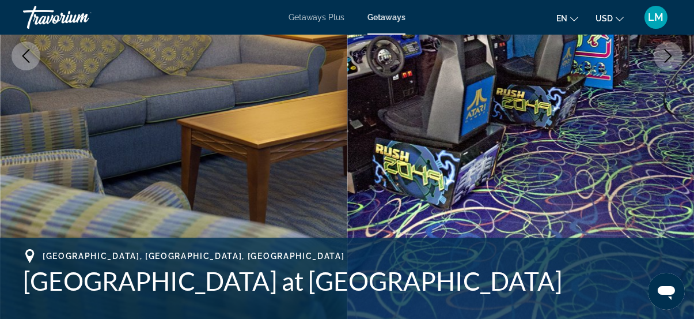
scroll to position [366, 0]
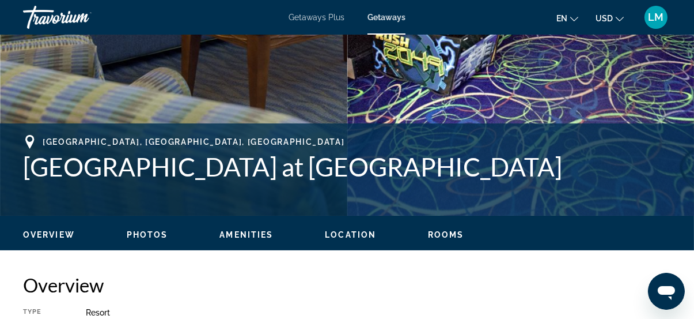
click at [347, 234] on span "Location" at bounding box center [350, 234] width 51 height 9
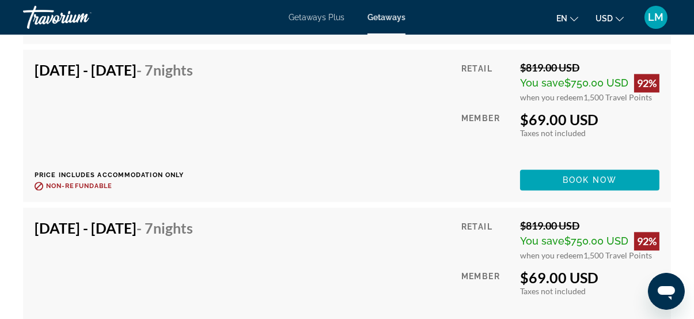
scroll to position [4172, 0]
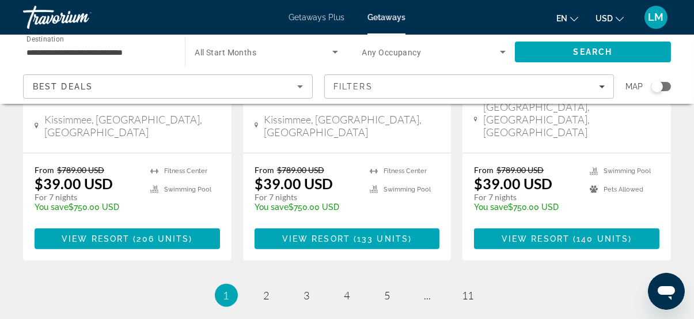
scroll to position [1676, 0]
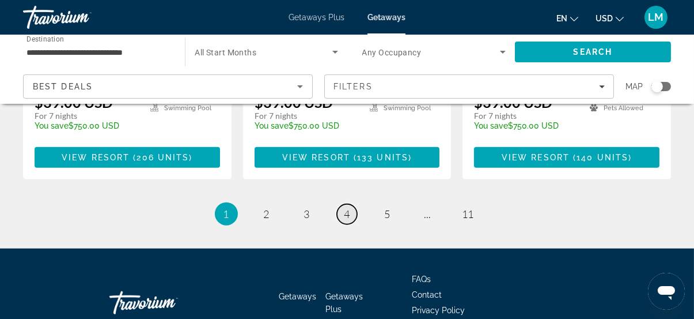
click at [347, 207] on span "4" at bounding box center [348, 213] width 6 height 13
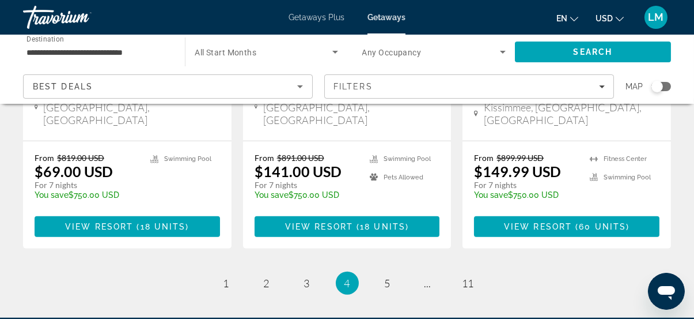
scroll to position [1624, 0]
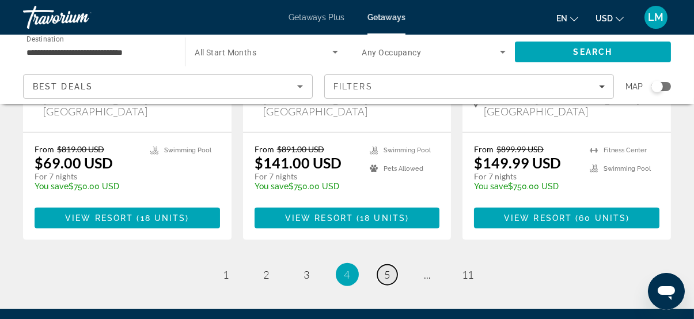
click at [389, 268] on span "5" at bounding box center [388, 274] width 6 height 13
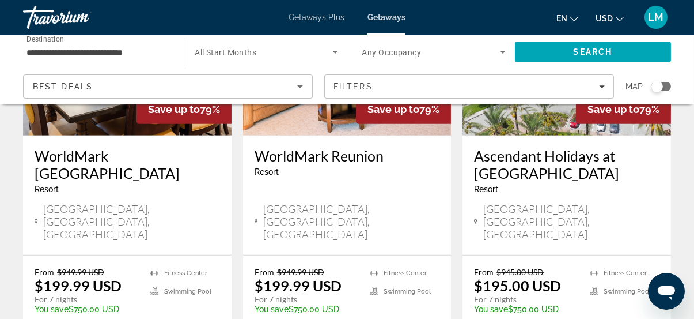
scroll to position [1048, 0]
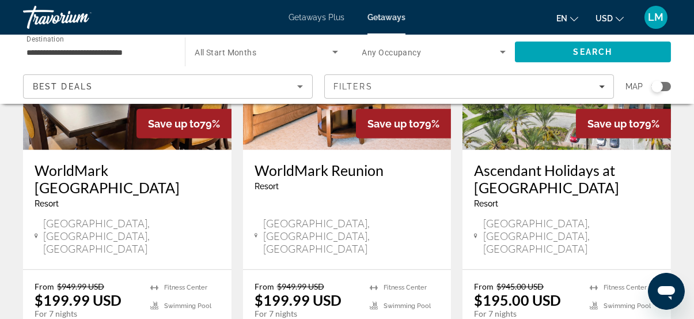
click at [350, 217] on div "[GEOGRAPHIC_DATA], [GEOGRAPHIC_DATA], [GEOGRAPHIC_DATA]" at bounding box center [348, 236] width 186 height 38
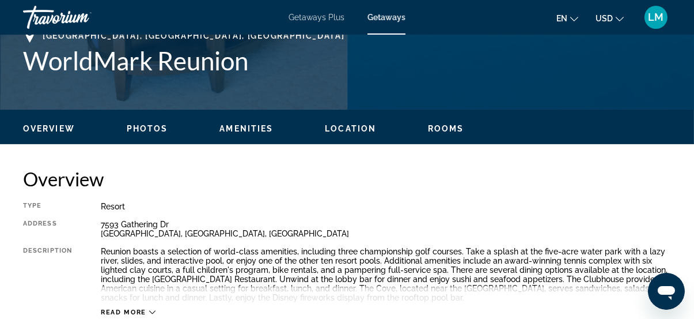
scroll to position [471, 0]
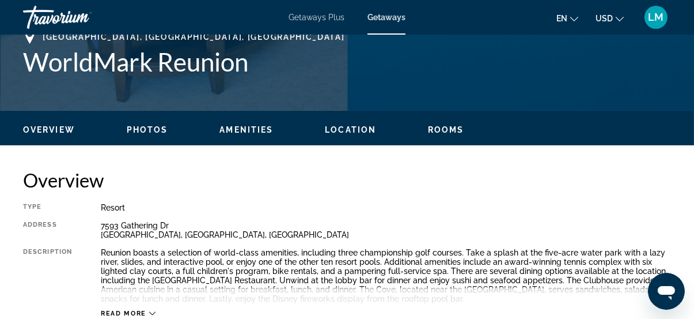
click at [444, 130] on span "Rooms" at bounding box center [446, 129] width 36 height 9
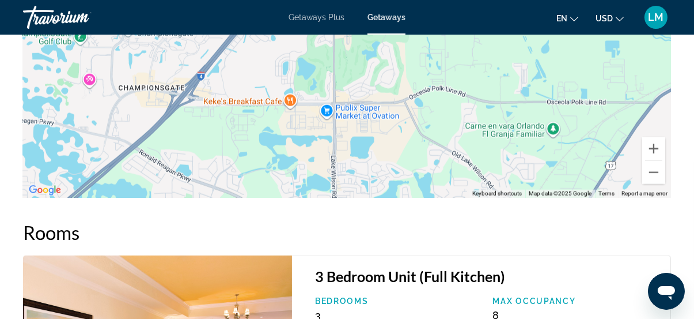
scroll to position [2022, 0]
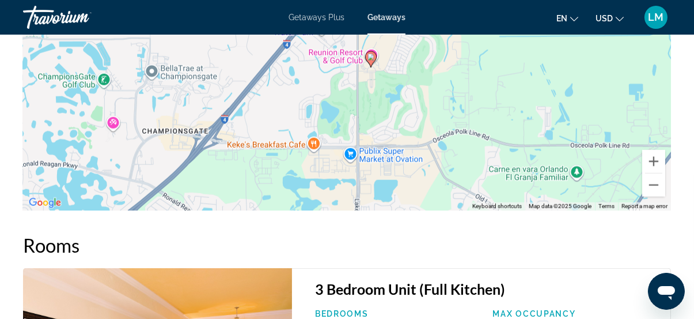
drag, startPoint x: 335, startPoint y: 165, endPoint x: 353, endPoint y: 187, distance: 28.7
click at [353, 187] on div "To activate drag with keyboard, press Alt + Enter. Once in keyboard drag state,…" at bounding box center [347, 38] width 648 height 346
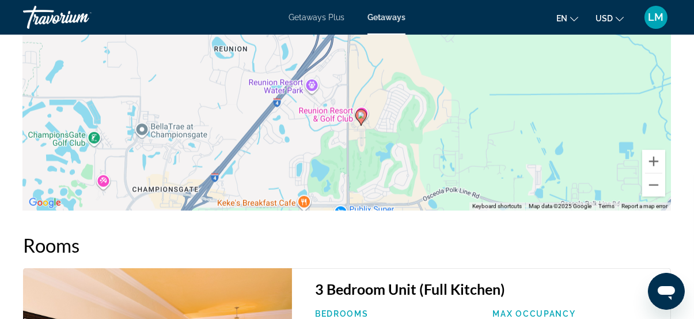
drag, startPoint x: 459, startPoint y: 104, endPoint x: 448, endPoint y: 167, distance: 63.2
click at [448, 167] on div "To activate drag with keyboard, press Alt + Enter. Once in keyboard drag state,…" at bounding box center [347, 38] width 648 height 346
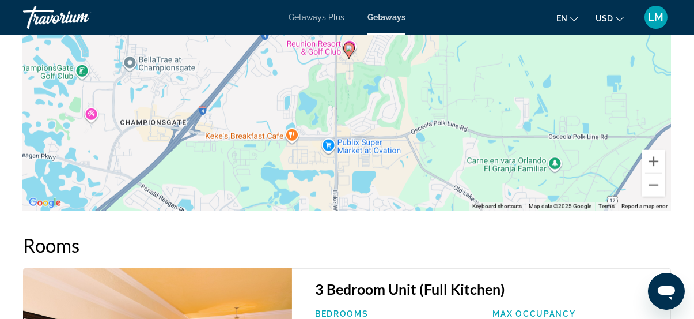
drag, startPoint x: 393, startPoint y: 172, endPoint x: 381, endPoint y: 100, distance: 72.5
click at [381, 100] on div "To activate drag with keyboard, press Alt + Enter. Once in keyboard drag state,…" at bounding box center [347, 38] width 648 height 346
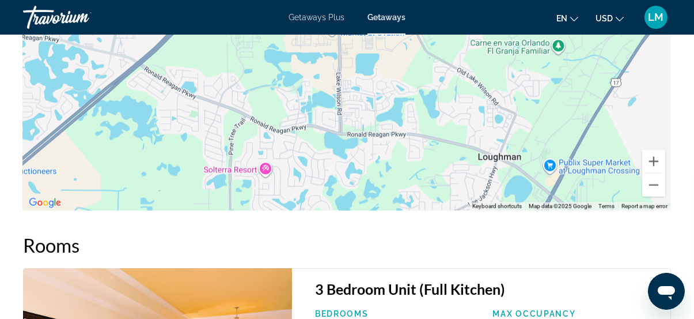
drag, startPoint x: 400, startPoint y: 190, endPoint x: 403, endPoint y: 75, distance: 114.7
click at [403, 75] on div "To activate drag with keyboard, press Alt + Enter. Once in keyboard drag state,…" at bounding box center [347, 38] width 648 height 346
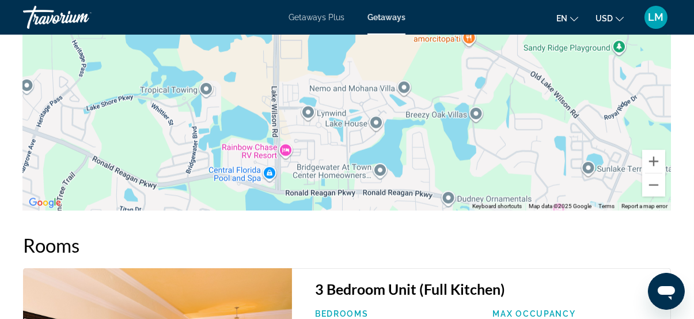
click at [405, 143] on div "To activate drag with keyboard, press Alt + Enter. Once in keyboard drag state,…" at bounding box center [347, 38] width 648 height 346
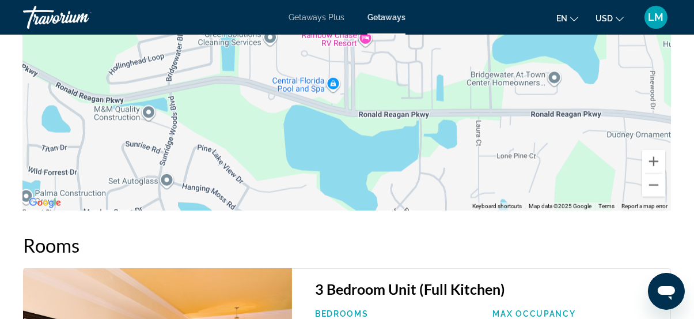
drag, startPoint x: 354, startPoint y: 177, endPoint x: 550, endPoint y: 65, distance: 225.7
click at [554, 52] on div "Main content" at bounding box center [347, 38] width 648 height 346
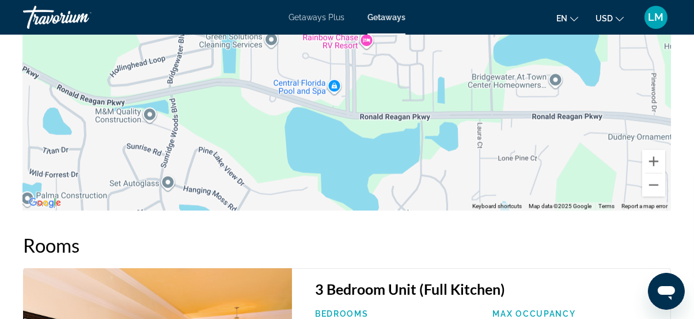
click at [420, 103] on div "Main content" at bounding box center [347, 38] width 648 height 346
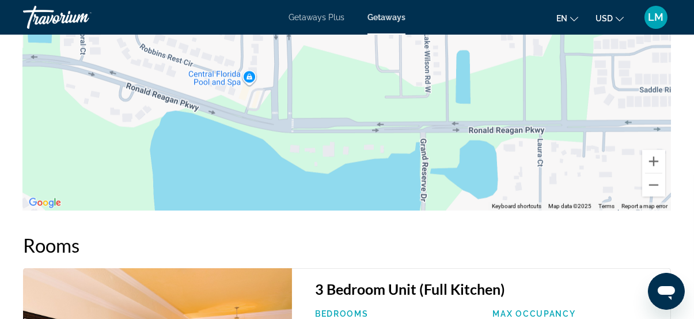
drag, startPoint x: 409, startPoint y: 80, endPoint x: 447, endPoint y: 146, distance: 77.2
click at [446, 145] on div "Main content" at bounding box center [347, 38] width 648 height 346
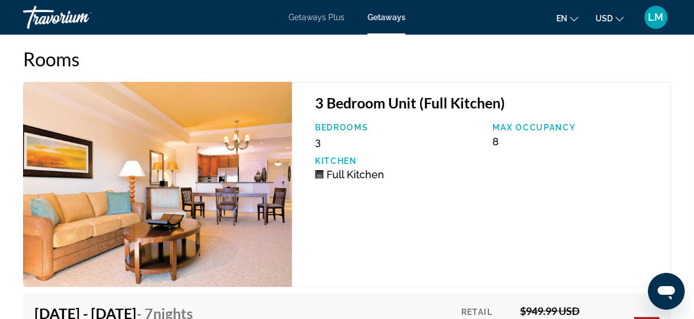
scroll to position [2231, 0]
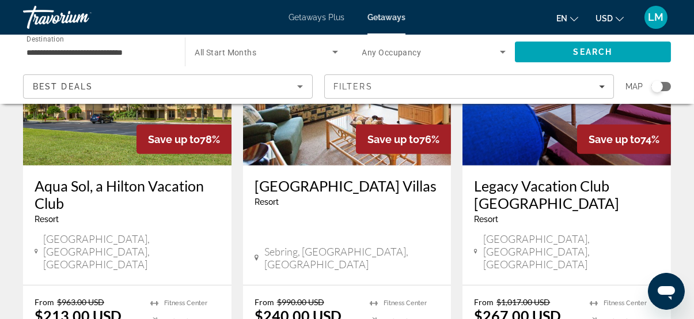
scroll to position [1519, 0]
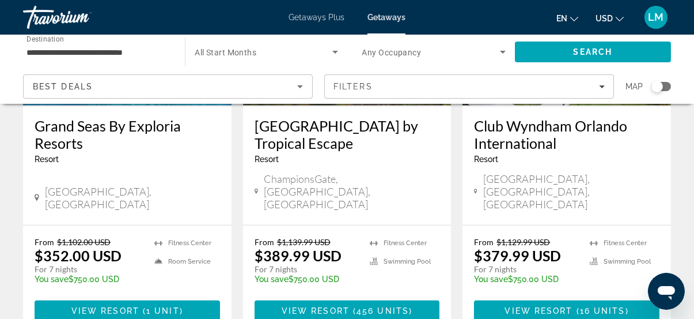
scroll to position [1571, 0]
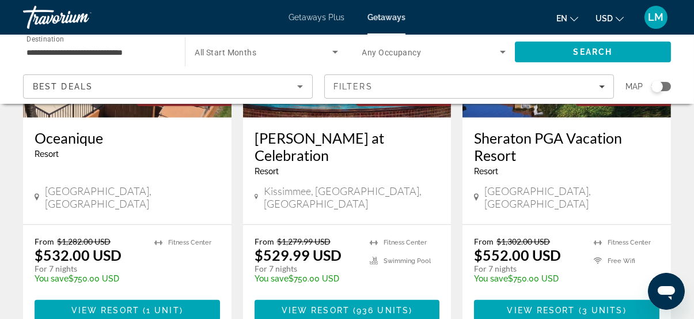
scroll to position [1519, 0]
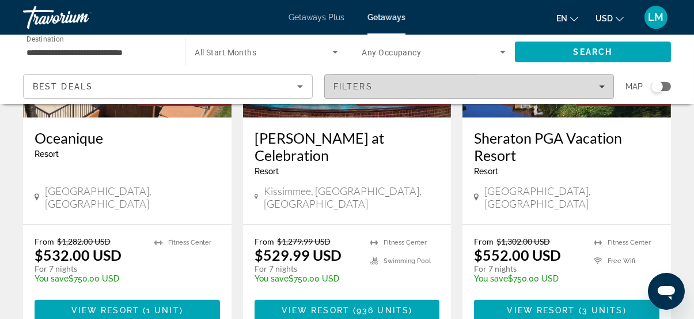
click at [400, 80] on span "Filters" at bounding box center [469, 87] width 289 height 28
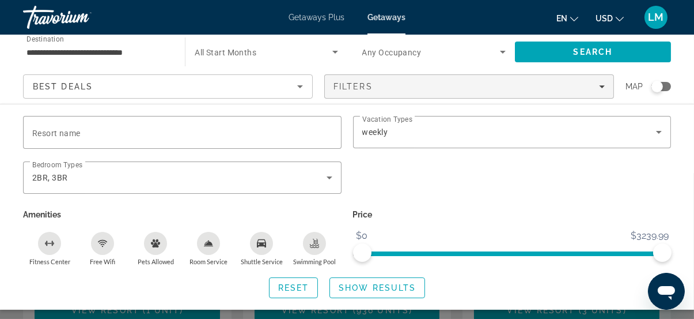
click at [88, 49] on input "**********" at bounding box center [98, 53] width 143 height 14
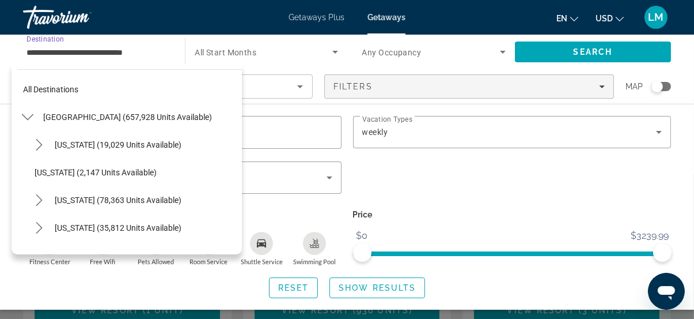
scroll to position [123, 0]
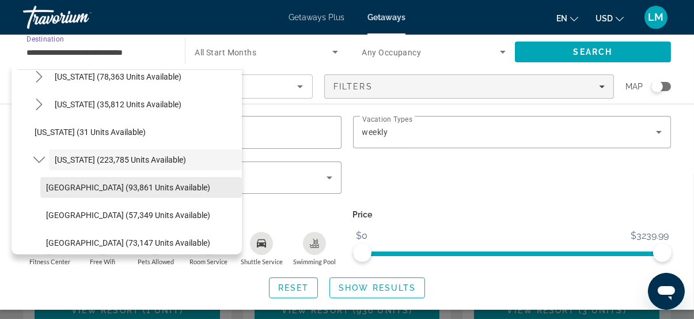
click at [69, 188] on span "[GEOGRAPHIC_DATA] (93,861 units available)" at bounding box center [128, 187] width 164 height 9
type input "**********"
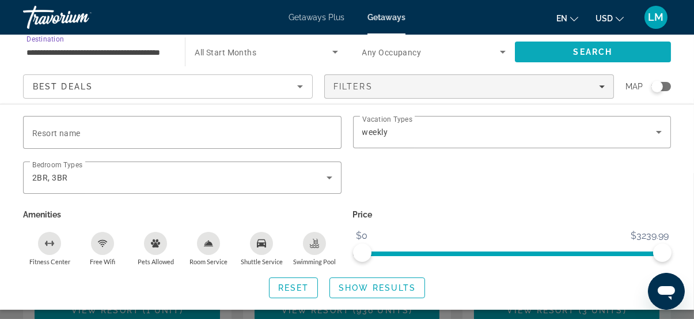
click at [578, 52] on span "Search" at bounding box center [593, 51] width 39 height 9
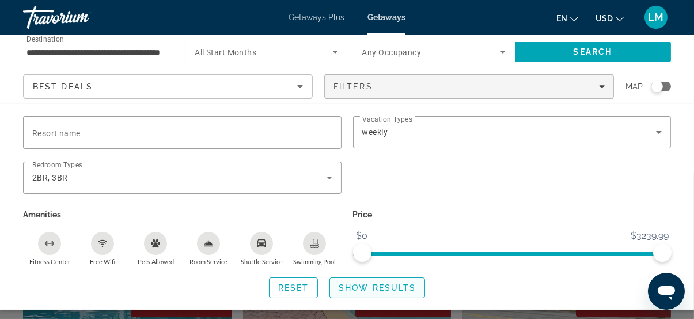
click at [399, 285] on span "Show Results" at bounding box center [377, 287] width 77 height 9
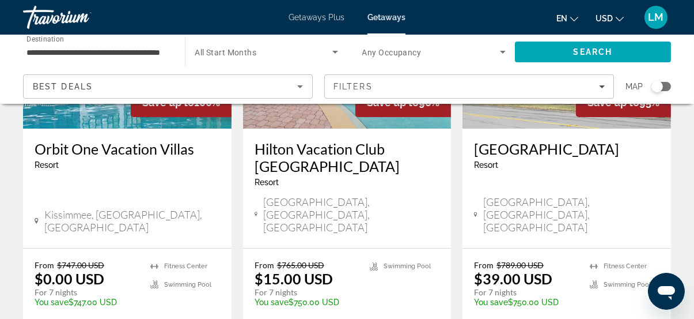
scroll to position [209, 0]
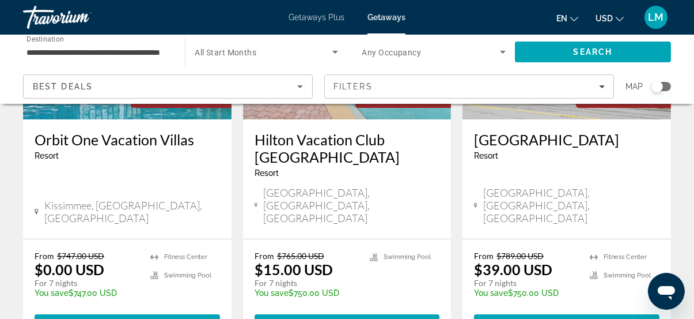
click at [153, 182] on div "Orbit One Vacation [GEOGRAPHIC_DATA] - This is an adults only resort [GEOGRAPHI…" at bounding box center [127, 178] width 209 height 119
click at [148, 318] on span "222 units" at bounding box center [163, 324] width 51 height 9
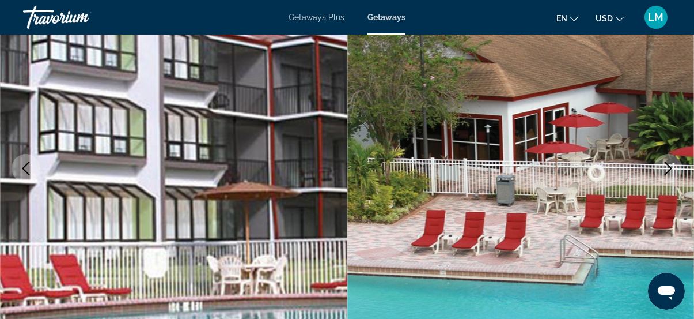
scroll to position [157, 0]
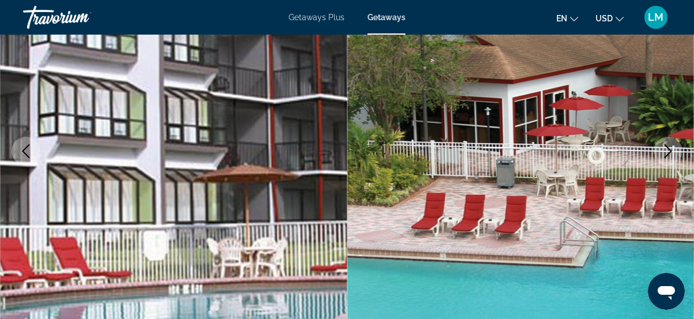
click at [669, 150] on icon "Next image" at bounding box center [669, 151] width 14 height 14
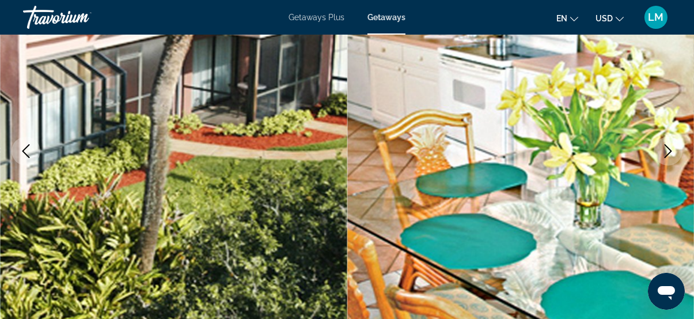
click at [669, 150] on icon "Next image" at bounding box center [669, 151] width 14 height 14
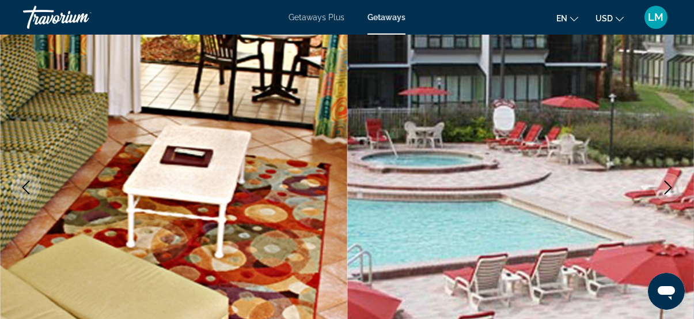
scroll to position [104, 0]
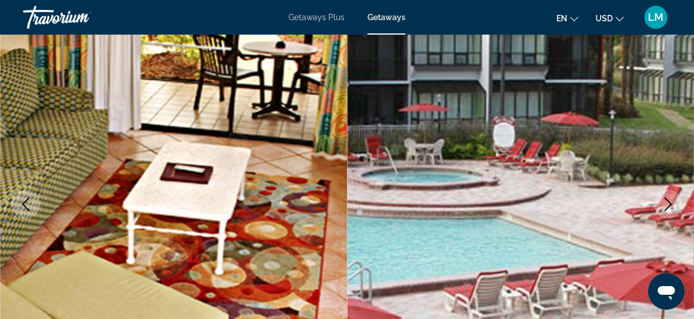
click at [666, 206] on icon "Next image" at bounding box center [669, 204] width 14 height 14
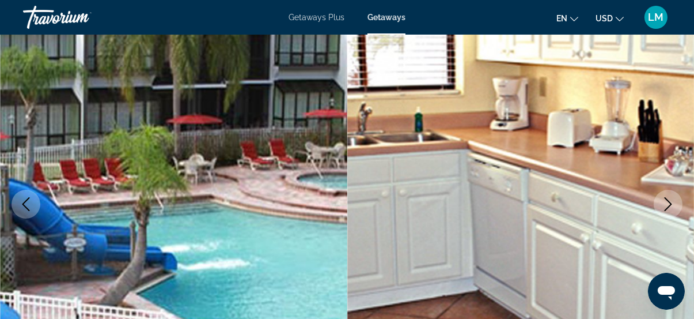
click at [666, 202] on icon "Next image" at bounding box center [669, 204] width 14 height 14
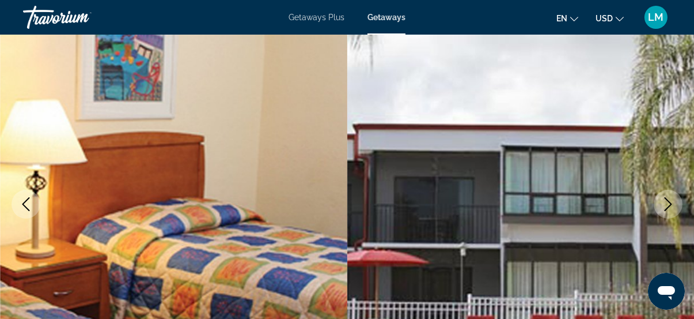
click at [666, 202] on icon "Next image" at bounding box center [669, 204] width 14 height 14
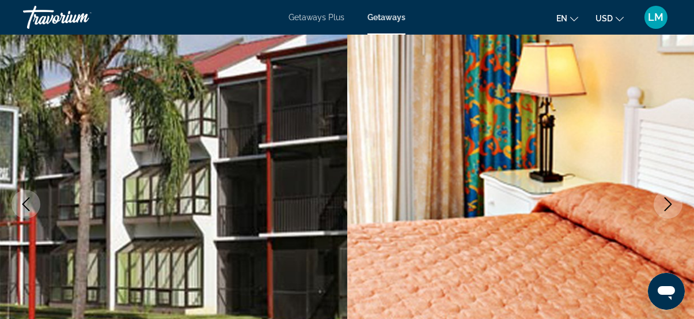
click at [666, 202] on icon "Next image" at bounding box center [669, 204] width 14 height 14
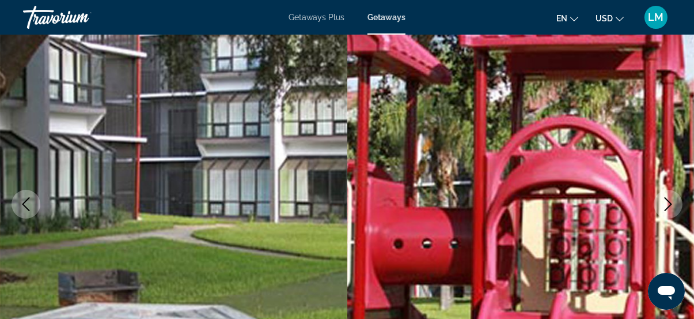
click at [666, 202] on icon "Next image" at bounding box center [669, 204] width 14 height 14
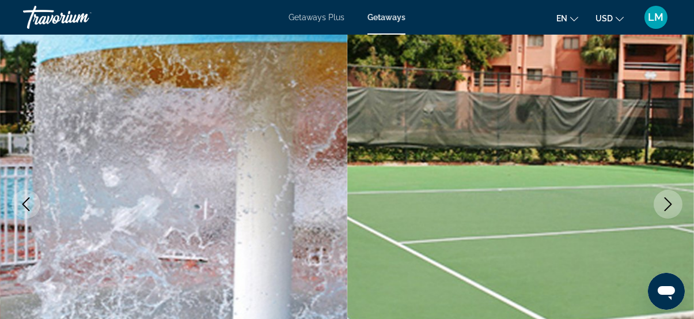
click at [666, 202] on icon "Next image" at bounding box center [669, 204] width 14 height 14
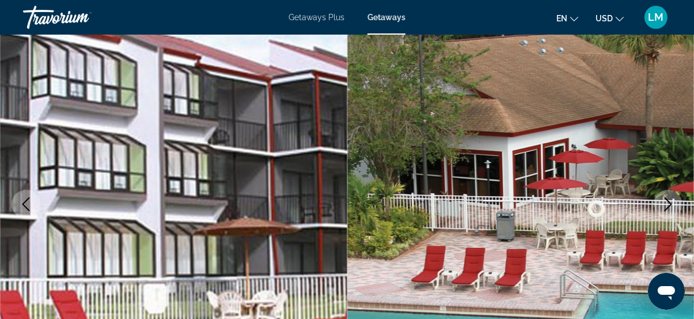
click at [666, 202] on icon "Next image" at bounding box center [669, 204] width 14 height 14
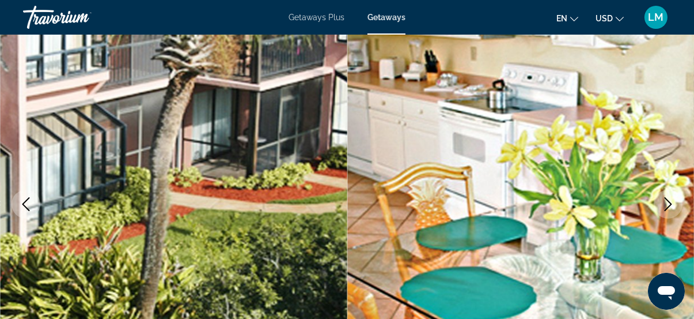
click at [666, 202] on icon "Next image" at bounding box center [669, 204] width 14 height 14
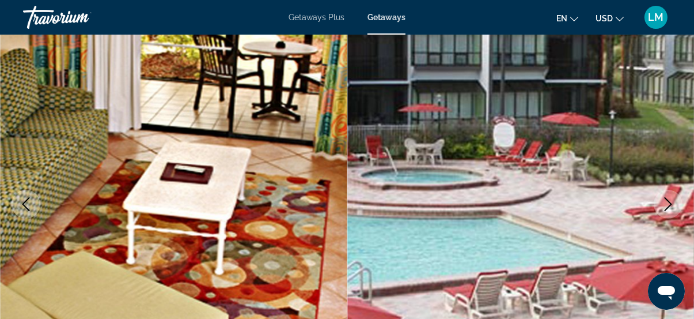
click at [666, 202] on icon "Next image" at bounding box center [669, 204] width 14 height 14
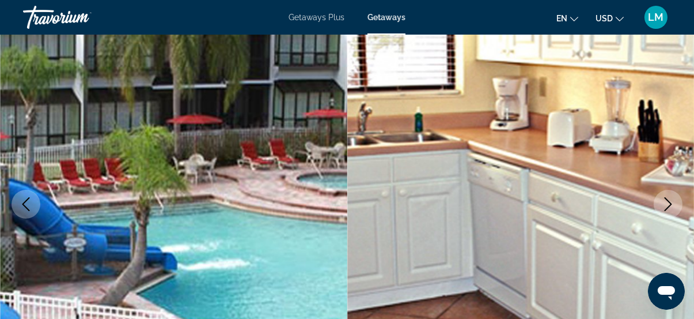
click at [666, 202] on icon "Next image" at bounding box center [669, 204] width 14 height 14
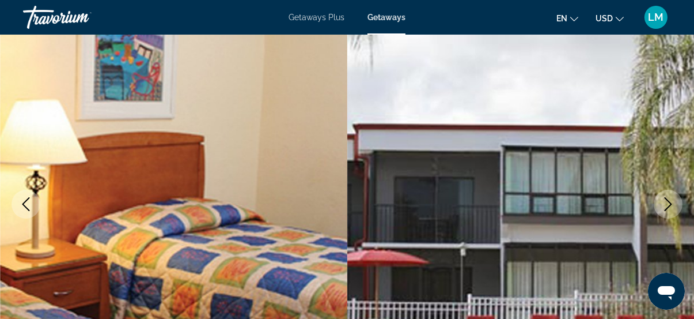
click at [666, 202] on icon "Next image" at bounding box center [669, 204] width 14 height 14
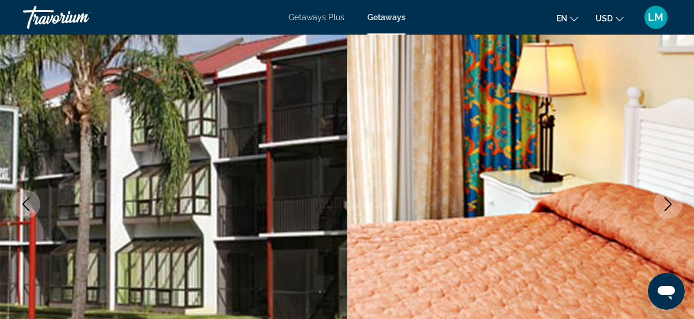
click at [666, 202] on icon "Next image" at bounding box center [669, 204] width 14 height 14
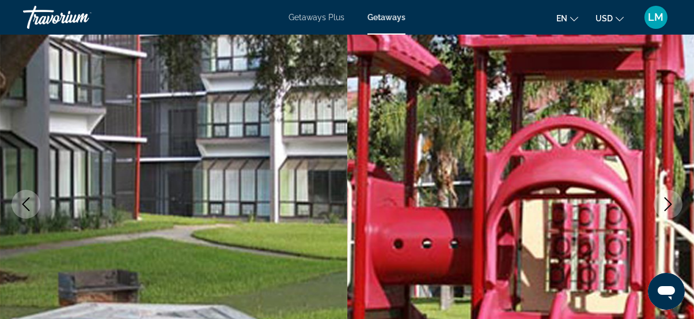
click at [666, 202] on icon "Next image" at bounding box center [669, 204] width 14 height 14
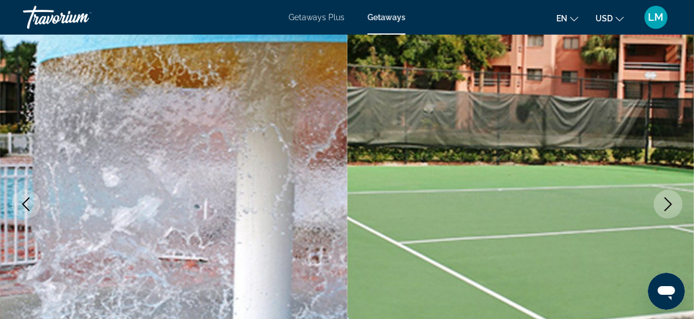
click at [666, 202] on icon "Next image" at bounding box center [669, 204] width 14 height 14
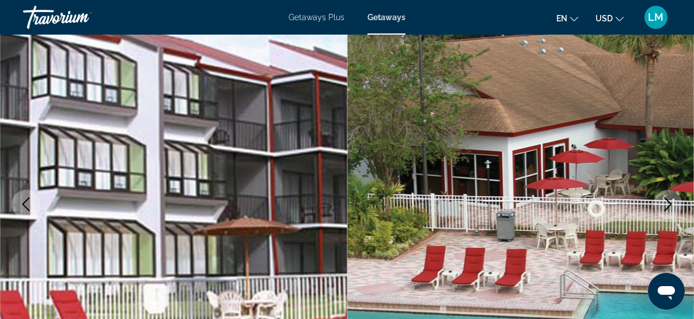
click at [666, 202] on icon "Next image" at bounding box center [669, 204] width 14 height 14
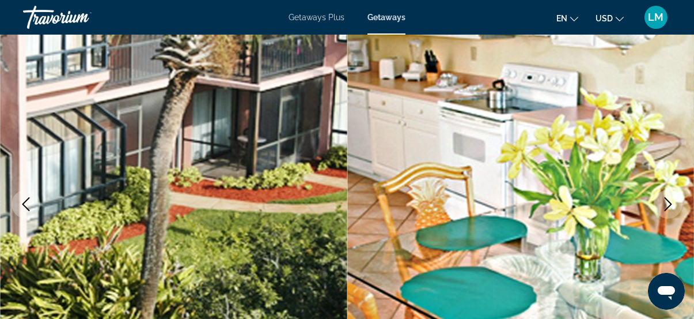
click at [666, 202] on icon "Next image" at bounding box center [669, 204] width 14 height 14
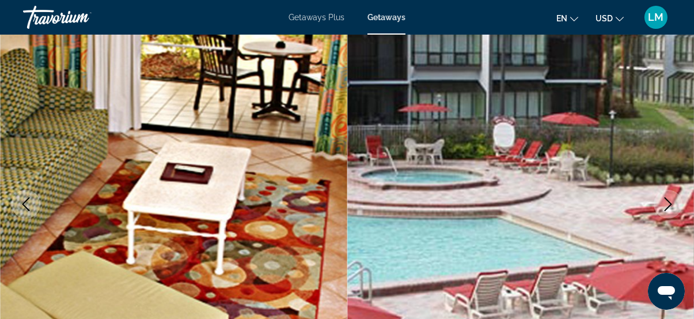
scroll to position [314, 0]
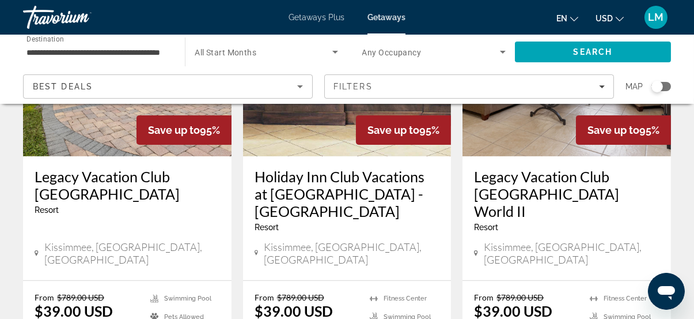
scroll to position [628, 0]
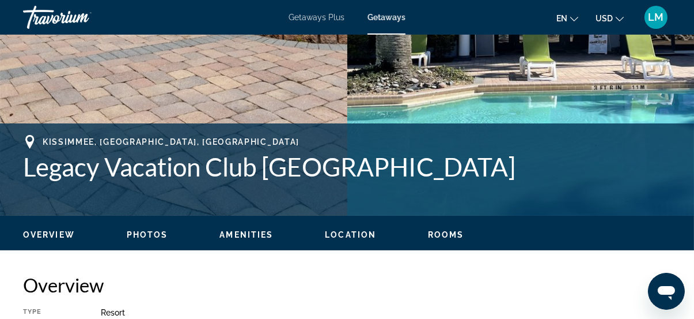
click at [441, 236] on span "Rooms" at bounding box center [446, 234] width 36 height 9
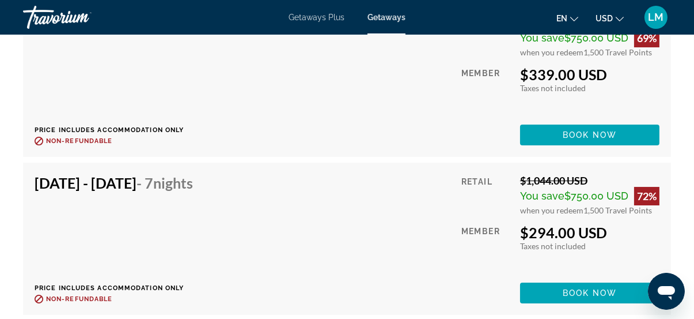
scroll to position [12886, 0]
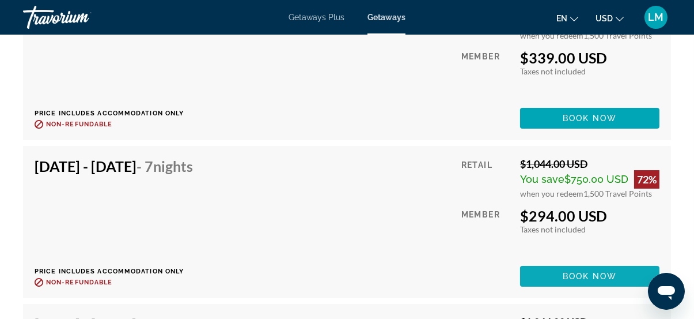
click at [605, 271] on span "Book now" at bounding box center [590, 275] width 55 height 9
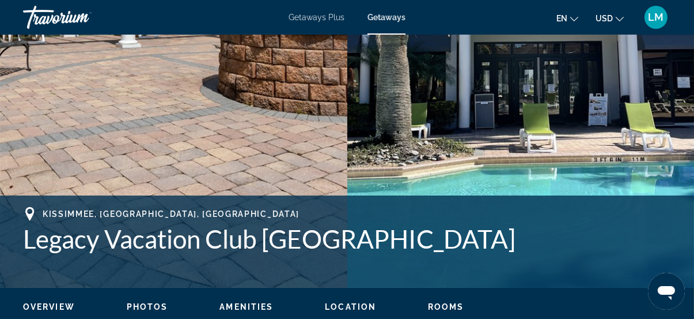
scroll to position [471, 0]
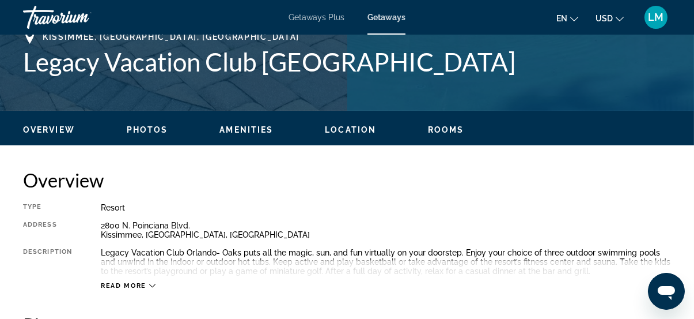
click at [366, 131] on span "Location" at bounding box center [350, 129] width 51 height 9
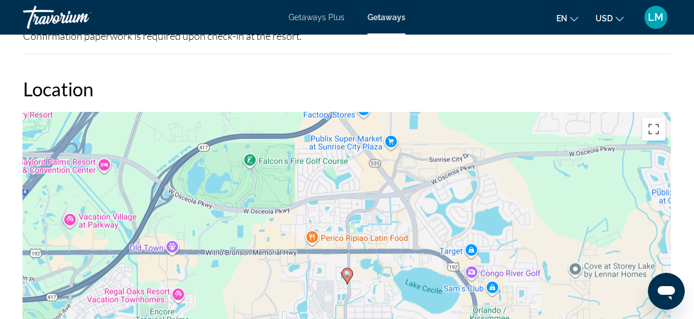
scroll to position [1953, 0]
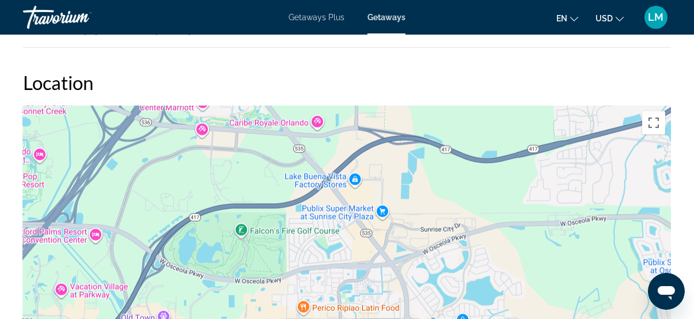
drag, startPoint x: 456, startPoint y: 194, endPoint x: 448, endPoint y: 271, distance: 77.6
click at [448, 271] on div "To activate drag with keyboard, press Alt + Enter. Once in keyboard drag state,…" at bounding box center [347, 278] width 648 height 346
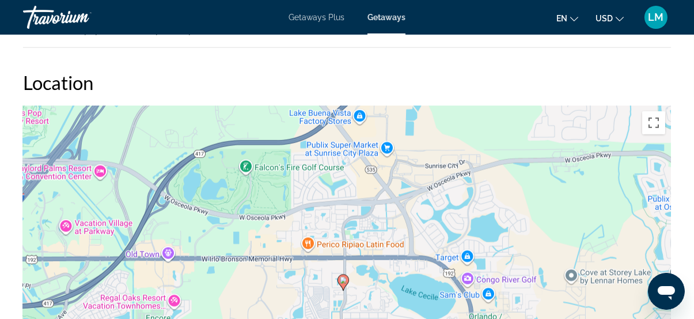
drag, startPoint x: 372, startPoint y: 273, endPoint x: 381, endPoint y: 148, distance: 125.4
click at [381, 148] on div "To activate drag with keyboard, press Alt + Enter. Once in keyboard drag state,…" at bounding box center [347, 278] width 648 height 346
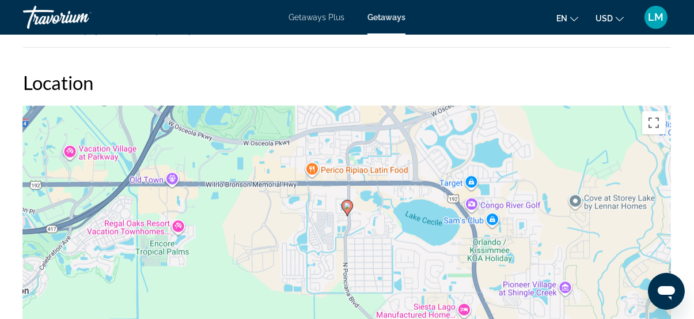
click at [374, 203] on div "To activate drag with keyboard, press Alt + Enter. Once in keyboard drag state,…" at bounding box center [347, 278] width 648 height 346
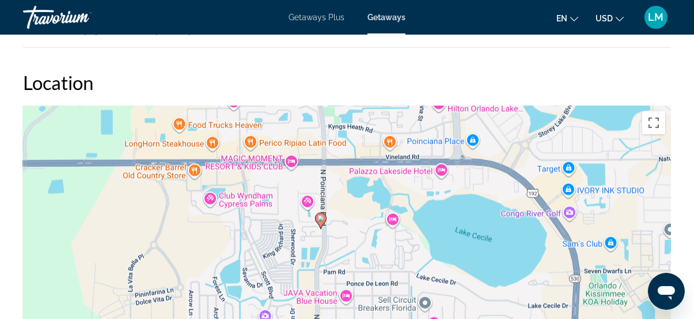
click at [357, 228] on div "To activate drag with keyboard, press Alt + Enter. Once in keyboard drag state,…" at bounding box center [347, 278] width 648 height 346
click at [357, 227] on div "To activate drag with keyboard, press Alt + Enter. Once in keyboard drag state,…" at bounding box center [347, 278] width 648 height 346
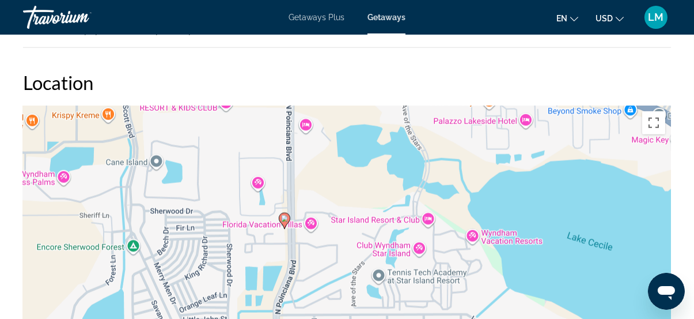
click at [326, 199] on div "To activate drag with keyboard, press Alt + Enter. Once in keyboard drag state,…" at bounding box center [347, 278] width 648 height 346
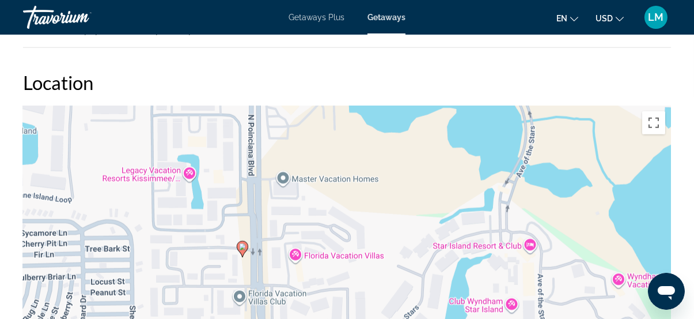
click at [157, 170] on div "To activate drag with keyboard, press Alt + Enter. Once in keyboard drag state,…" at bounding box center [347, 278] width 648 height 346
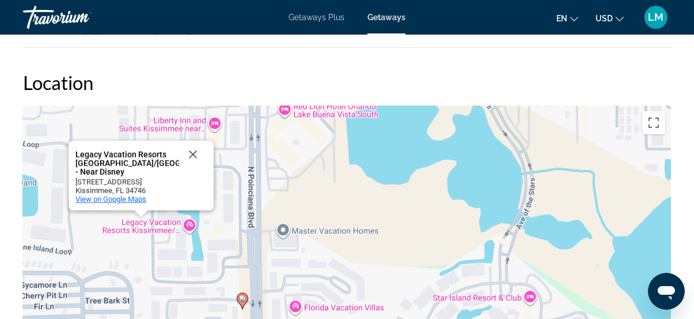
click at [121, 196] on span "View on Google Maps" at bounding box center [110, 199] width 71 height 9
